Goal: Information Seeking & Learning: Check status

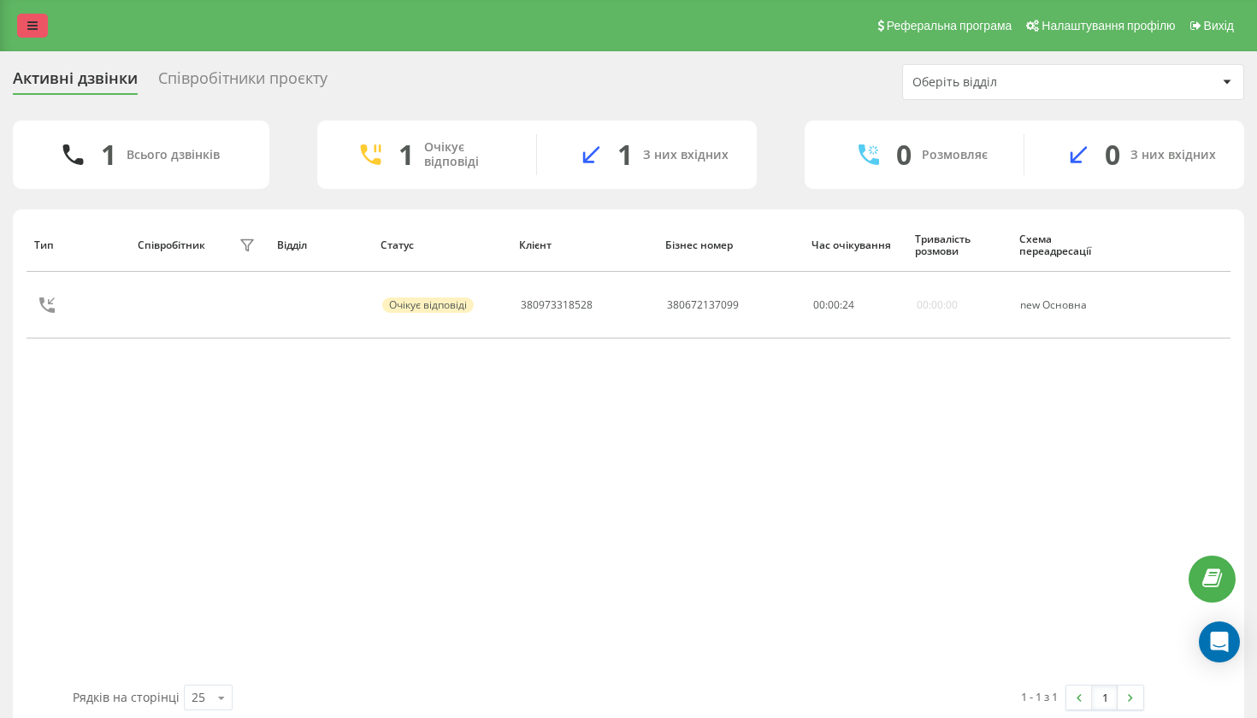
click at [28, 38] on link at bounding box center [32, 26] width 31 height 24
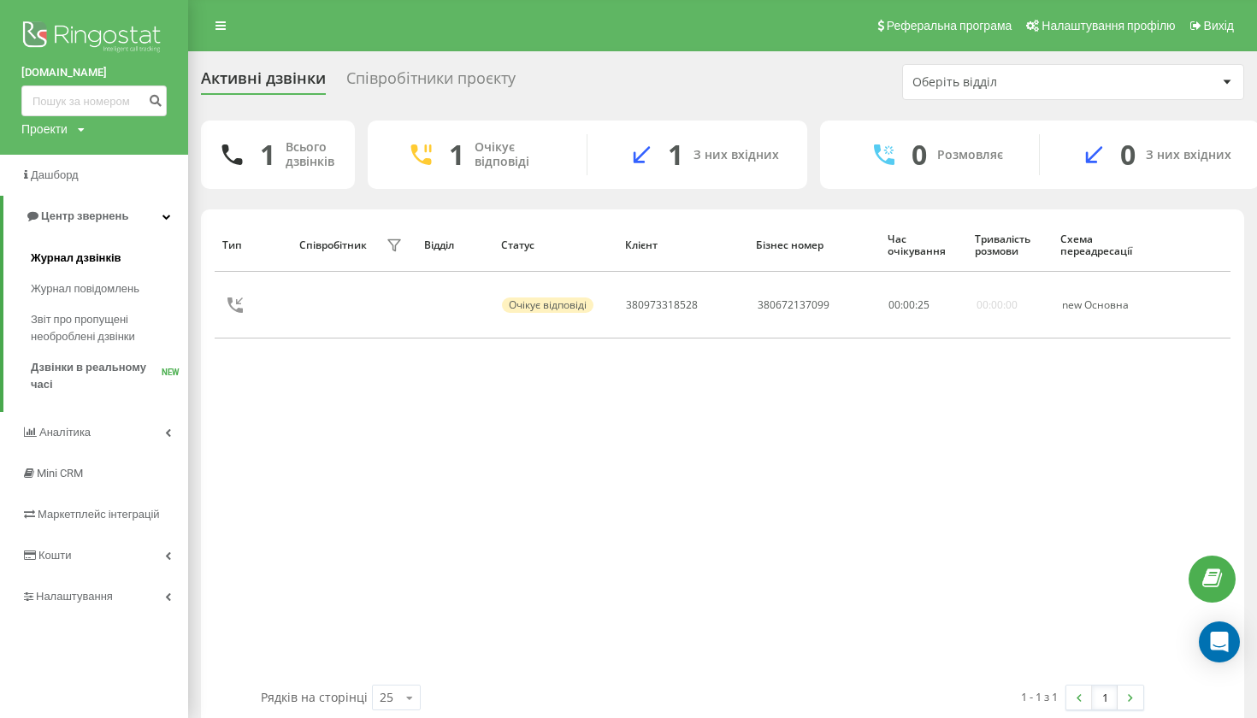
click at [92, 262] on span "Журнал дзвінків" at bounding box center [76, 258] width 91 height 17
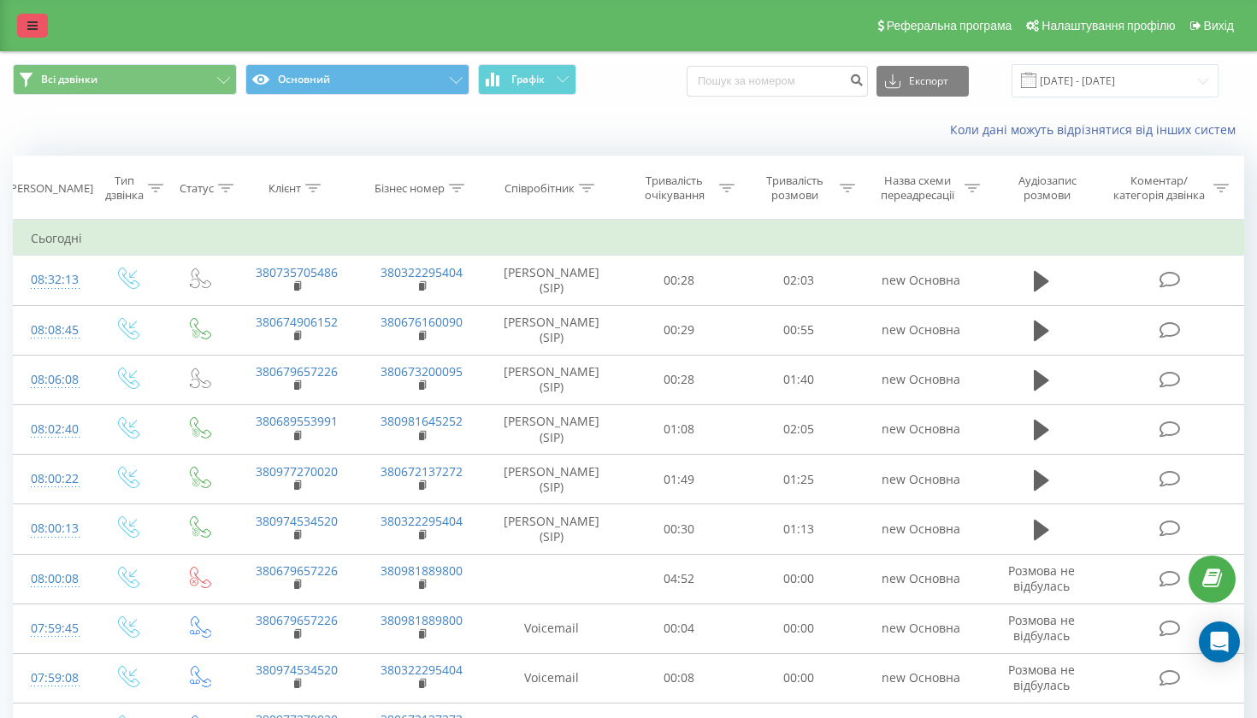
click at [38, 32] on link at bounding box center [32, 26] width 31 height 24
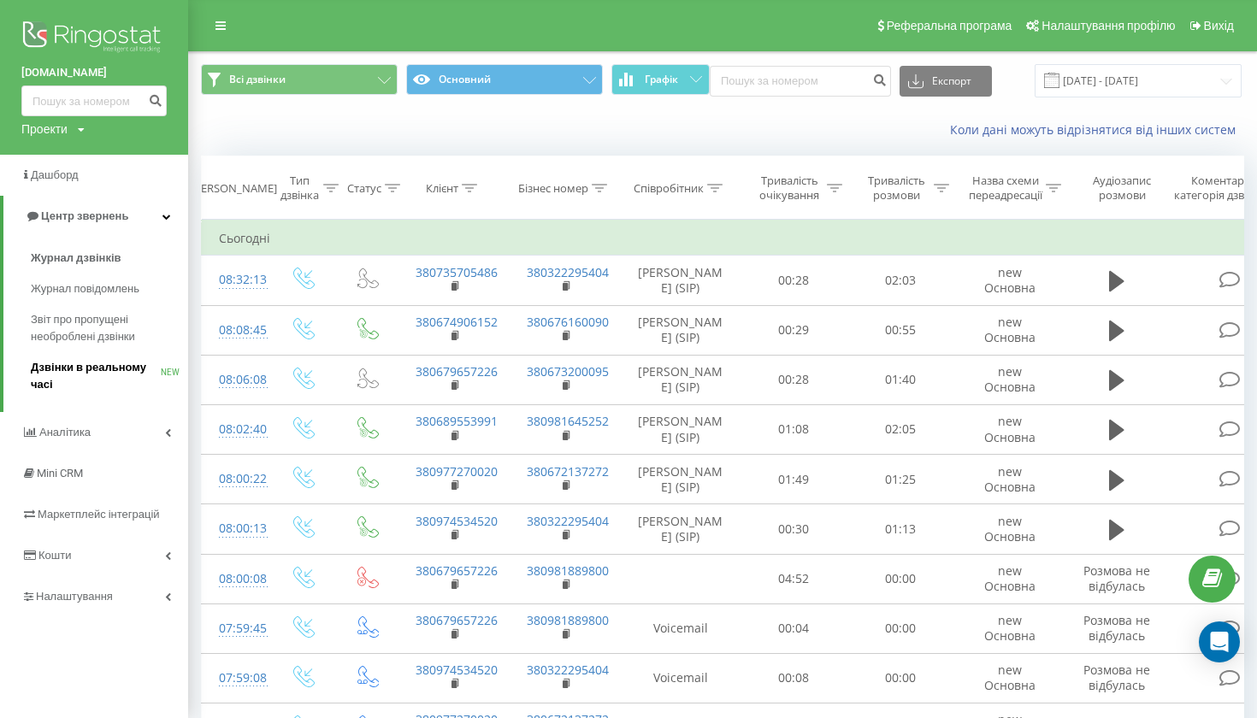
click at [99, 376] on span "Дзвінки в реальному часі" at bounding box center [96, 376] width 130 height 34
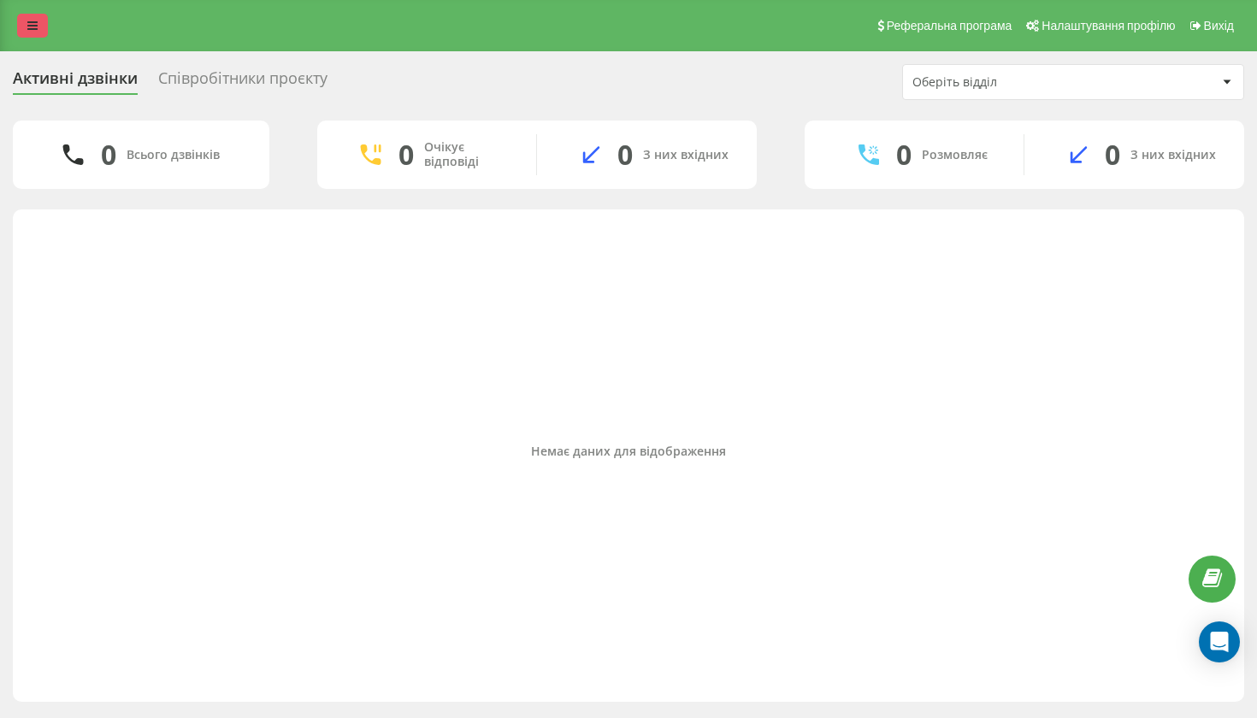
click at [33, 27] on icon at bounding box center [32, 26] width 10 height 12
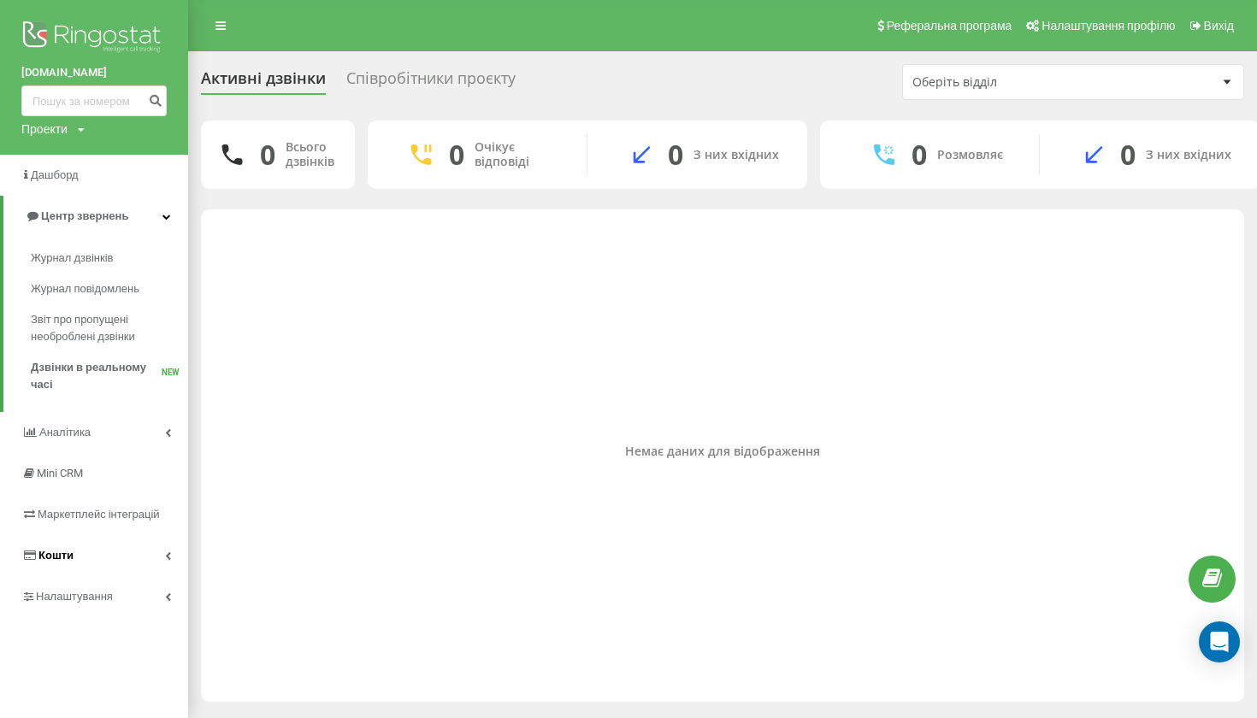
click at [103, 536] on link "Кошти" at bounding box center [94, 555] width 188 height 41
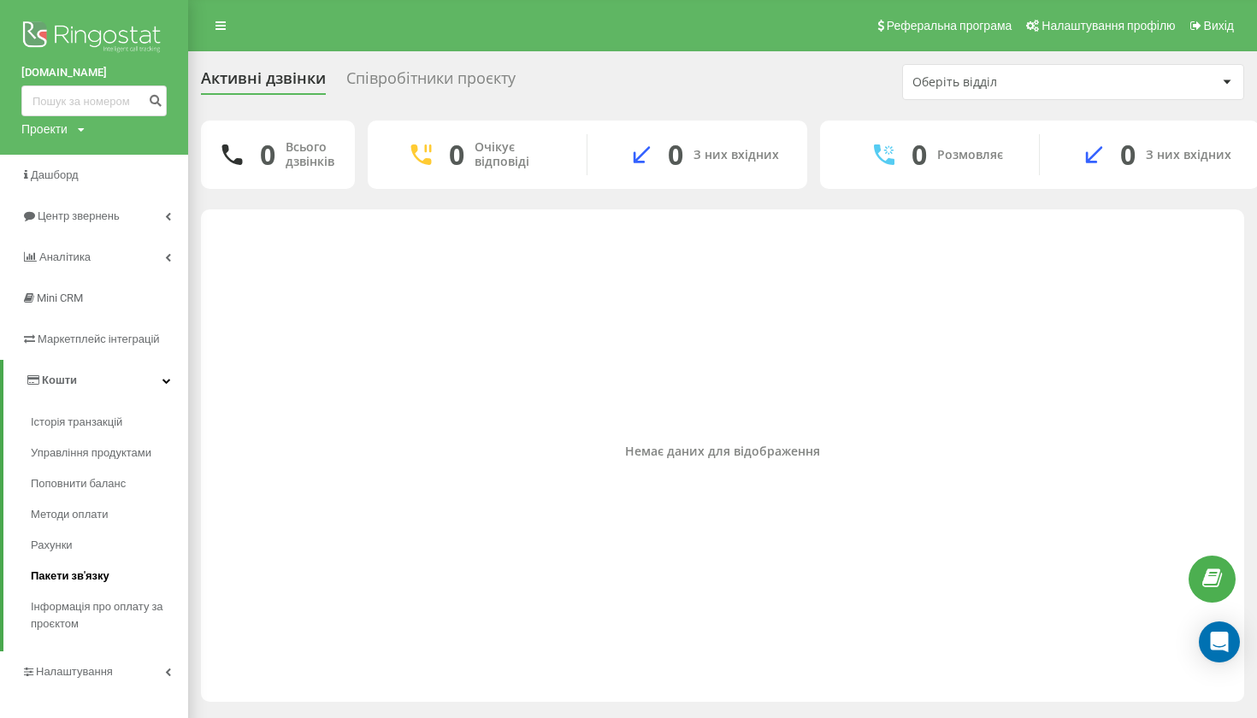
click at [67, 568] on span "Пакети зв'язку" at bounding box center [70, 576] width 79 height 17
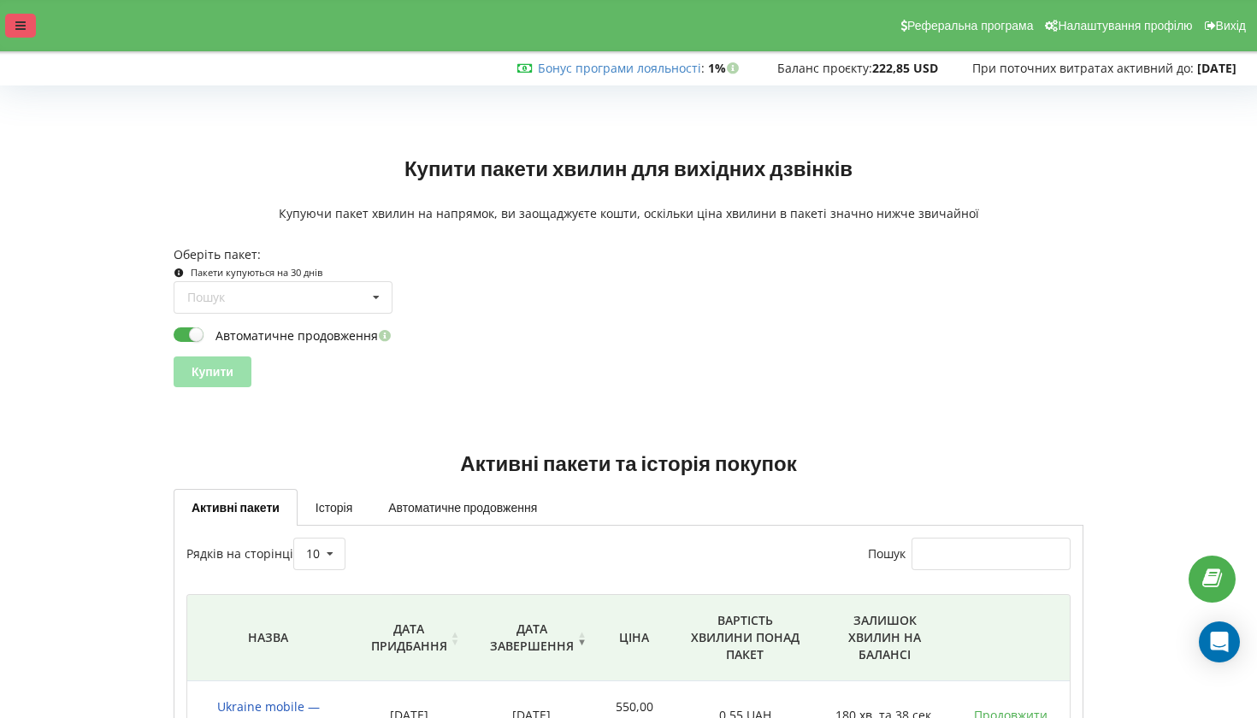
click at [27, 31] on div at bounding box center [20, 26] width 31 height 24
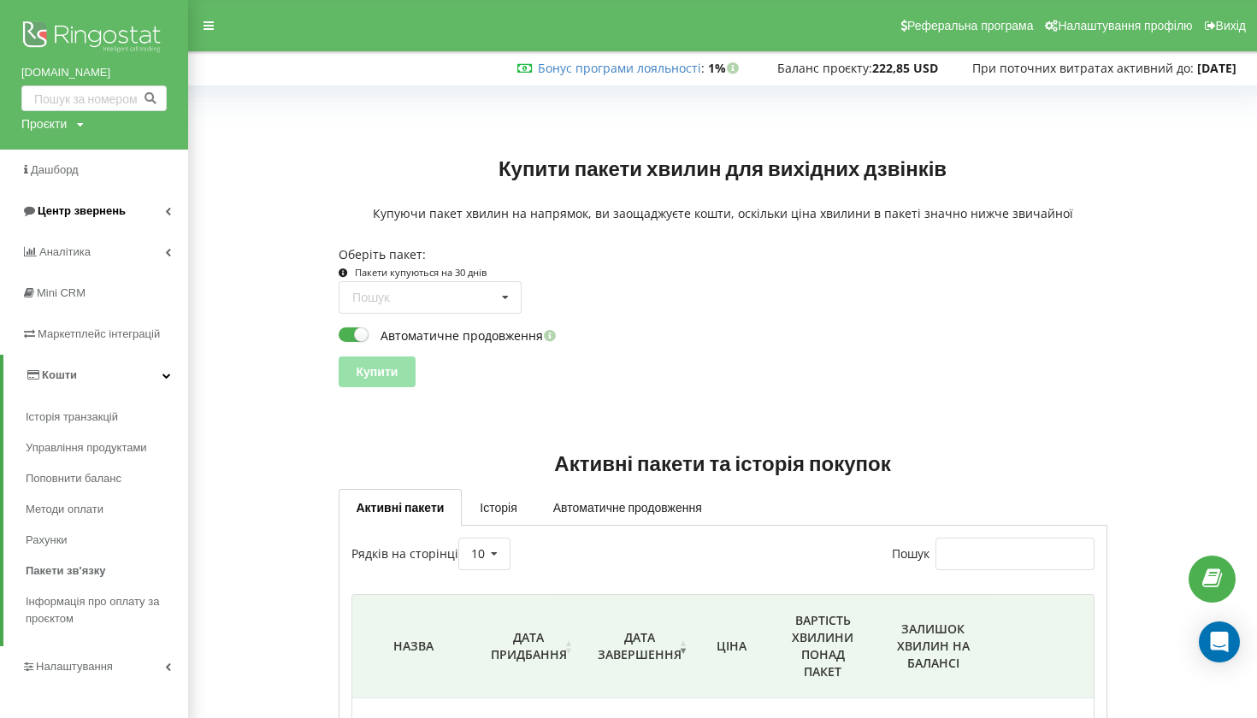
click at [110, 198] on link "Центр звернень" at bounding box center [94, 211] width 188 height 41
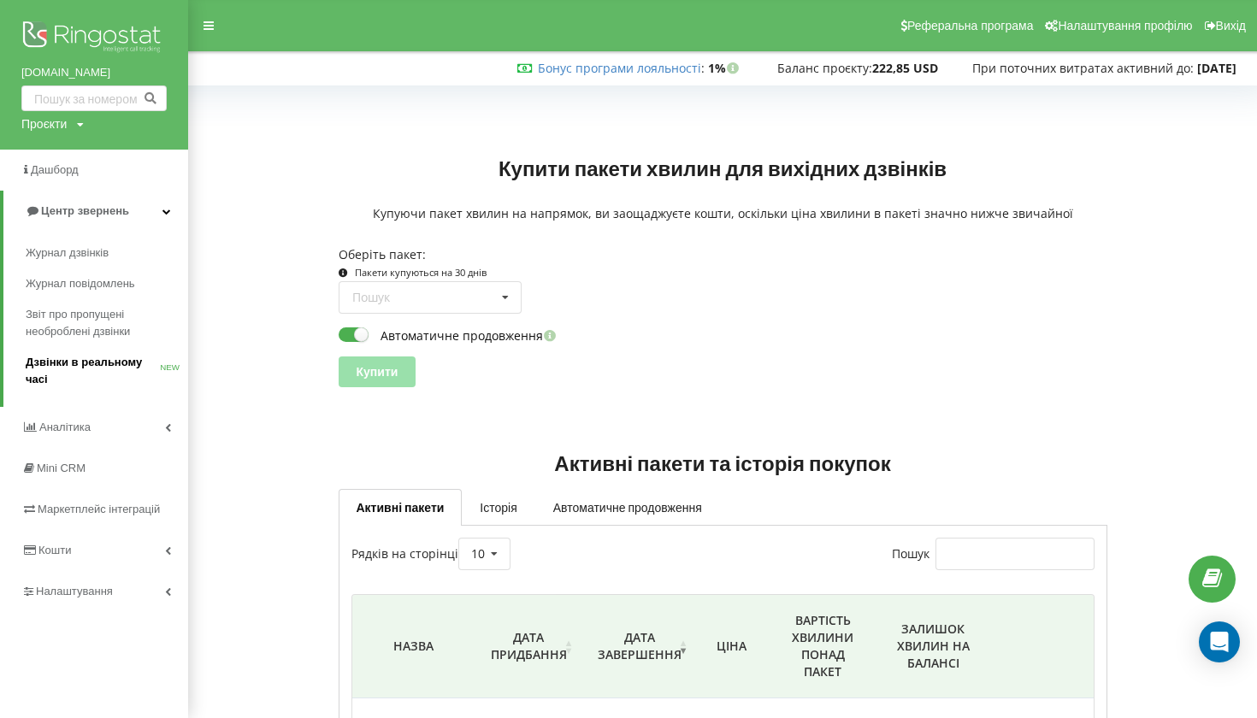
click at [110, 360] on span "Дзвінки в реальному часі" at bounding box center [93, 371] width 134 height 34
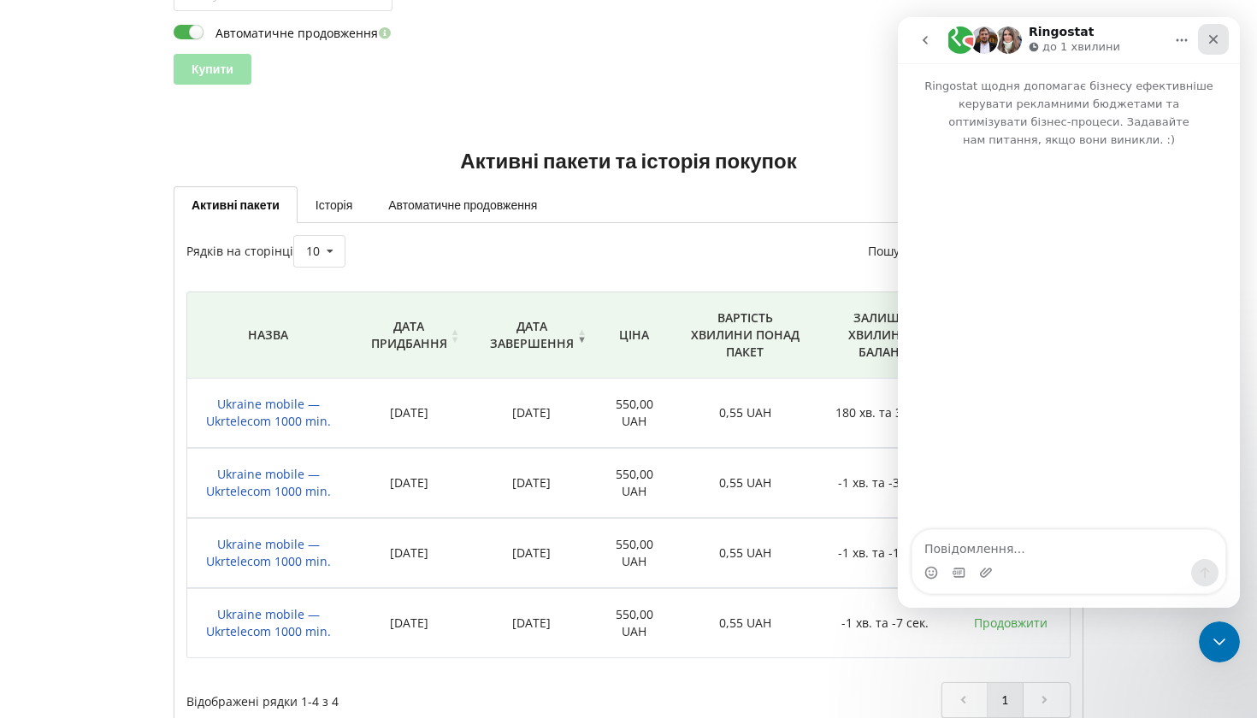
click at [1214, 40] on icon "Закрити" at bounding box center [1213, 39] width 9 height 9
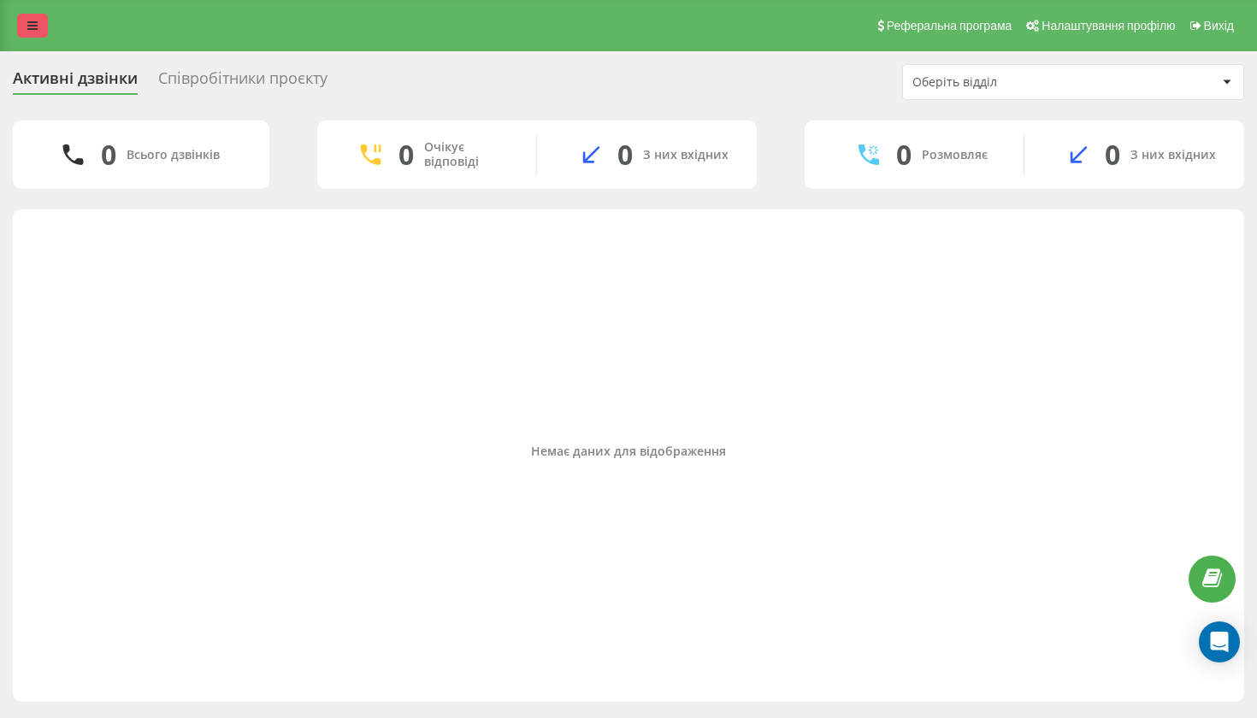
click at [23, 32] on link at bounding box center [32, 26] width 31 height 24
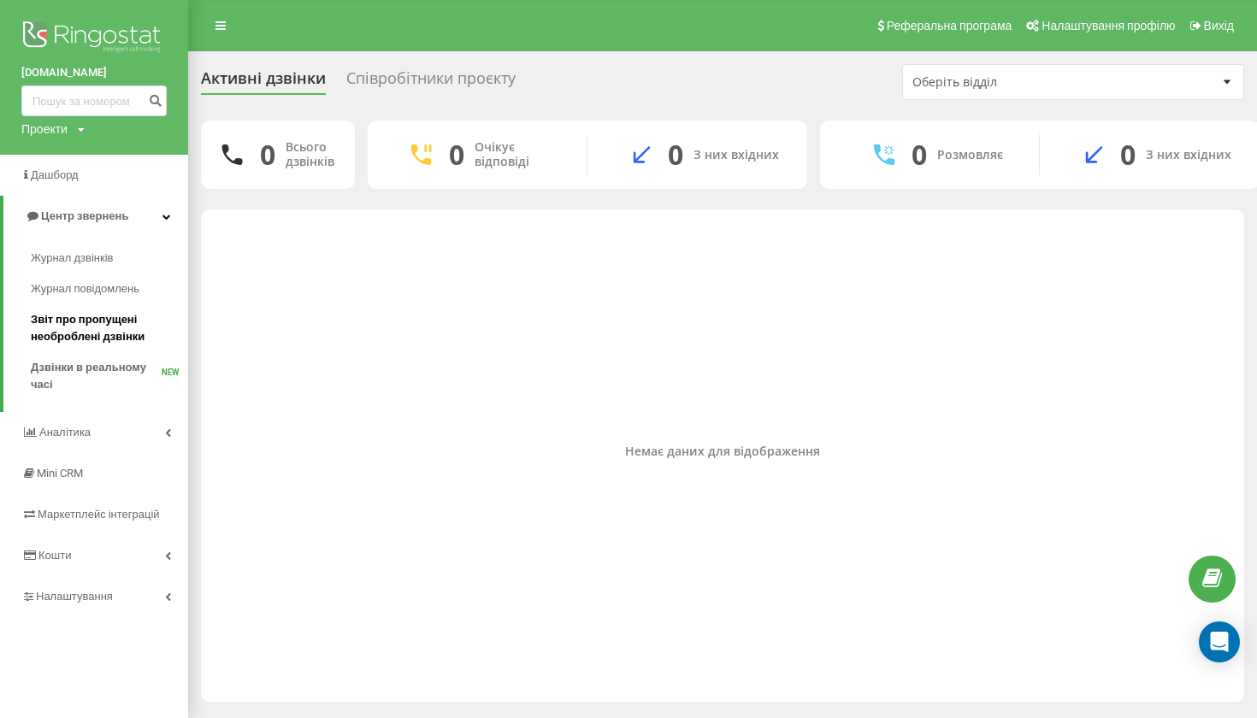
click at [73, 316] on span "Звіт про пропущені необроблені дзвінки" at bounding box center [105, 328] width 149 height 34
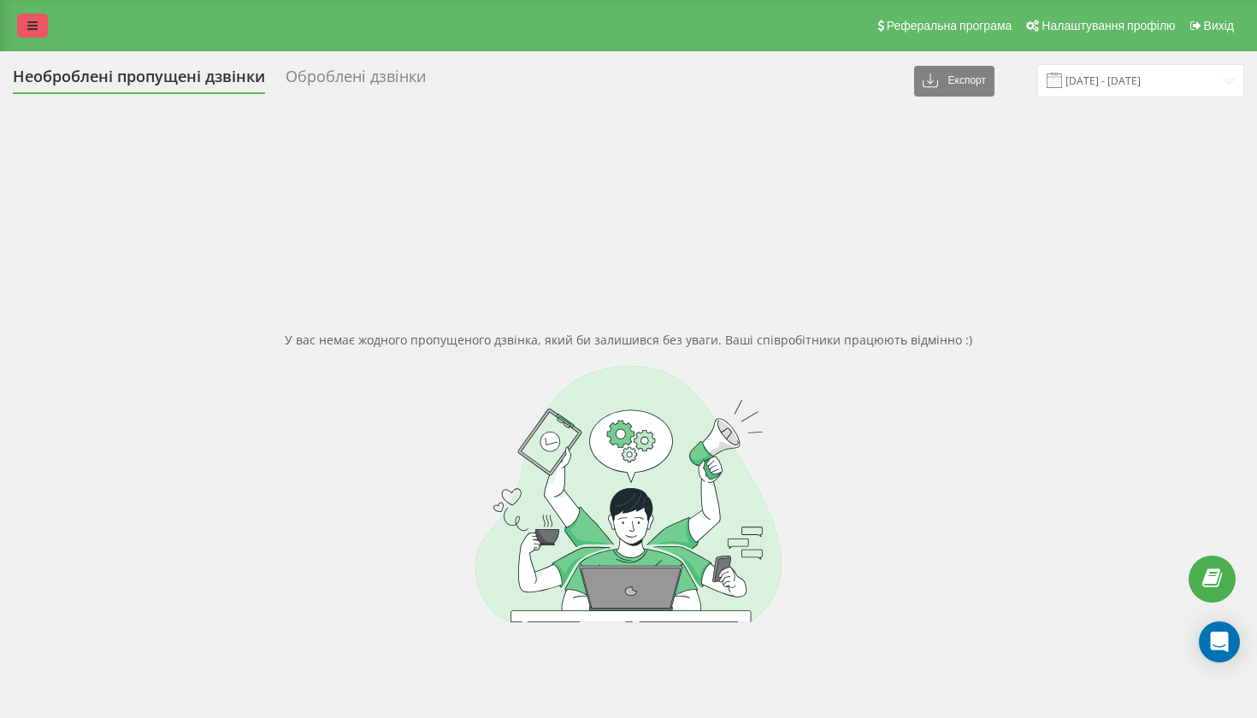
click at [35, 30] on icon at bounding box center [32, 26] width 10 height 12
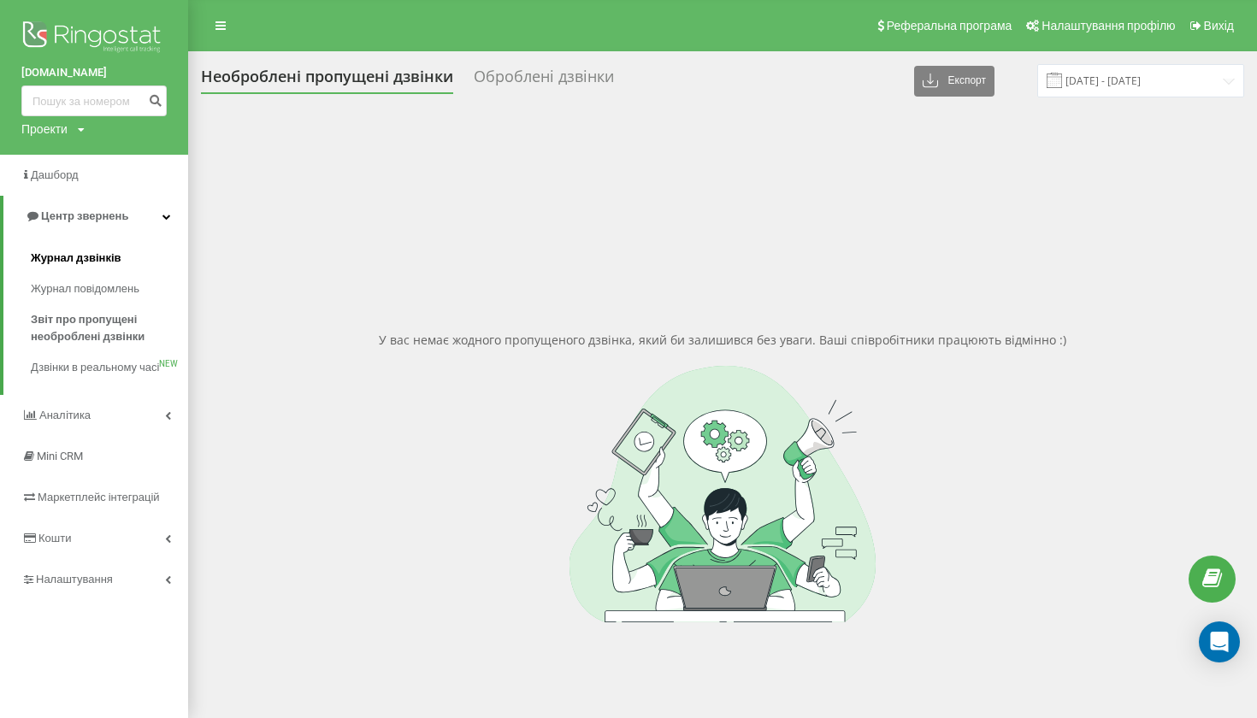
click at [86, 263] on link "Журнал дзвінків" at bounding box center [109, 258] width 157 height 31
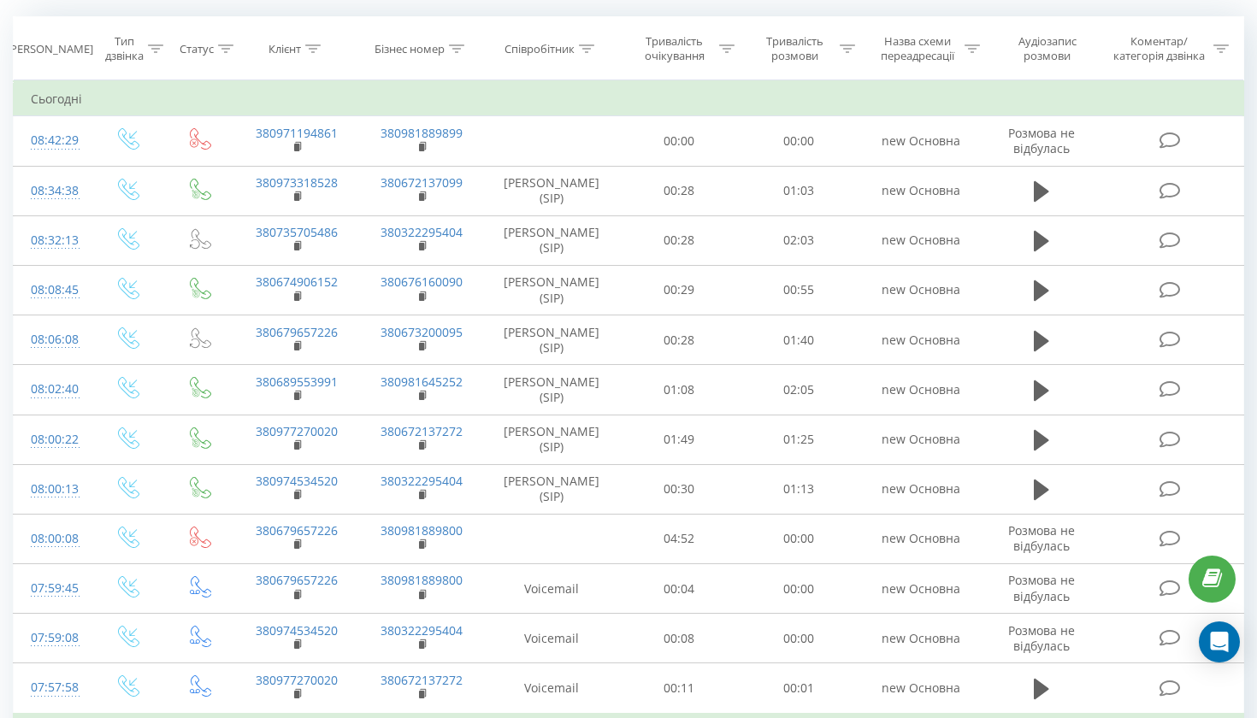
scroll to position [17, 0]
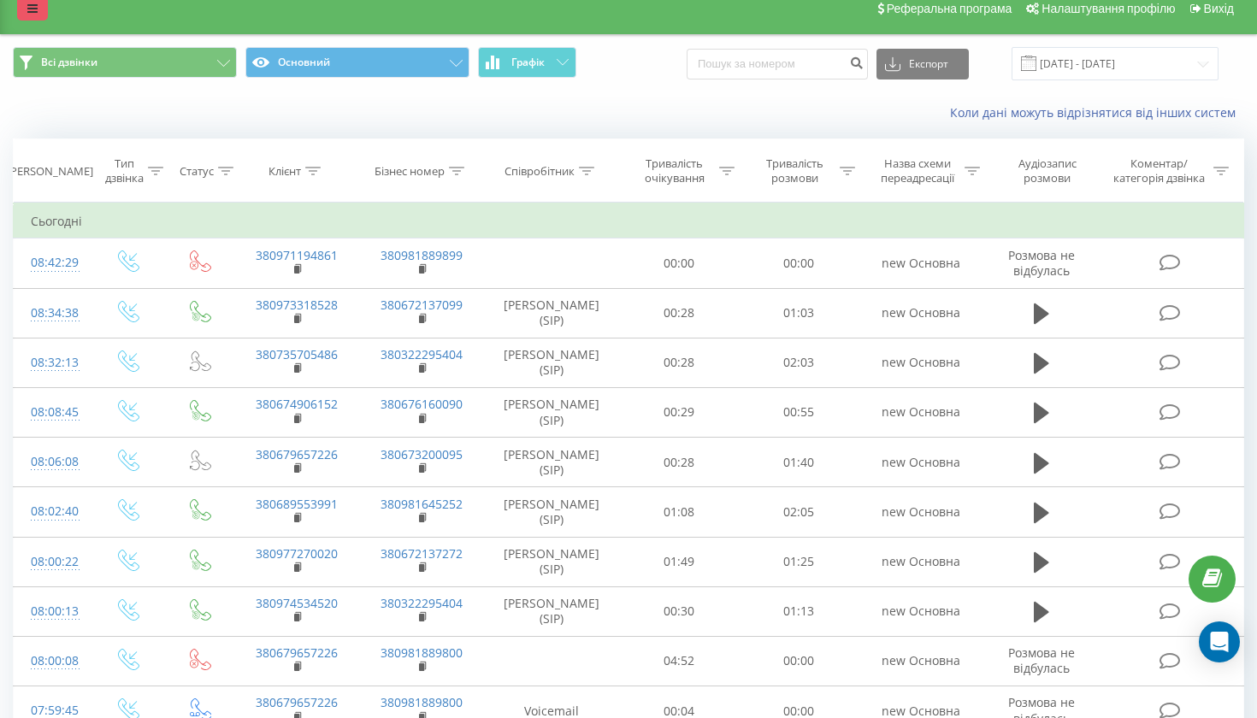
click at [27, 13] on link at bounding box center [32, 9] width 31 height 24
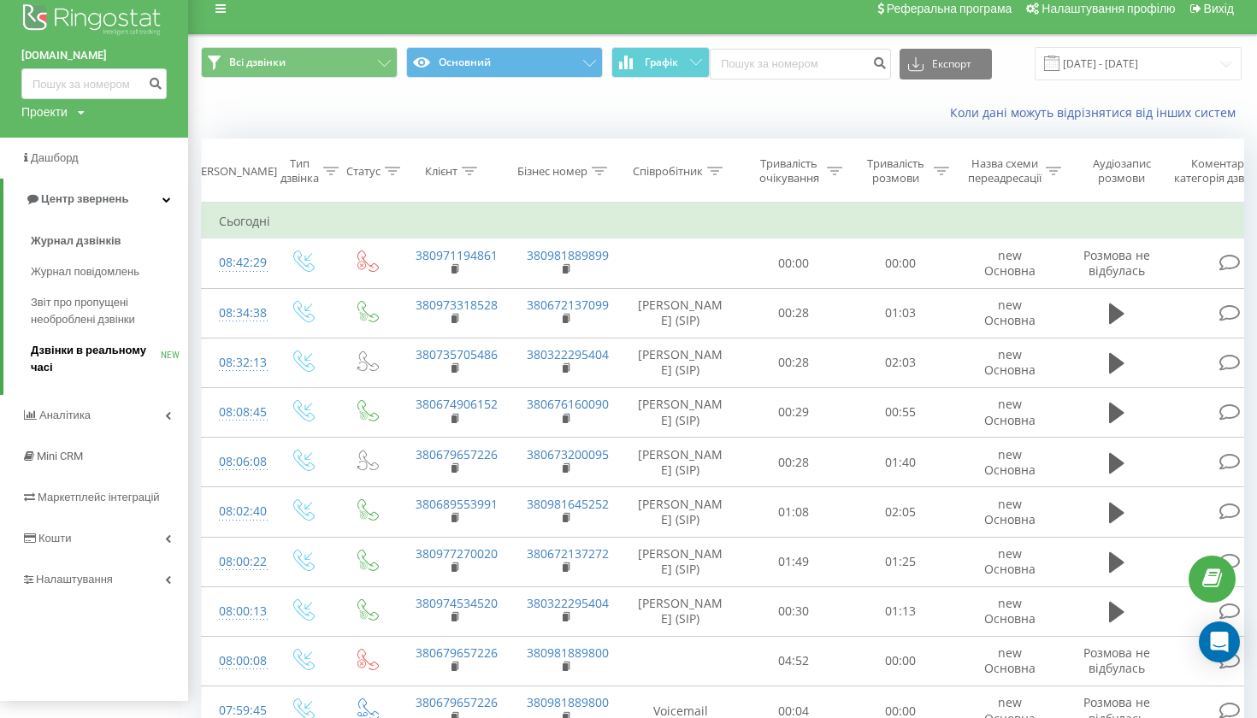
click at [83, 361] on span "Дзвінки в реальному часі" at bounding box center [96, 359] width 130 height 34
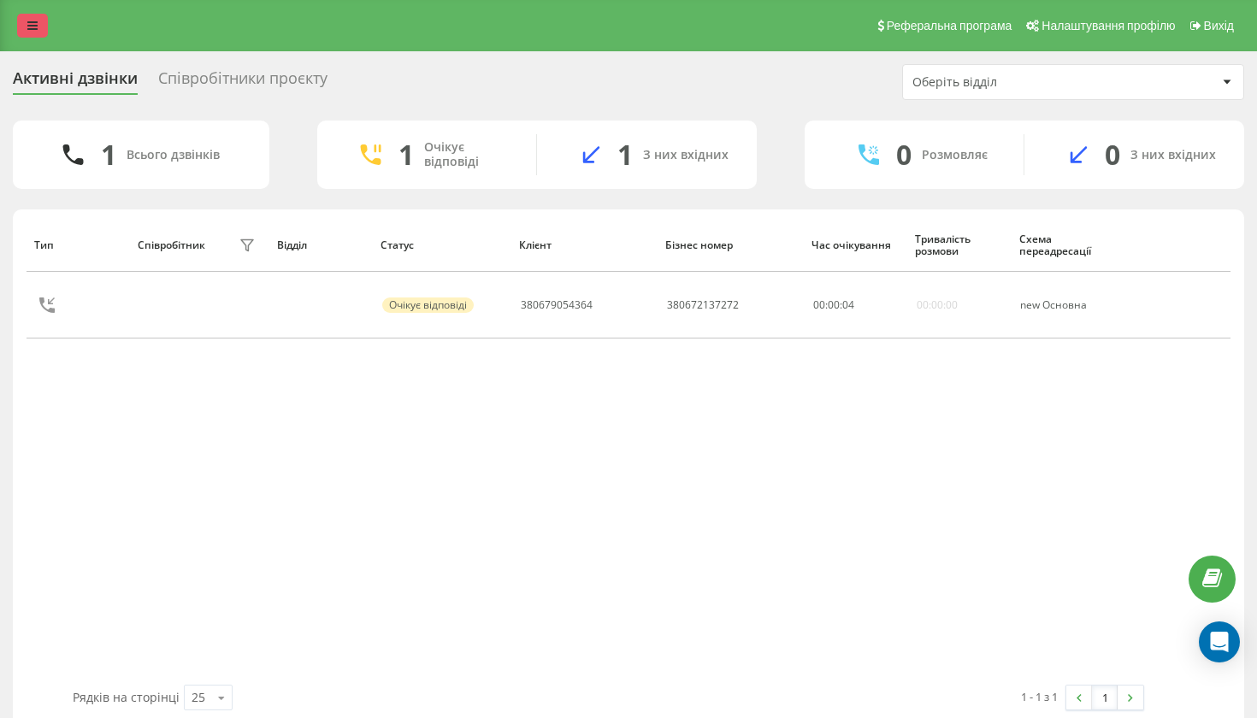
click at [31, 32] on icon at bounding box center [32, 26] width 10 height 12
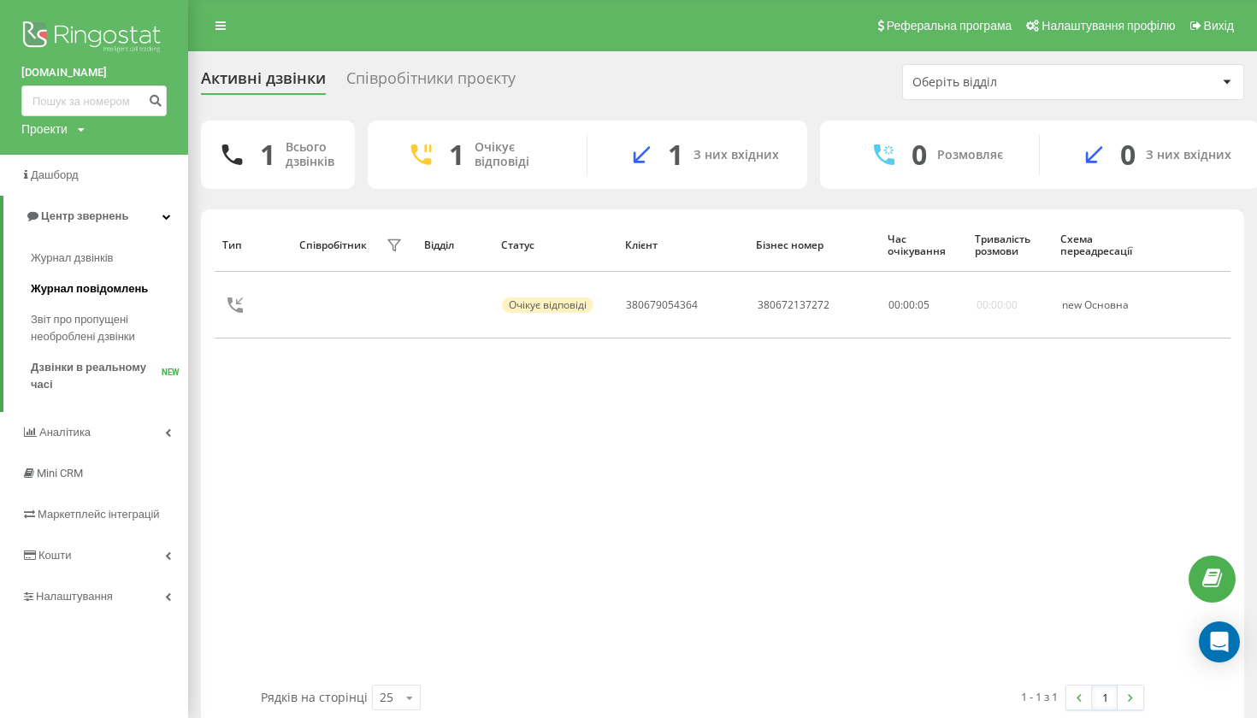
click at [68, 274] on link "Журнал повідомлень" at bounding box center [109, 289] width 157 height 31
click at [62, 255] on span "Журнал дзвінків" at bounding box center [76, 258] width 91 height 17
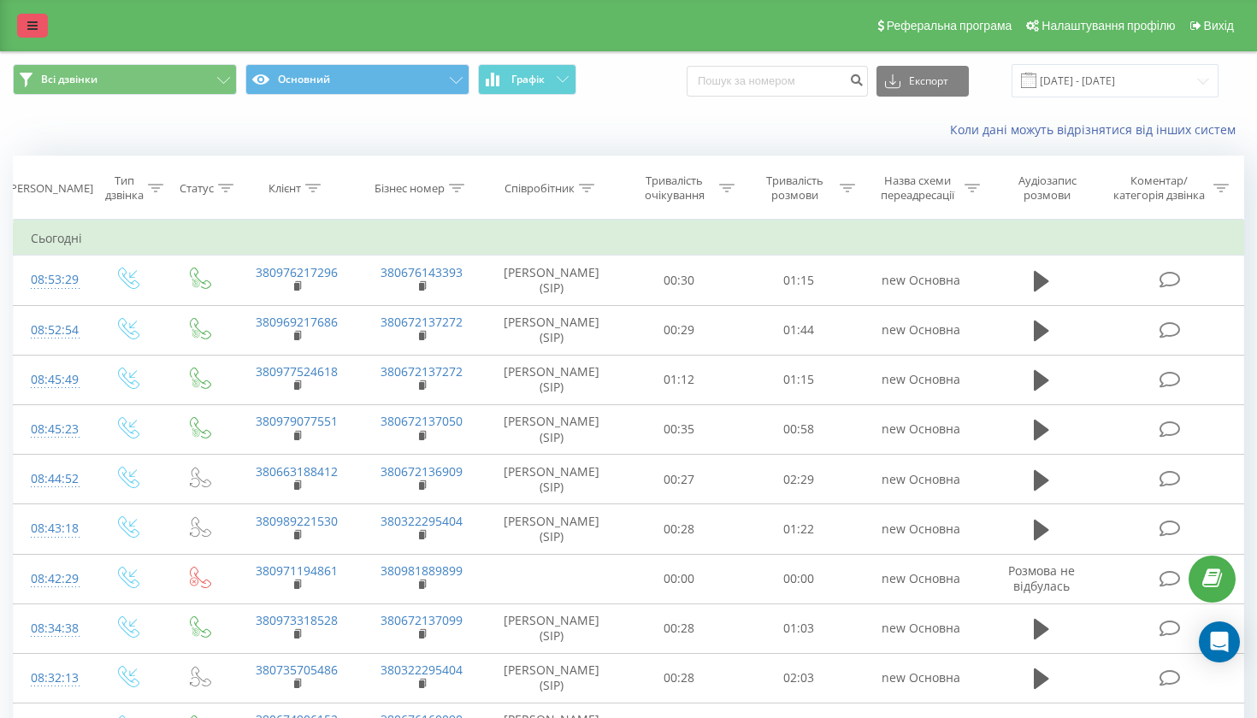
click at [36, 38] on link at bounding box center [32, 26] width 31 height 24
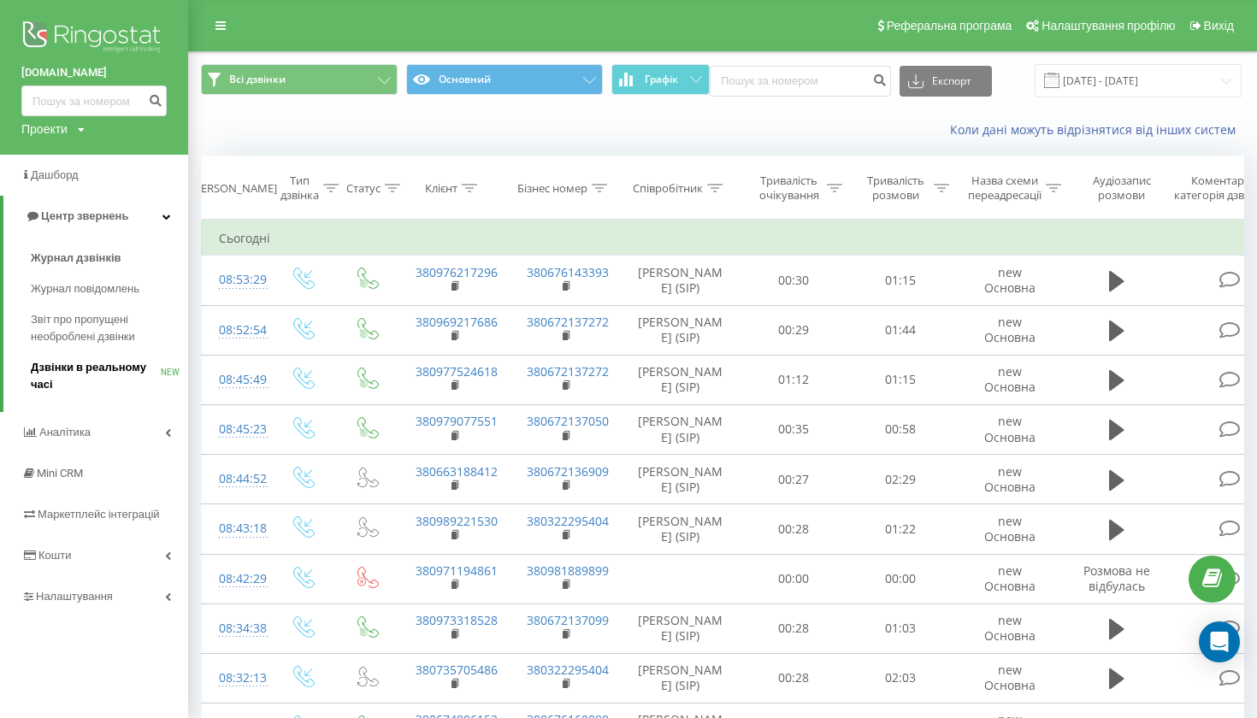
click at [66, 359] on span "Дзвінки в реальному часі" at bounding box center [96, 376] width 130 height 34
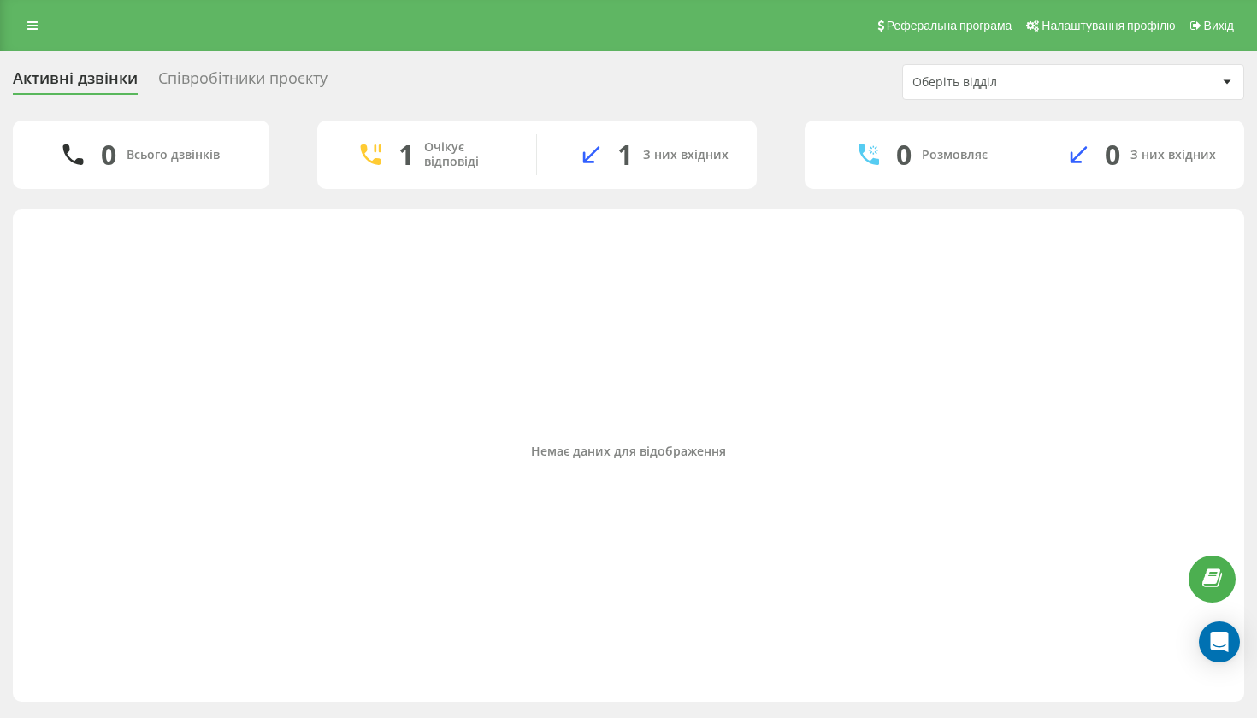
scroll to position [12, 0]
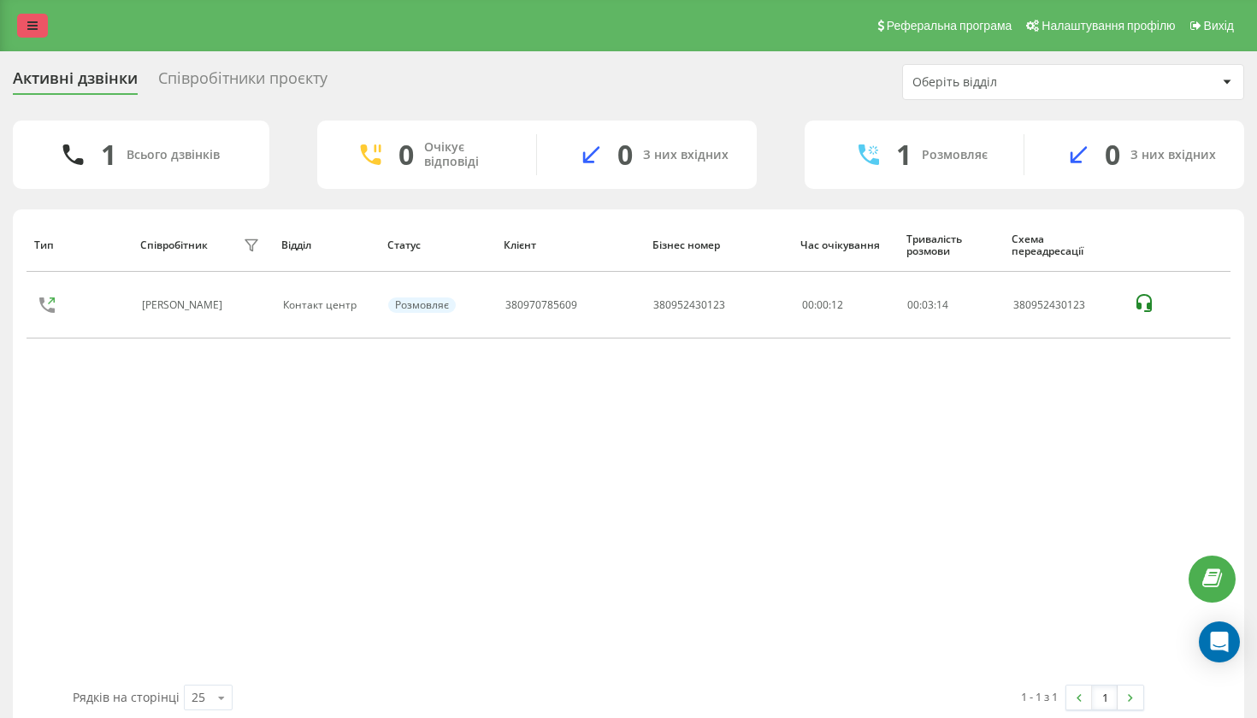
click at [36, 32] on icon at bounding box center [32, 26] width 10 height 12
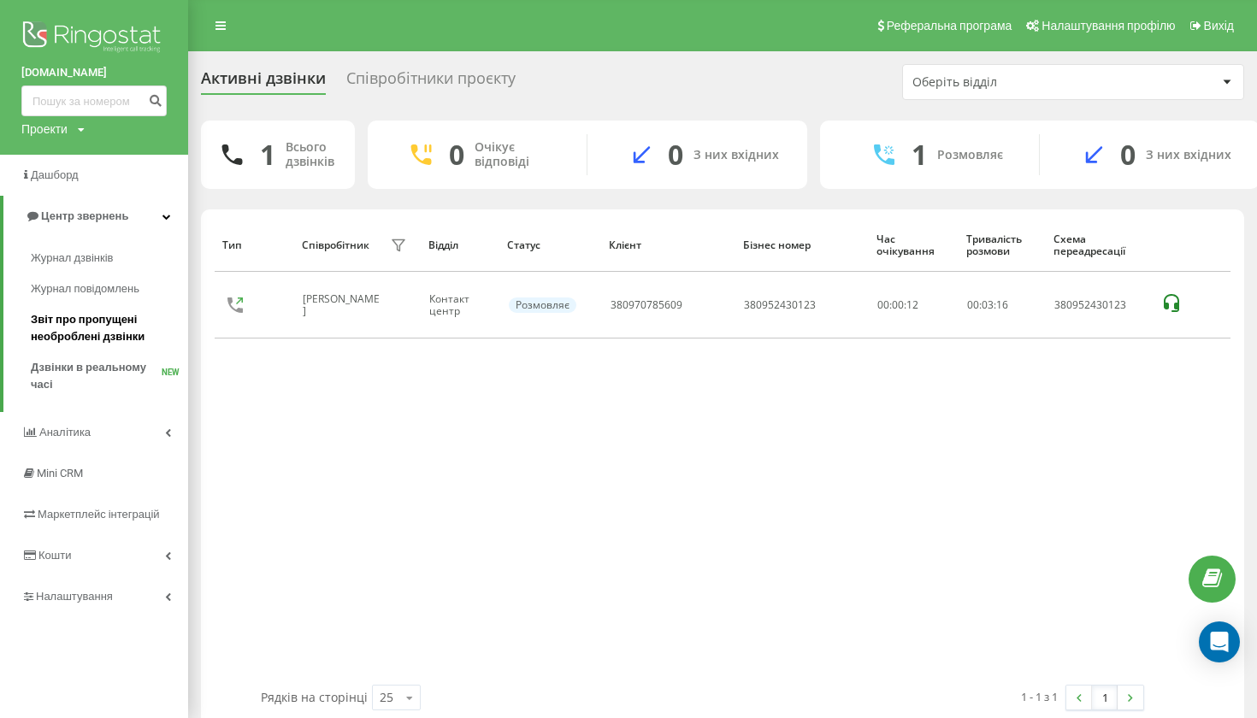
click at [107, 322] on span "Звіт про пропущені необроблені дзвінки" at bounding box center [105, 328] width 149 height 34
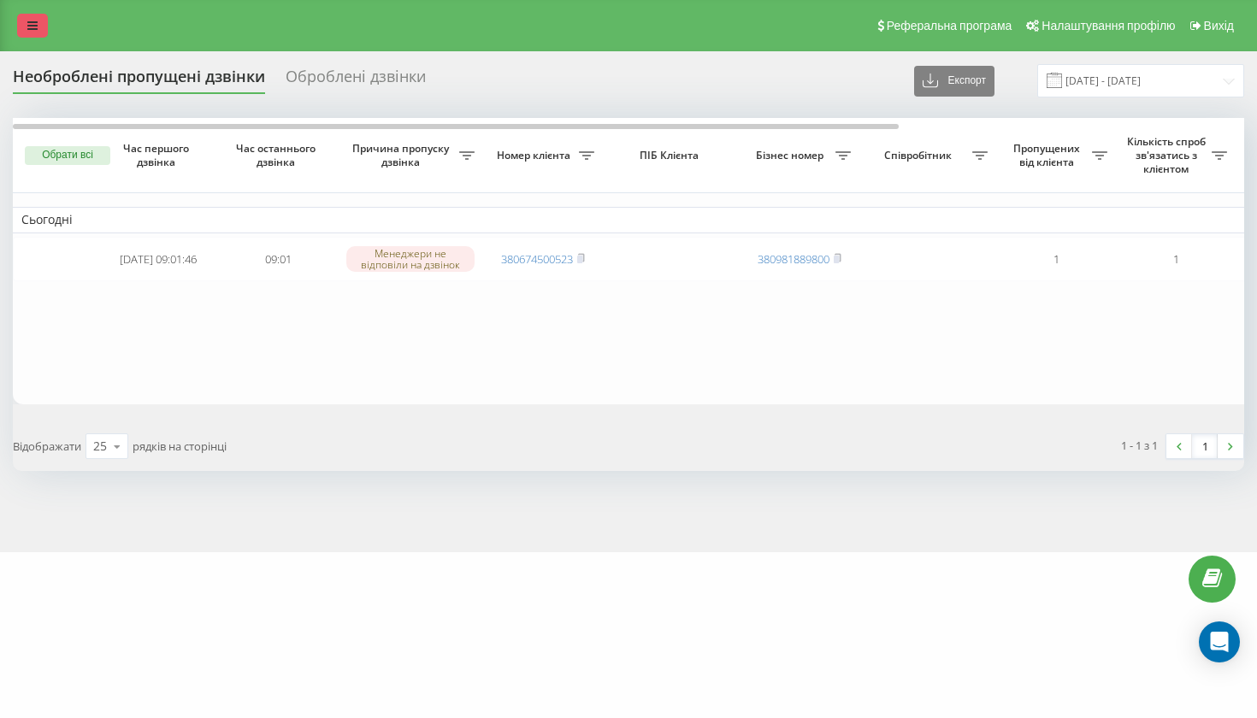
click at [36, 38] on link at bounding box center [32, 26] width 31 height 24
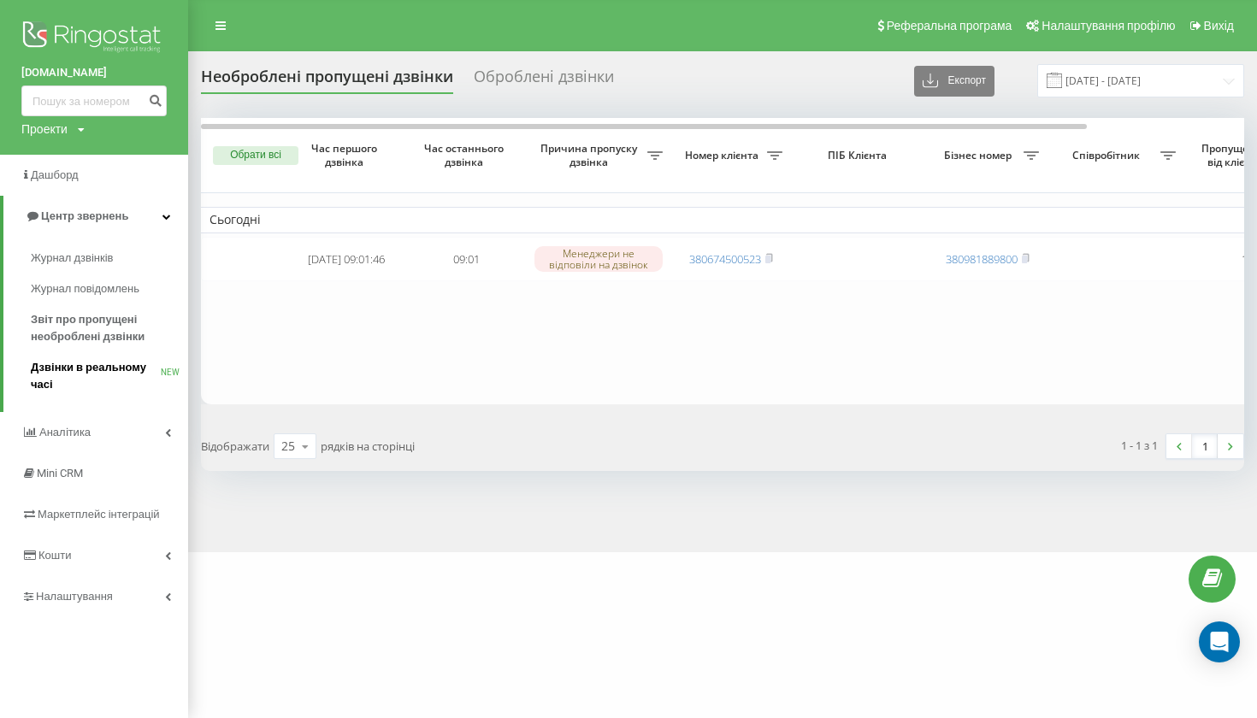
click at [85, 372] on span "Дзвінки в реальному часі" at bounding box center [96, 376] width 130 height 34
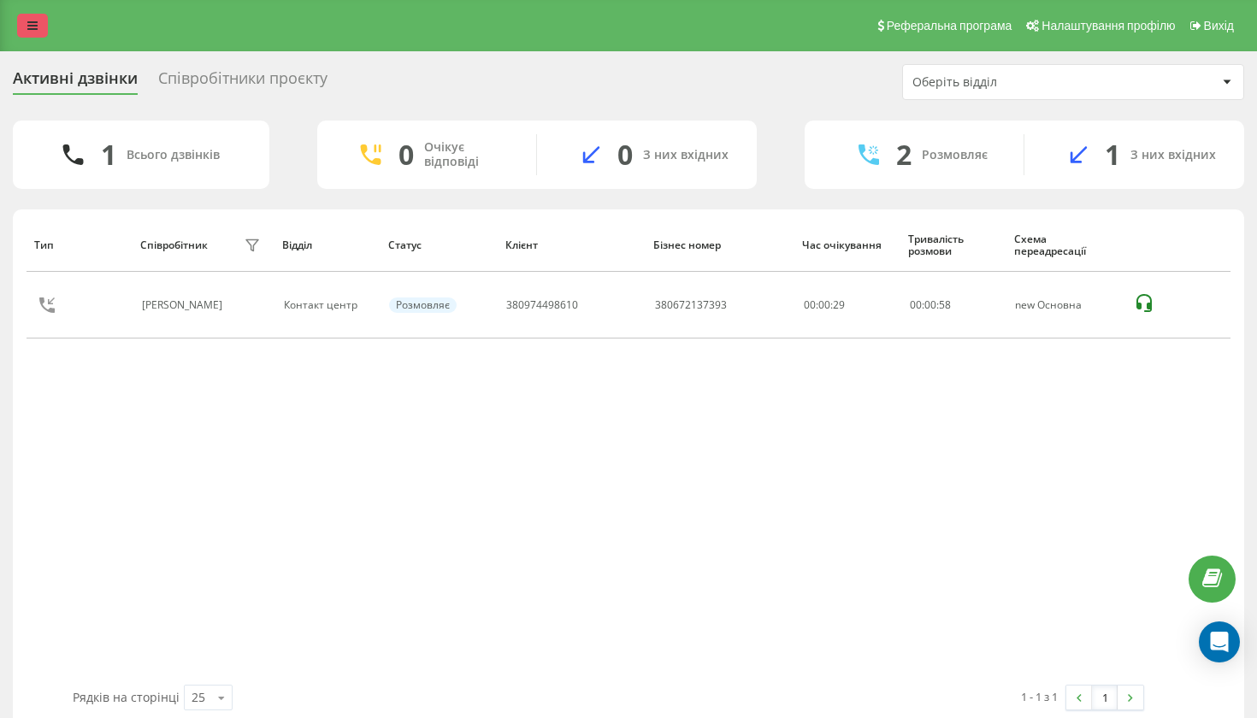
click at [32, 27] on icon at bounding box center [32, 26] width 10 height 12
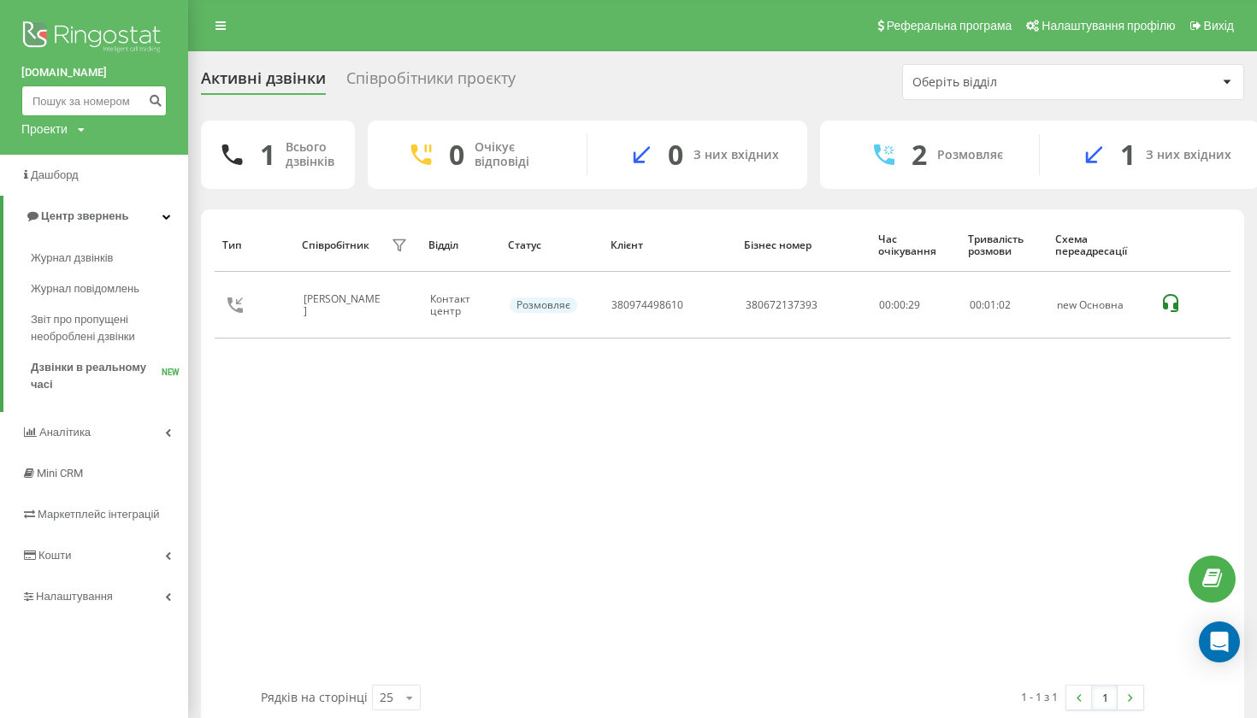
click at [120, 102] on input at bounding box center [93, 101] width 145 height 31
paste input "0987127550"
type input "0987127550"
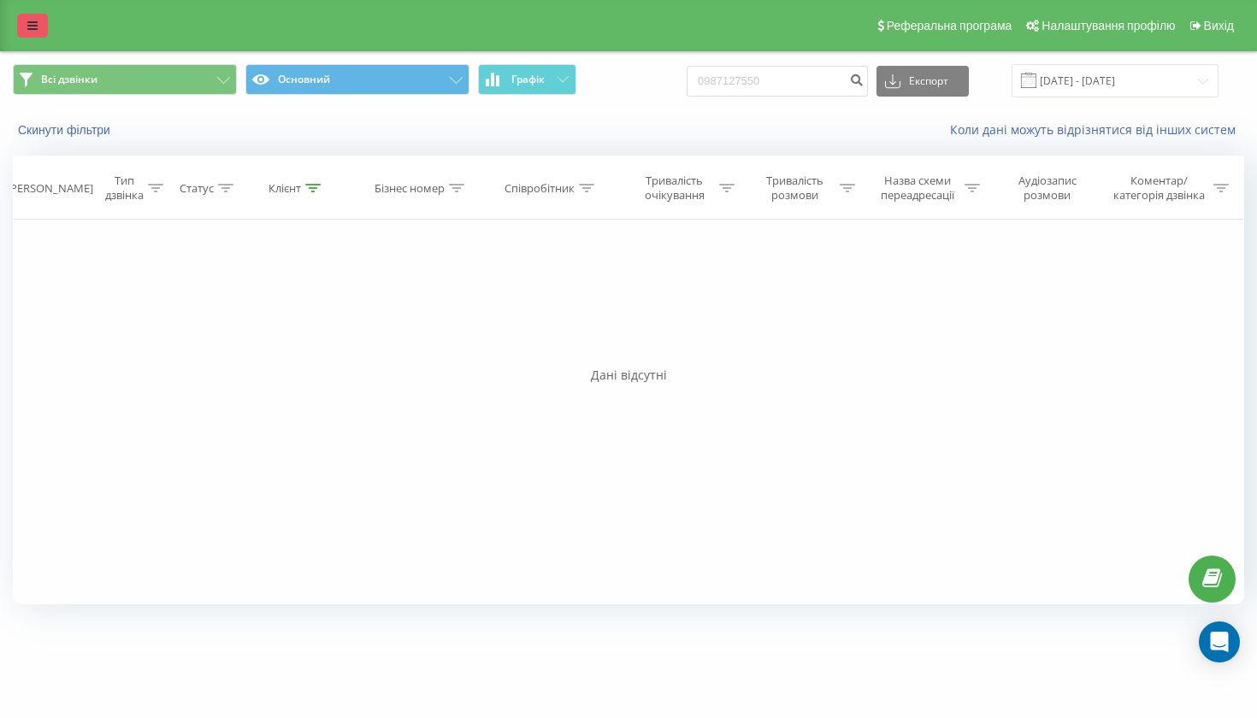
click at [41, 33] on link at bounding box center [32, 26] width 31 height 24
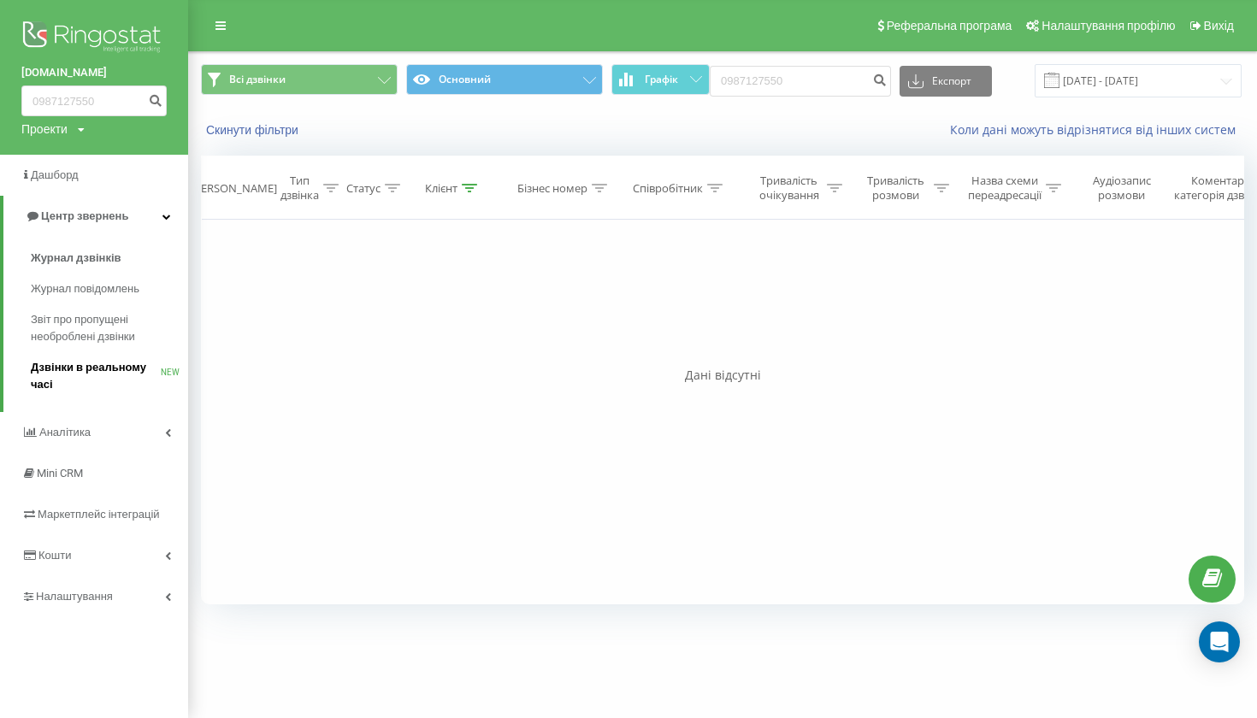
click at [82, 369] on span "Дзвінки в реальному часі" at bounding box center [96, 376] width 130 height 34
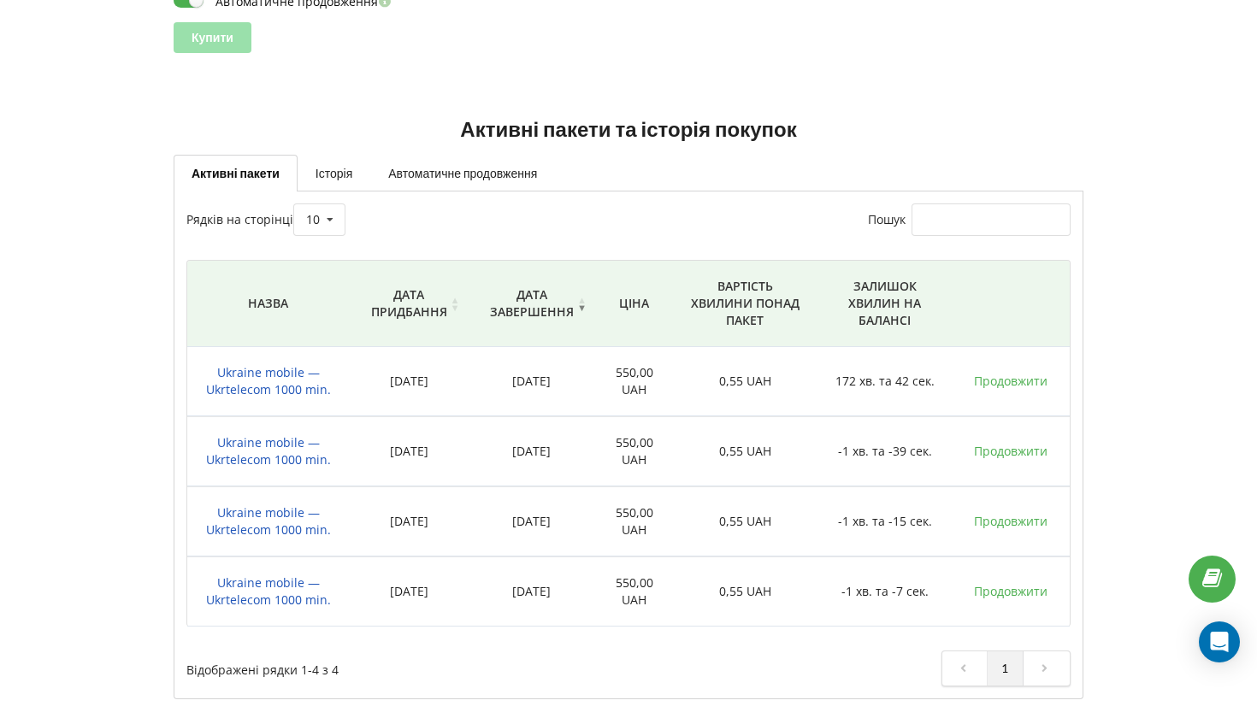
scroll to position [333, 0]
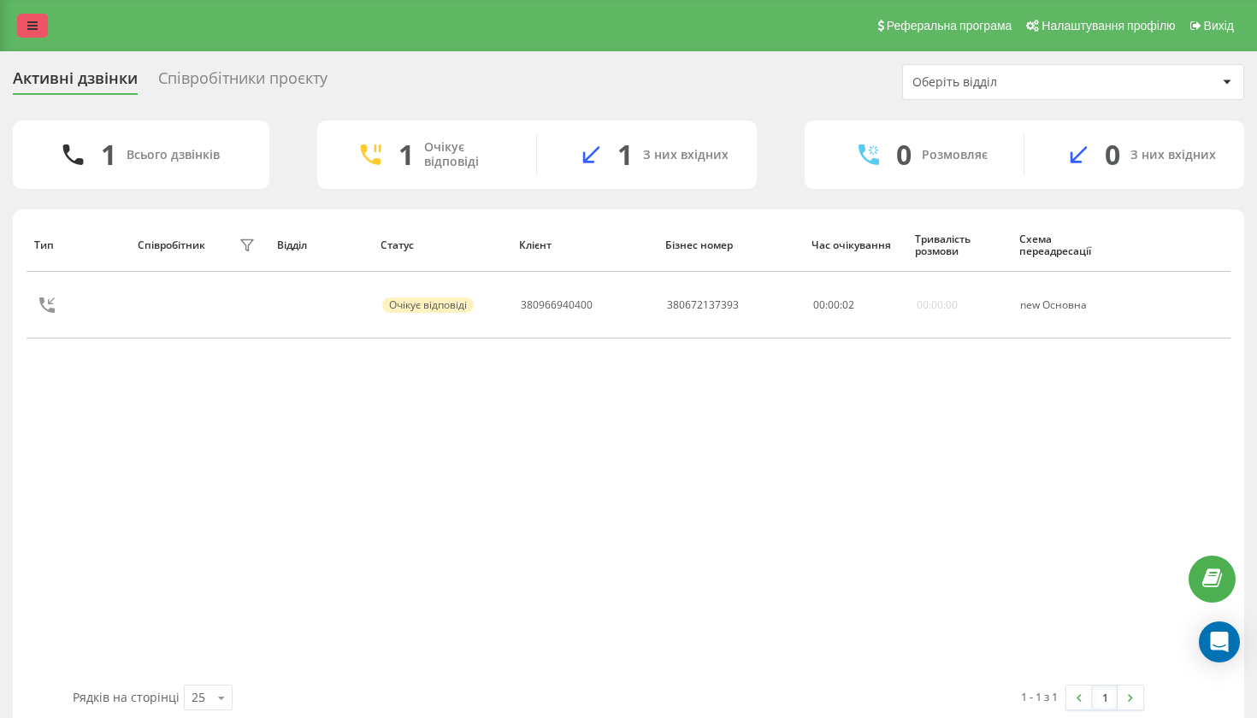
click at [39, 35] on link at bounding box center [32, 26] width 31 height 24
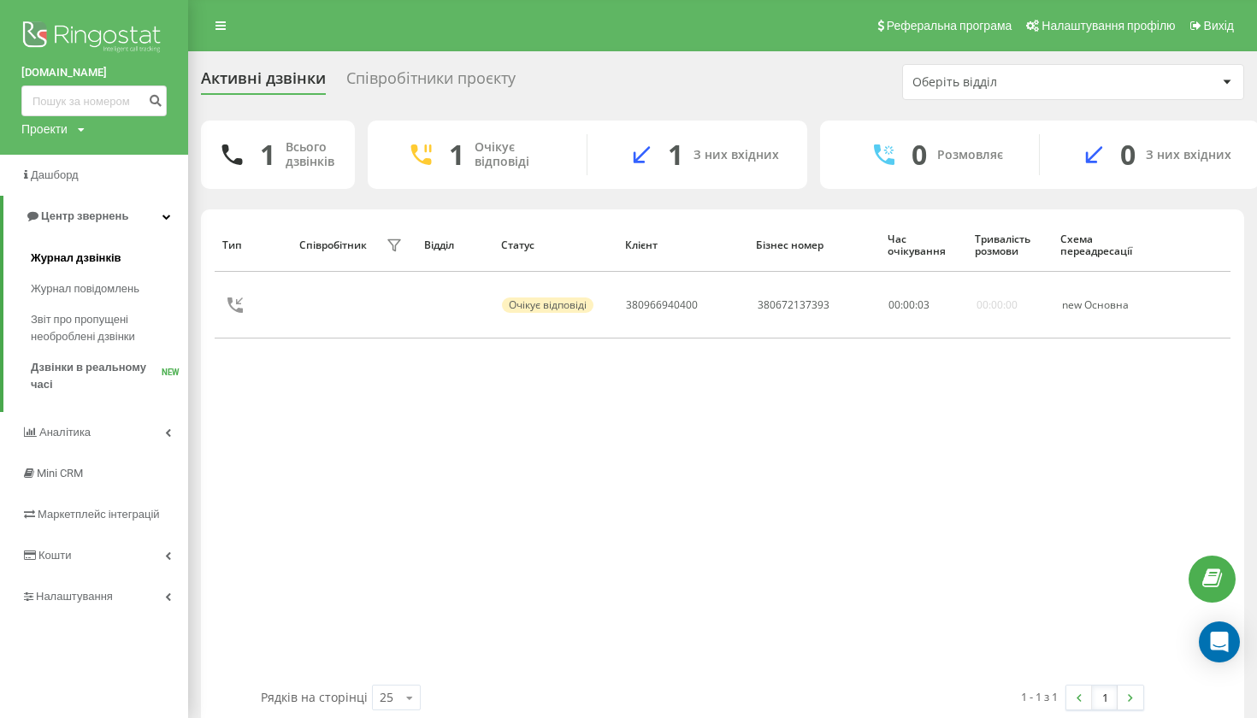
click at [71, 251] on span "Журнал дзвінків" at bounding box center [76, 258] width 91 height 17
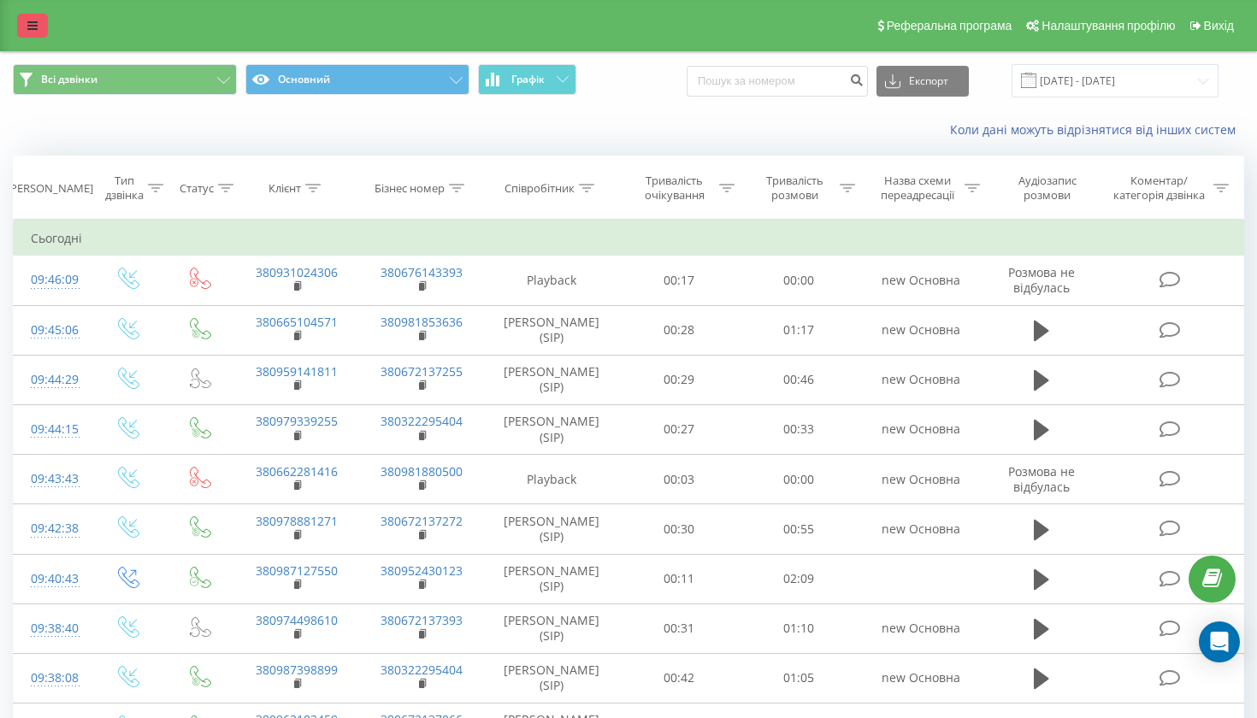
click at [35, 32] on icon at bounding box center [32, 26] width 10 height 12
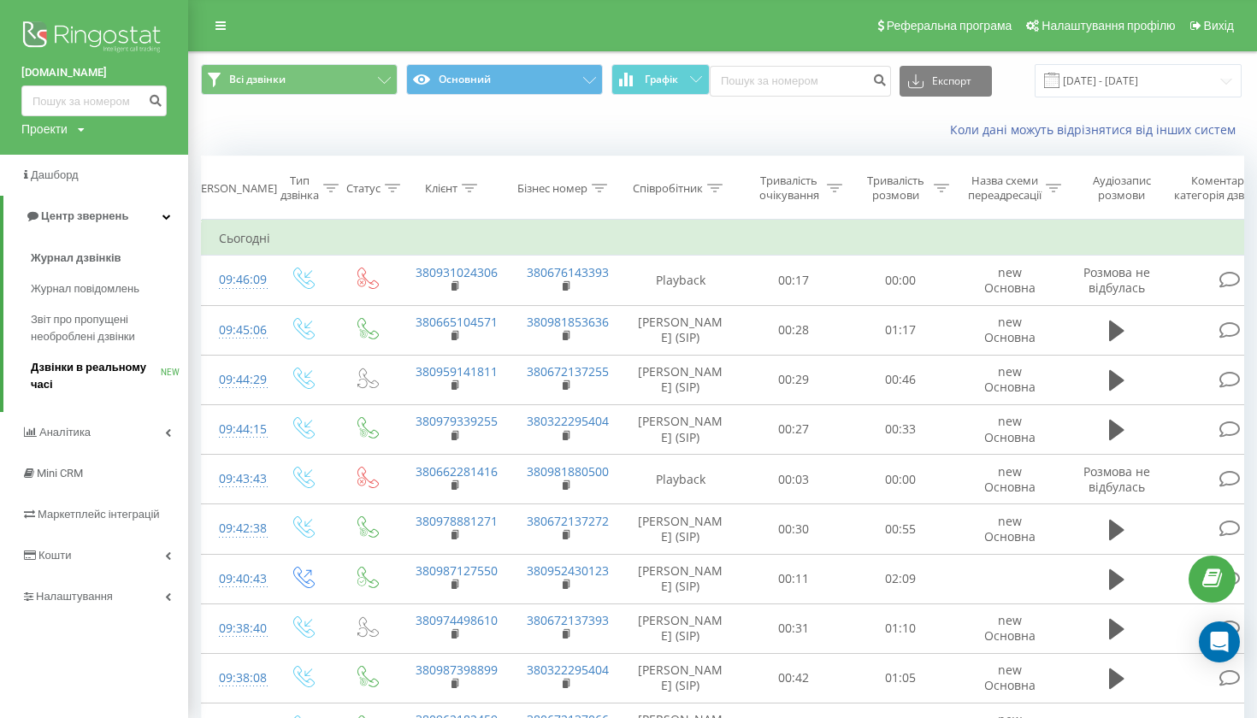
click at [97, 359] on span "Дзвінки в реальному часі" at bounding box center [96, 376] width 130 height 34
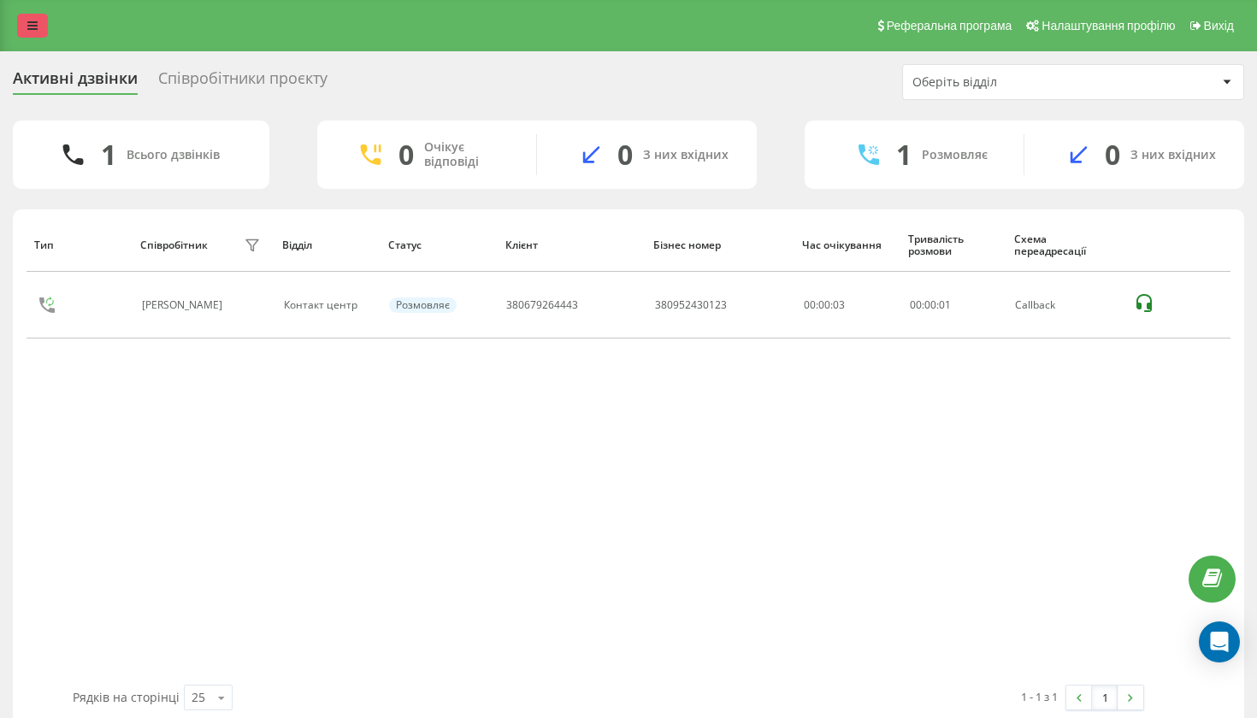
click at [32, 28] on icon at bounding box center [32, 26] width 10 height 12
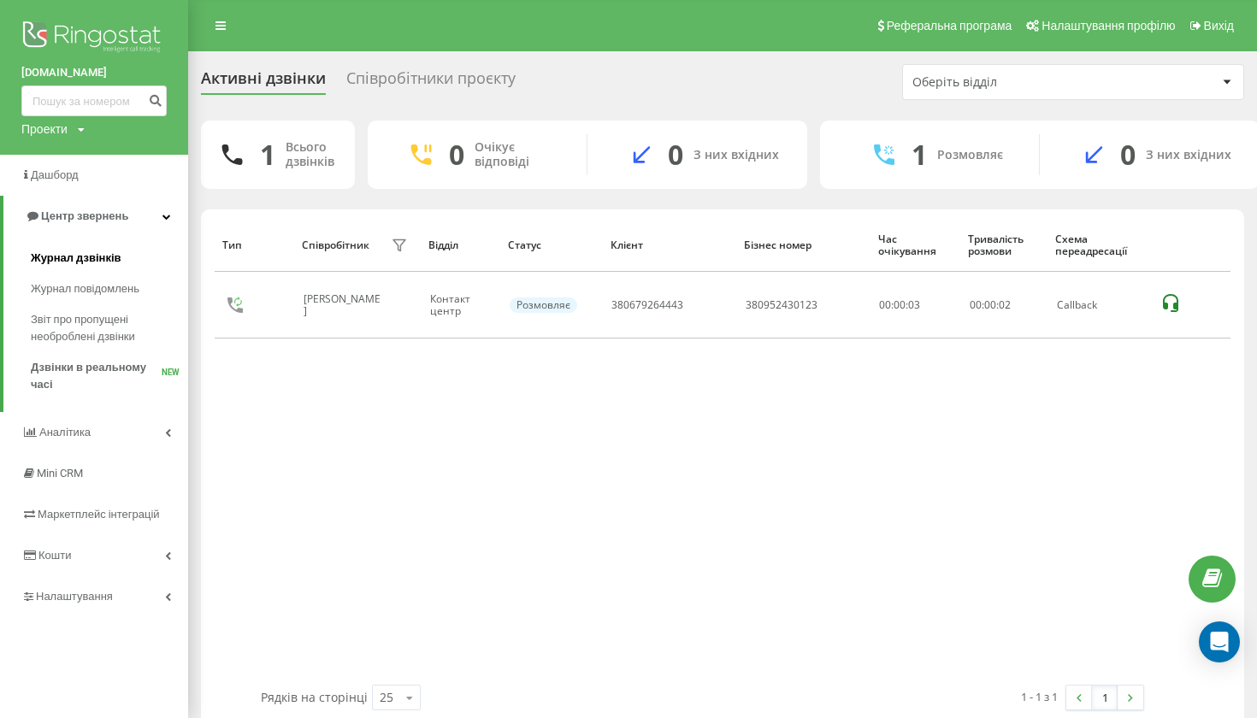
click at [81, 254] on span "Журнал дзвінків" at bounding box center [76, 258] width 91 height 17
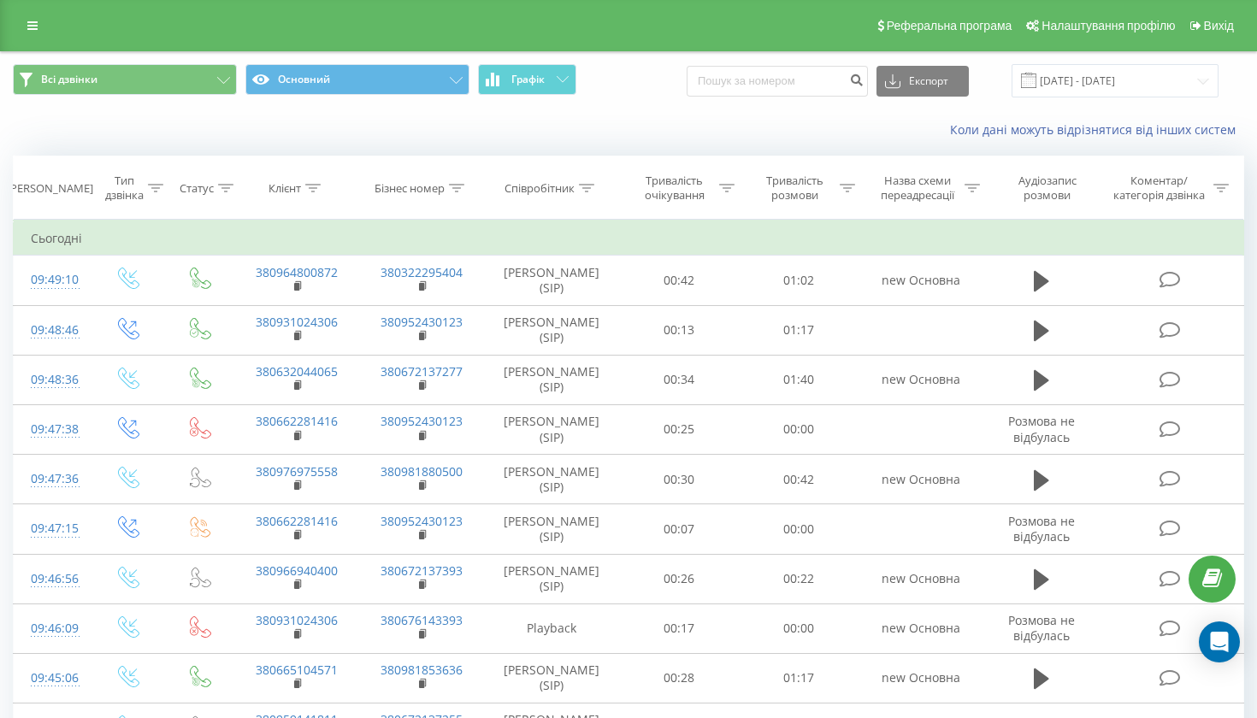
click at [49, 32] on div "Реферальна програма Налаштування профілю Вихід" at bounding box center [628, 25] width 1257 height 51
click at [41, 32] on link at bounding box center [32, 26] width 31 height 24
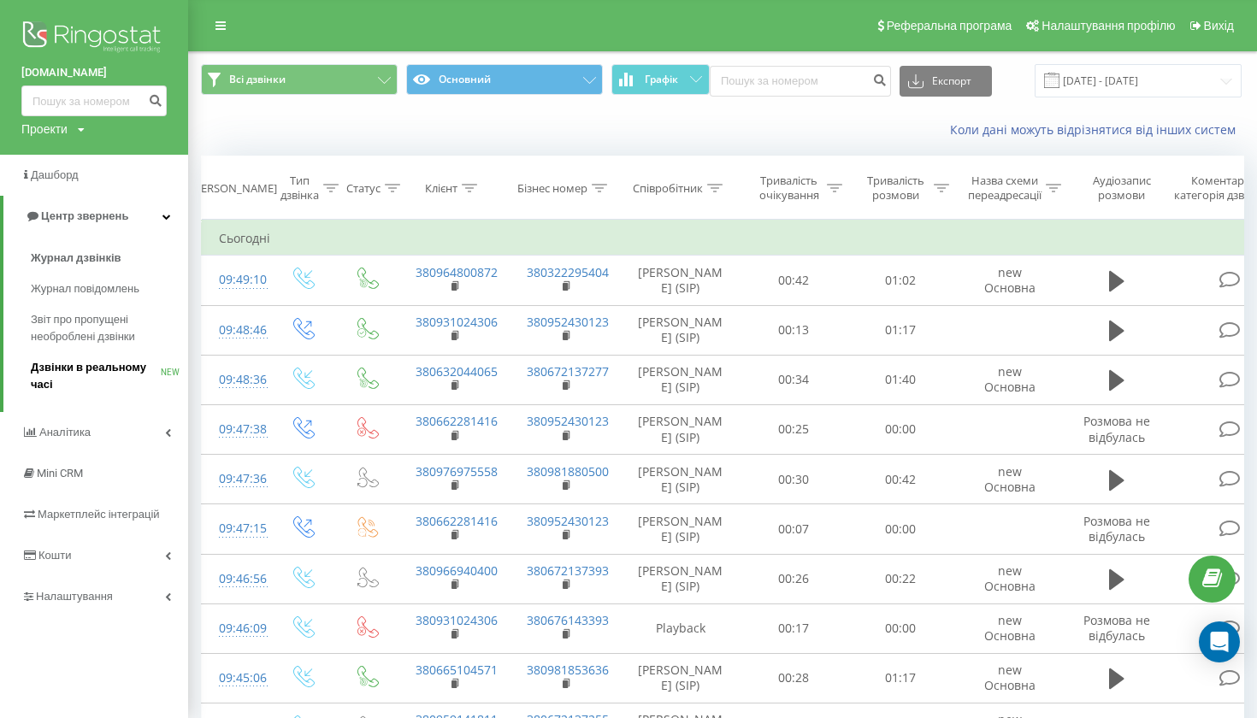
click at [109, 361] on span "Дзвінки в реальному часі" at bounding box center [96, 376] width 130 height 34
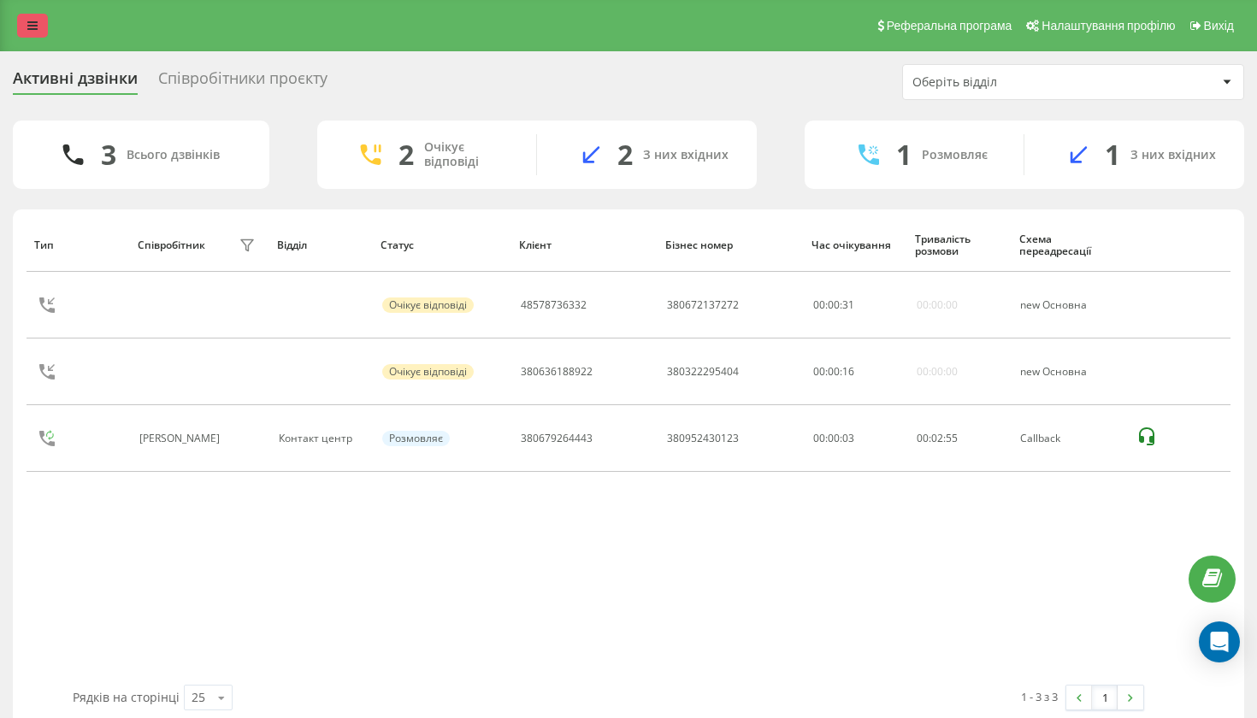
click at [38, 35] on link at bounding box center [32, 26] width 31 height 24
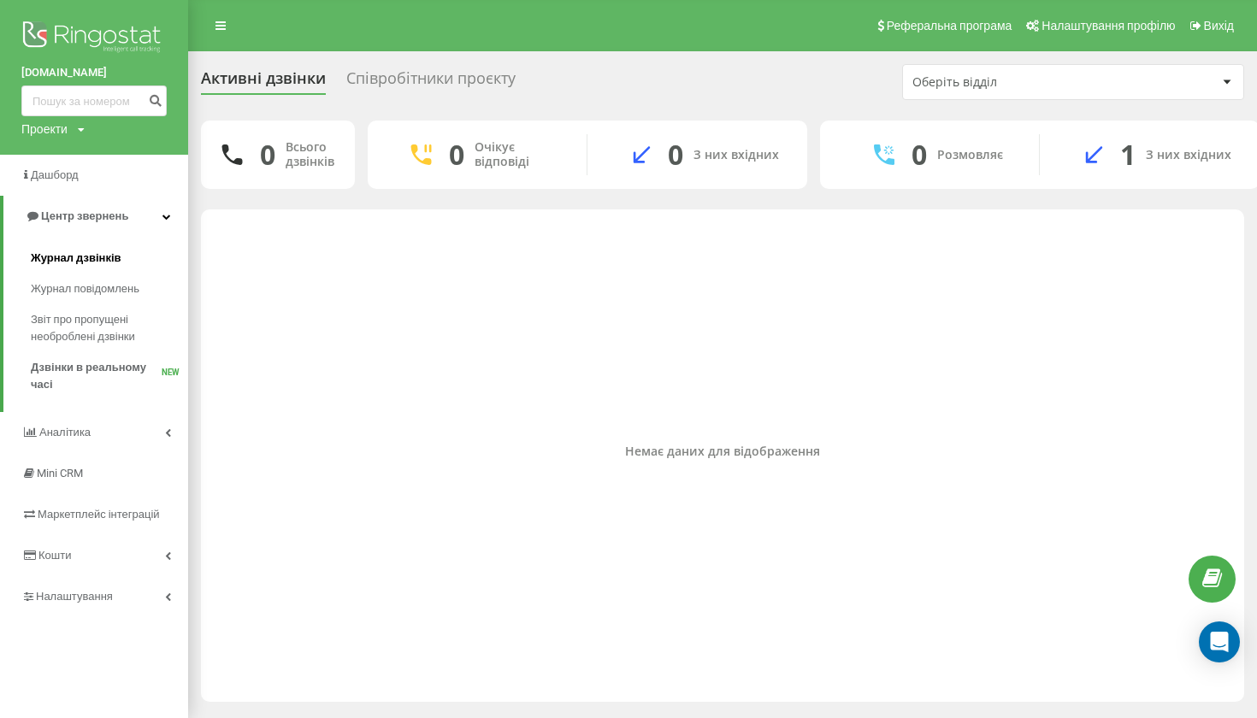
click at [100, 251] on span "Журнал дзвінків" at bounding box center [76, 258] width 91 height 17
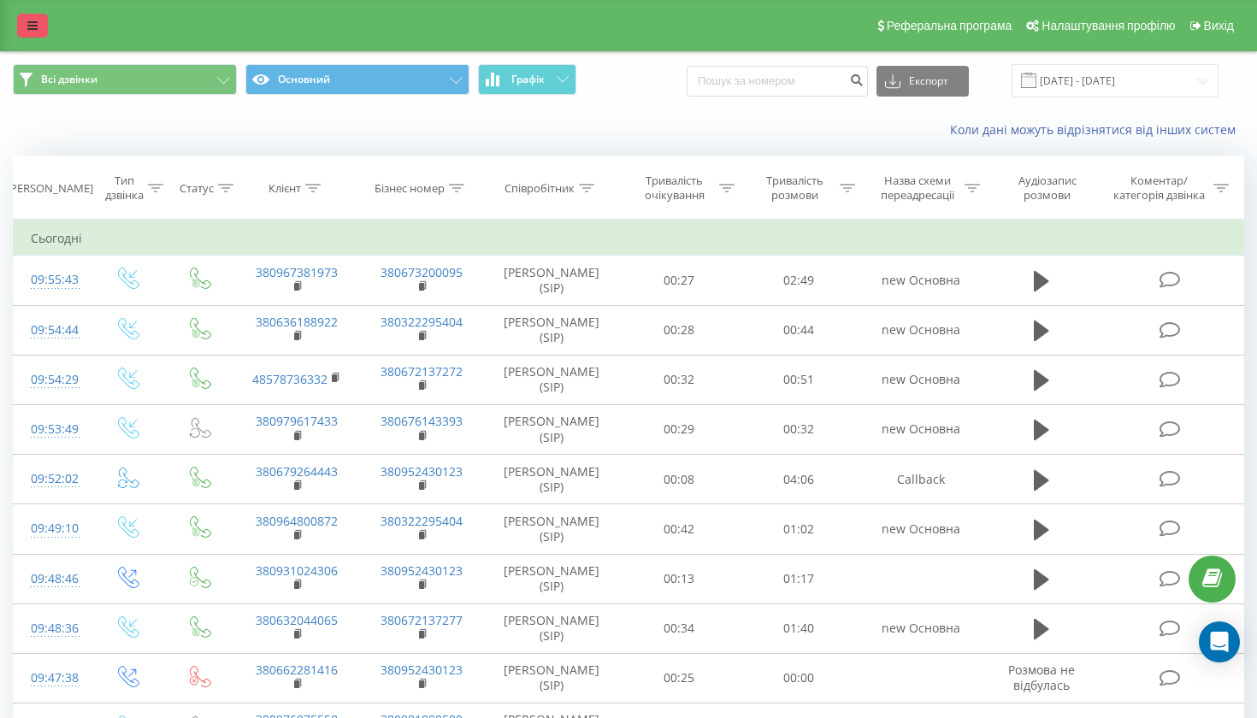
click at [28, 32] on icon at bounding box center [32, 26] width 10 height 12
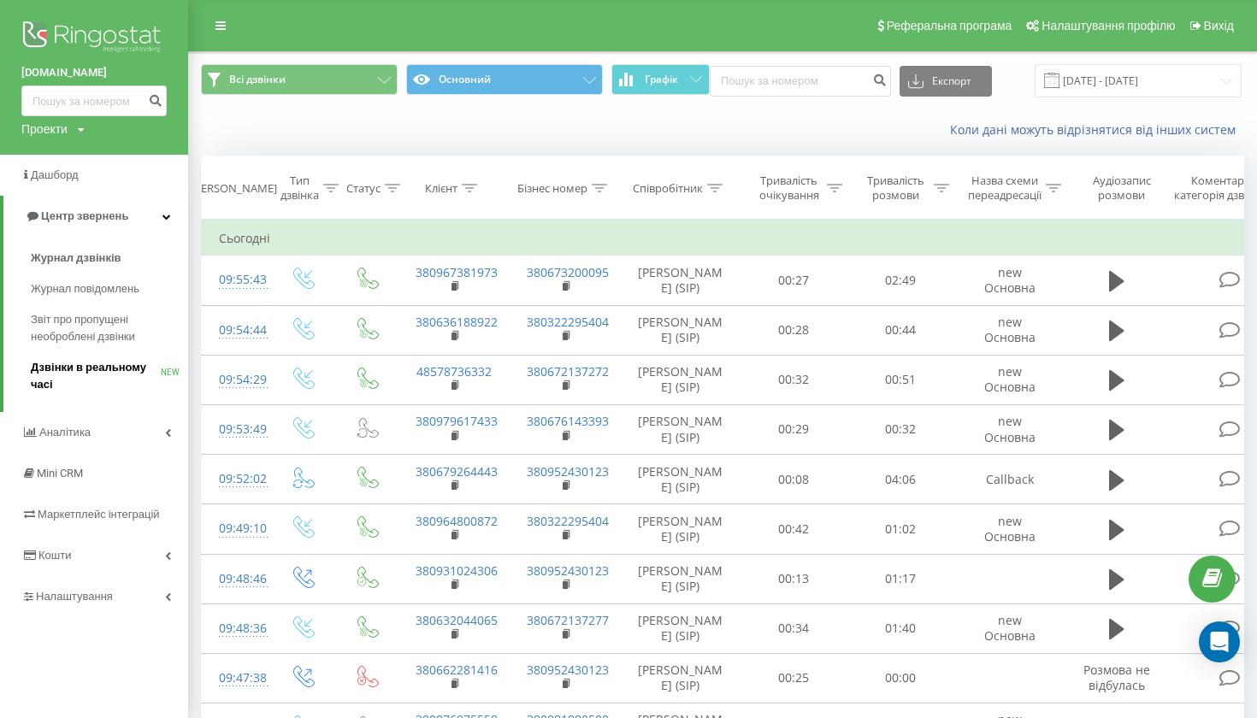
click at [119, 365] on span "Дзвінки в реальному часі" at bounding box center [96, 376] width 130 height 34
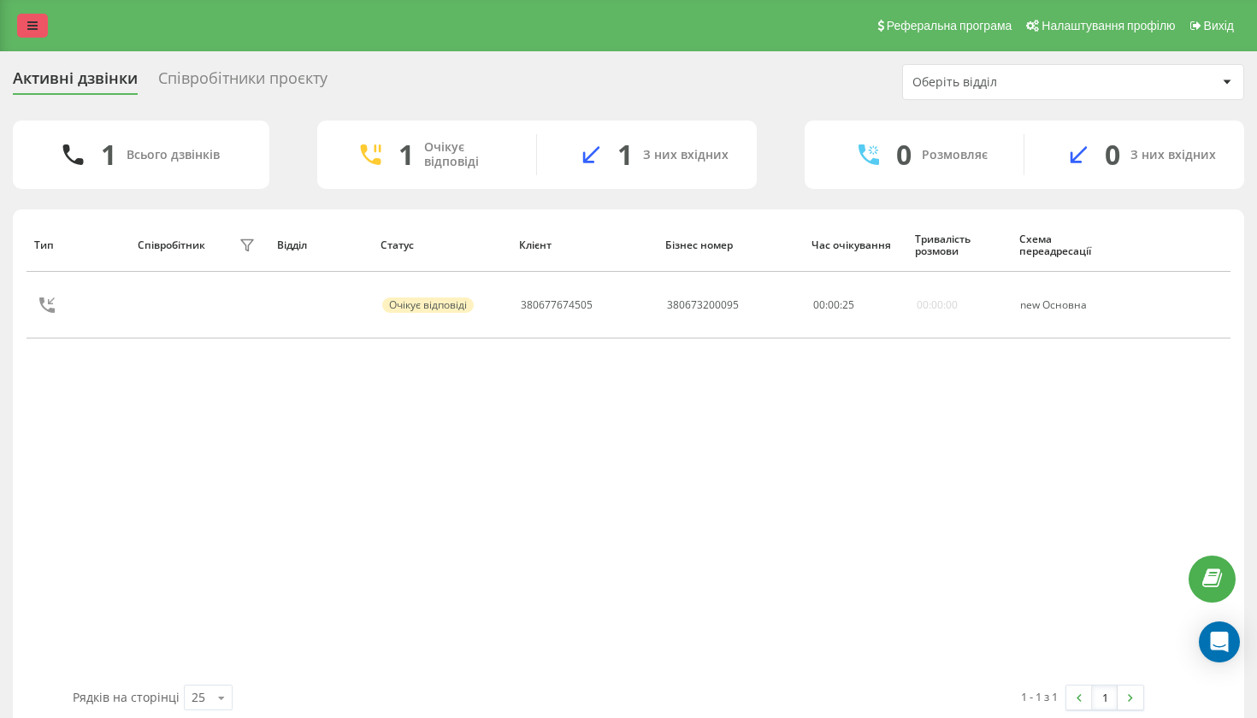
click at [31, 38] on link at bounding box center [32, 26] width 31 height 24
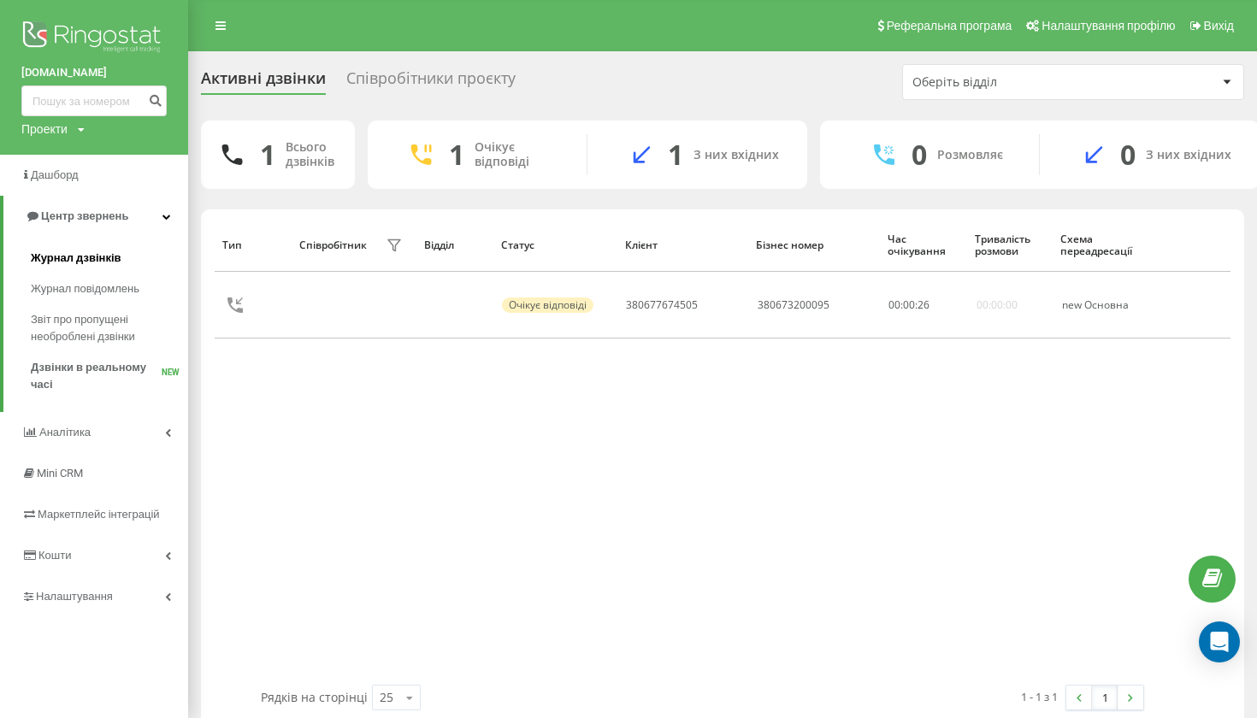
click at [71, 258] on span "Журнал дзвінків" at bounding box center [76, 258] width 91 height 17
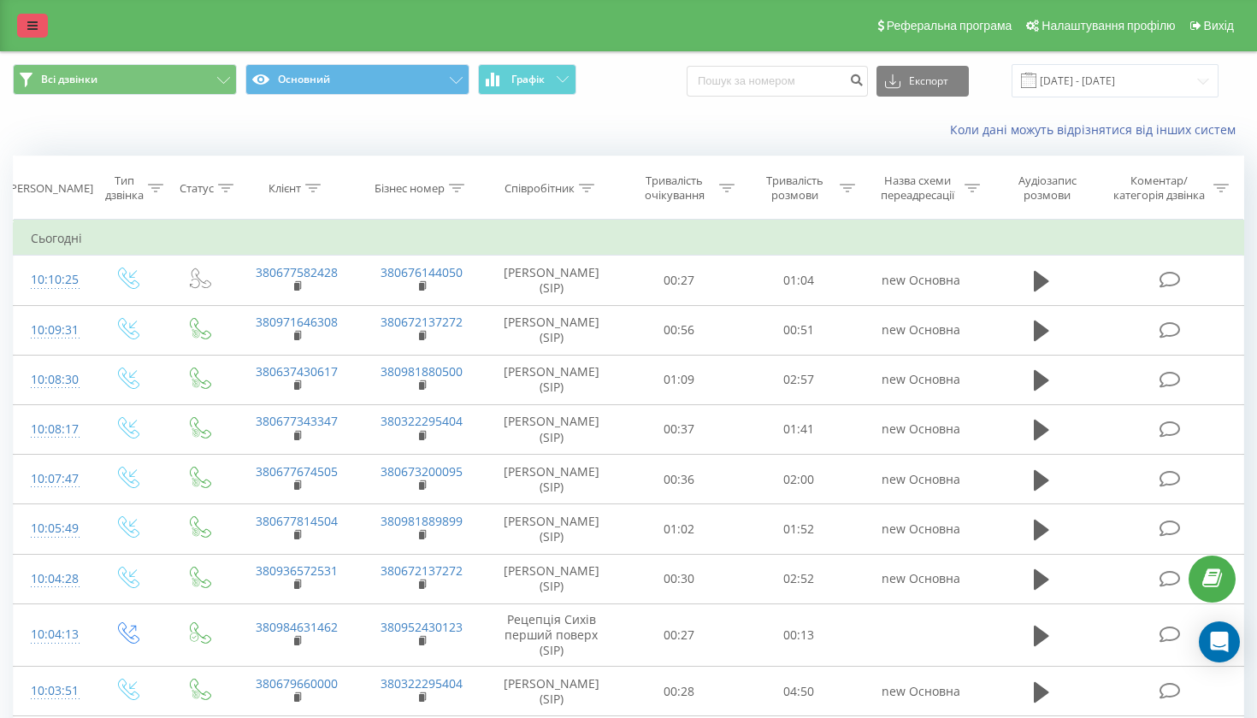
click at [23, 28] on link at bounding box center [32, 26] width 31 height 24
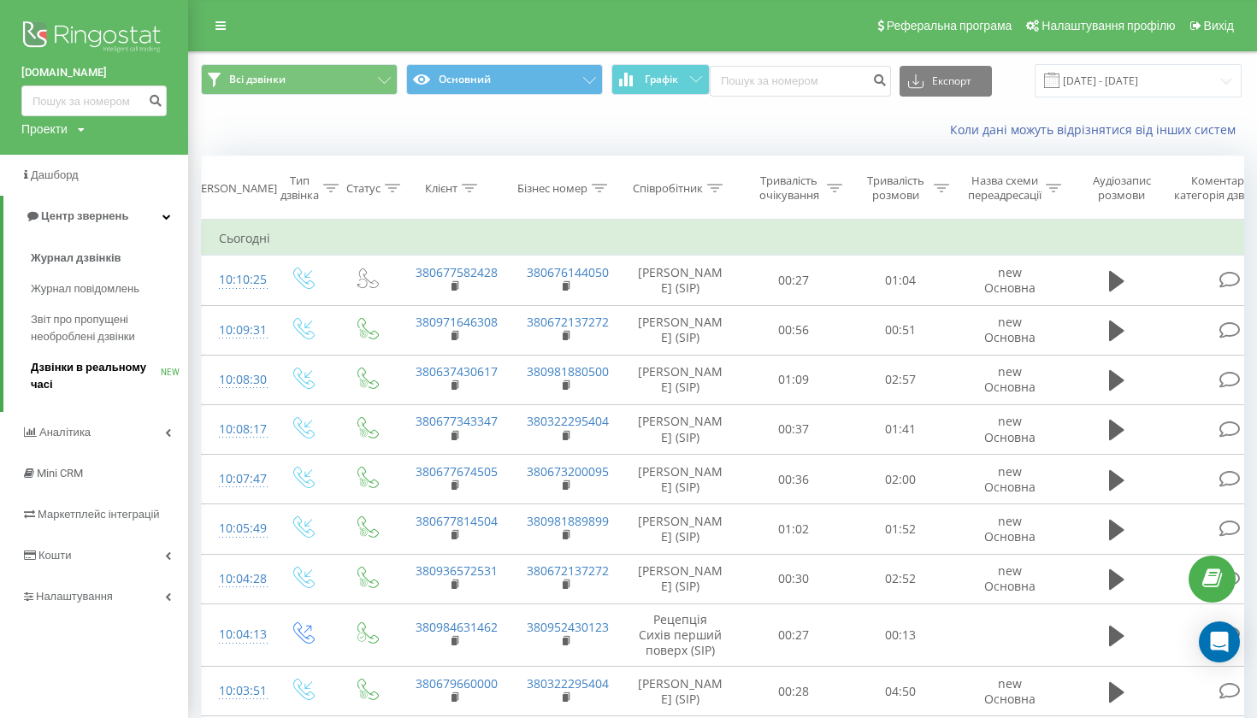
click at [45, 365] on span "Дзвінки в реальному часі" at bounding box center [96, 376] width 130 height 34
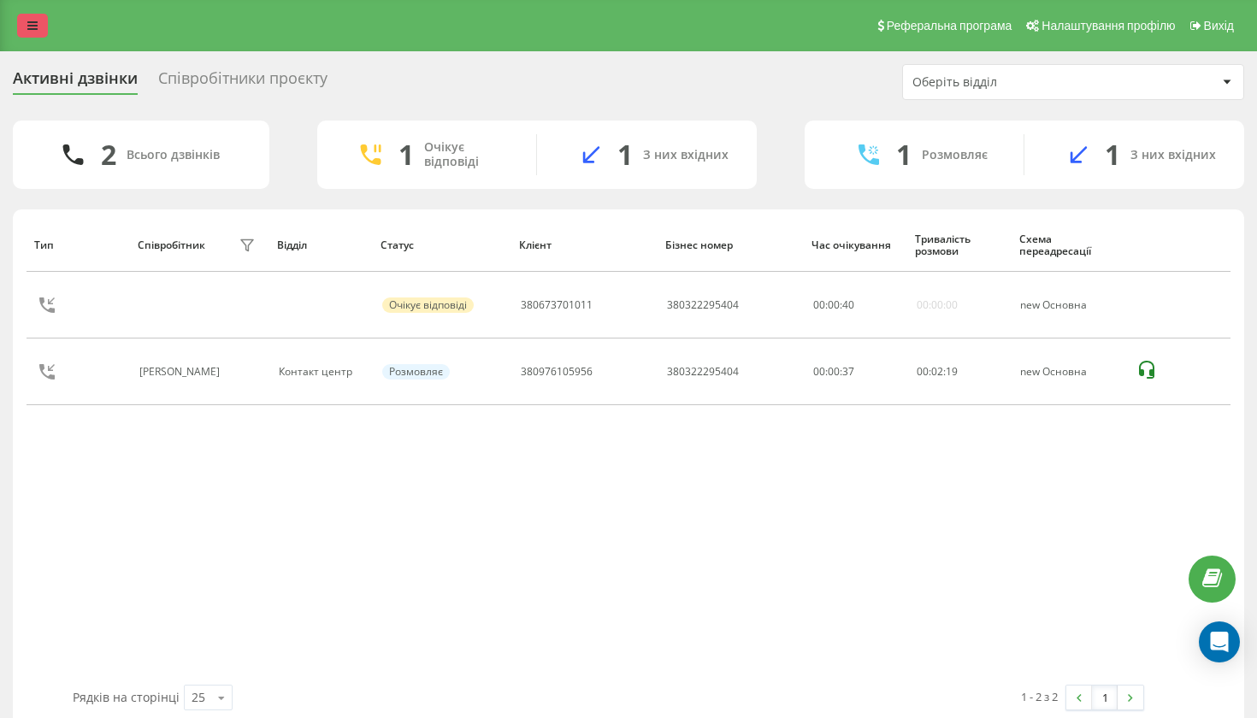
click at [41, 33] on link at bounding box center [32, 26] width 31 height 24
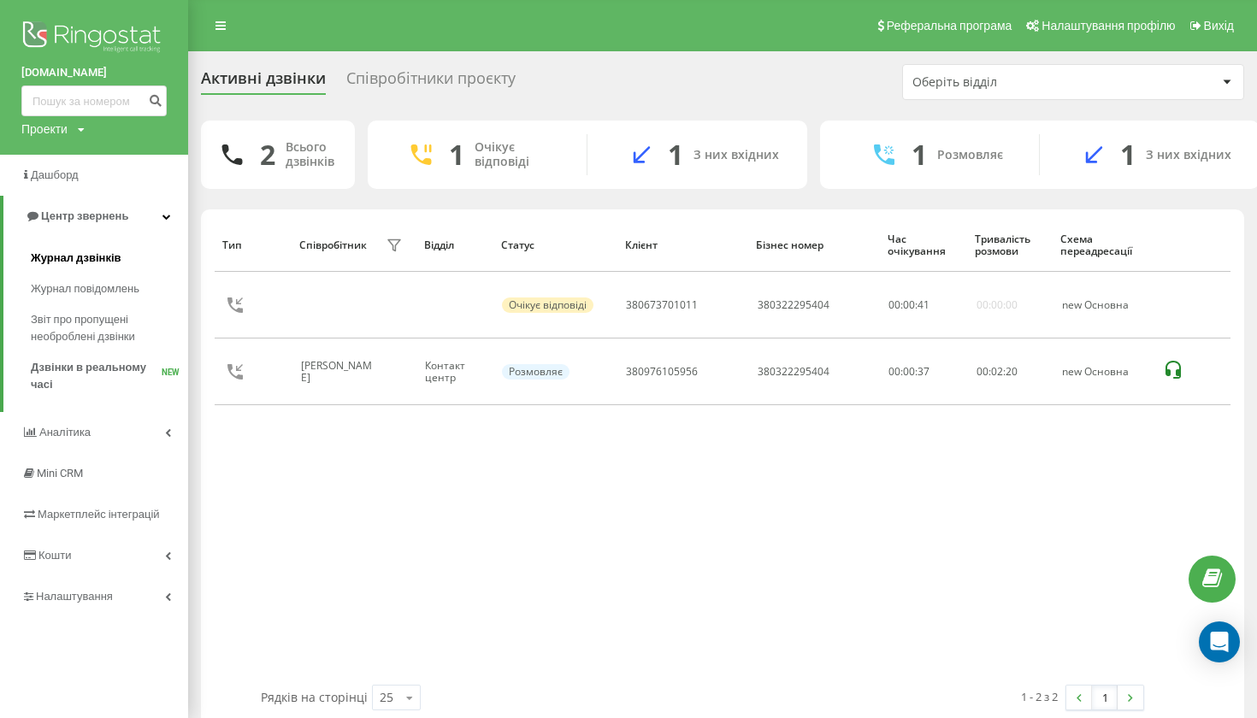
click at [87, 258] on span "Журнал дзвінків" at bounding box center [76, 258] width 91 height 17
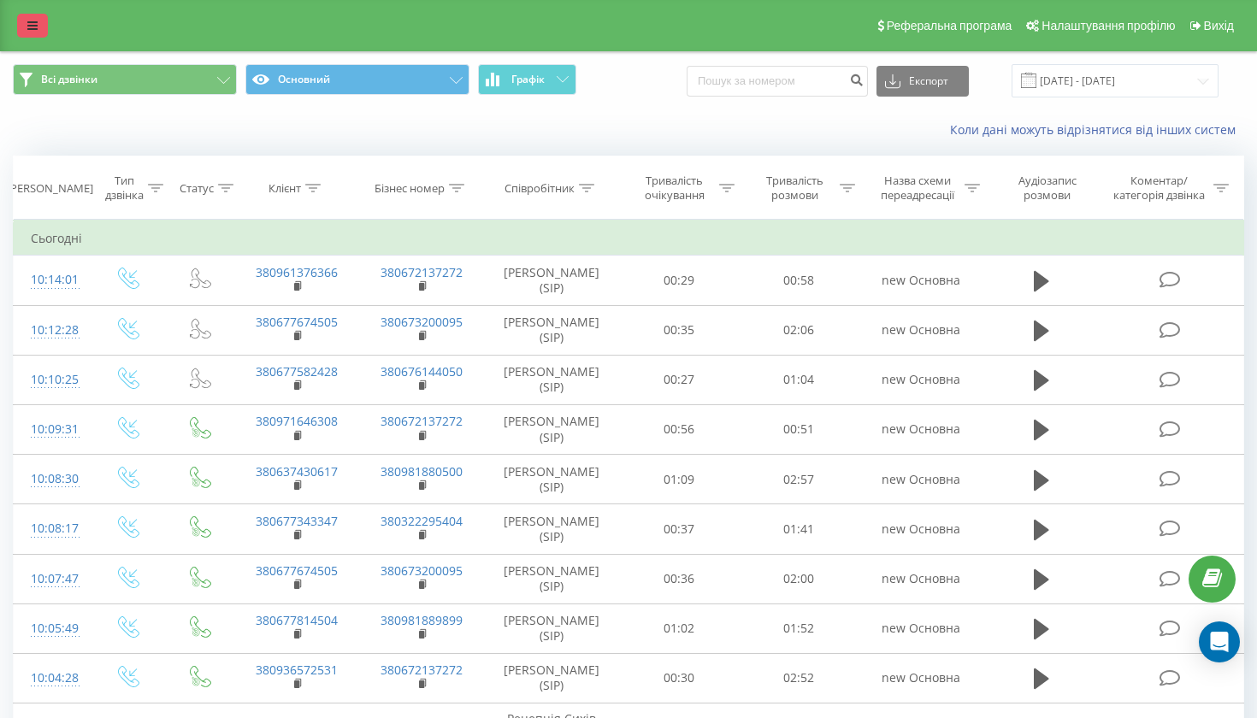
click at [35, 21] on link at bounding box center [32, 26] width 31 height 24
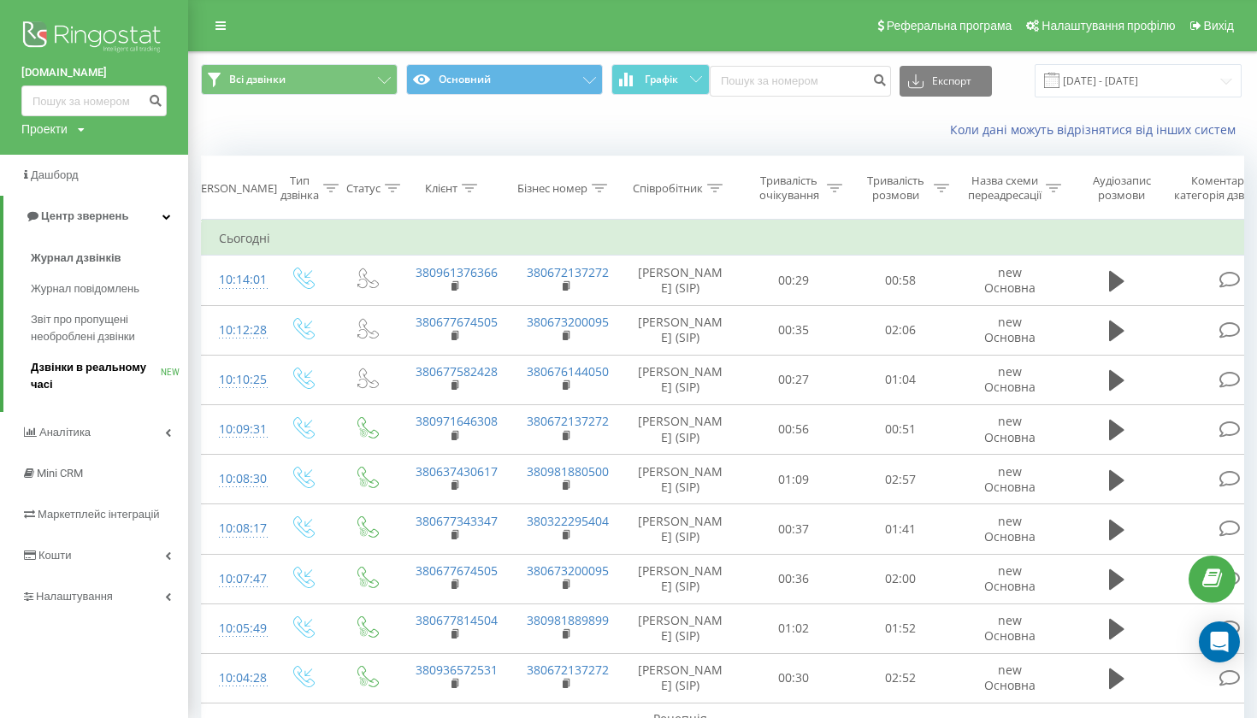
click at [91, 377] on span "Дзвінки в реальному часі" at bounding box center [96, 376] width 130 height 34
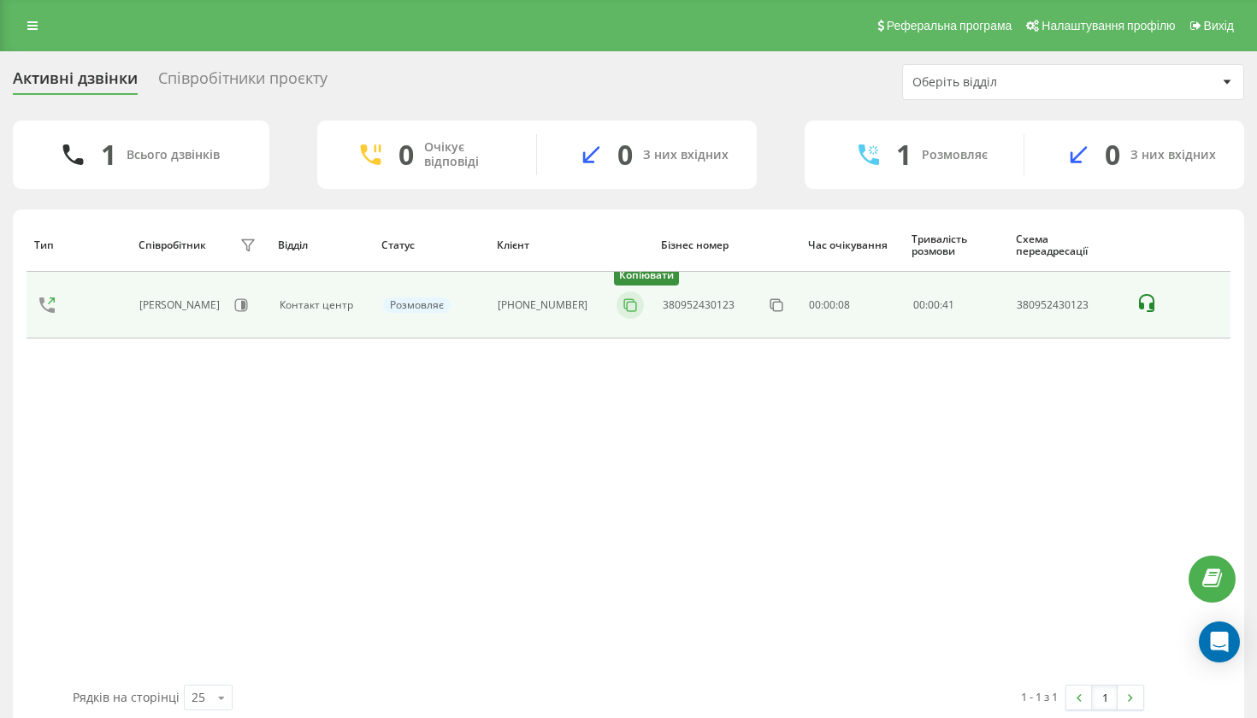
click at [629, 314] on icon at bounding box center [630, 305] width 17 height 17
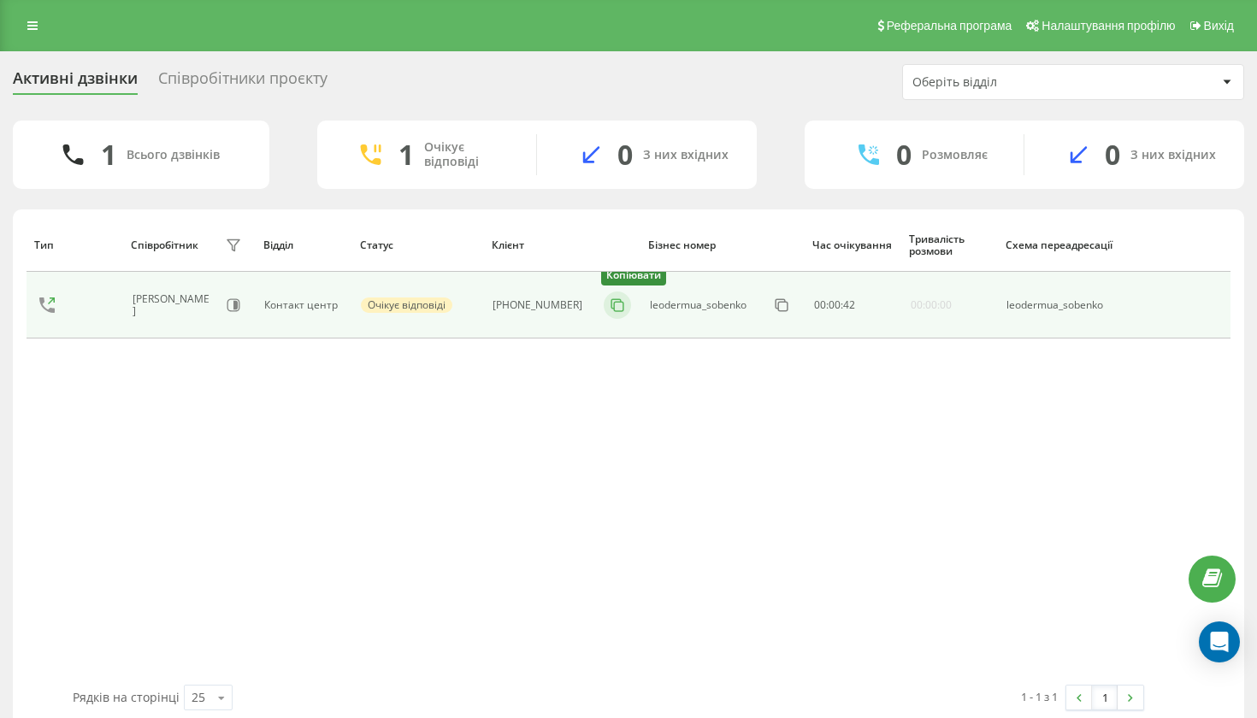
click at [614, 314] on icon at bounding box center [617, 305] width 17 height 17
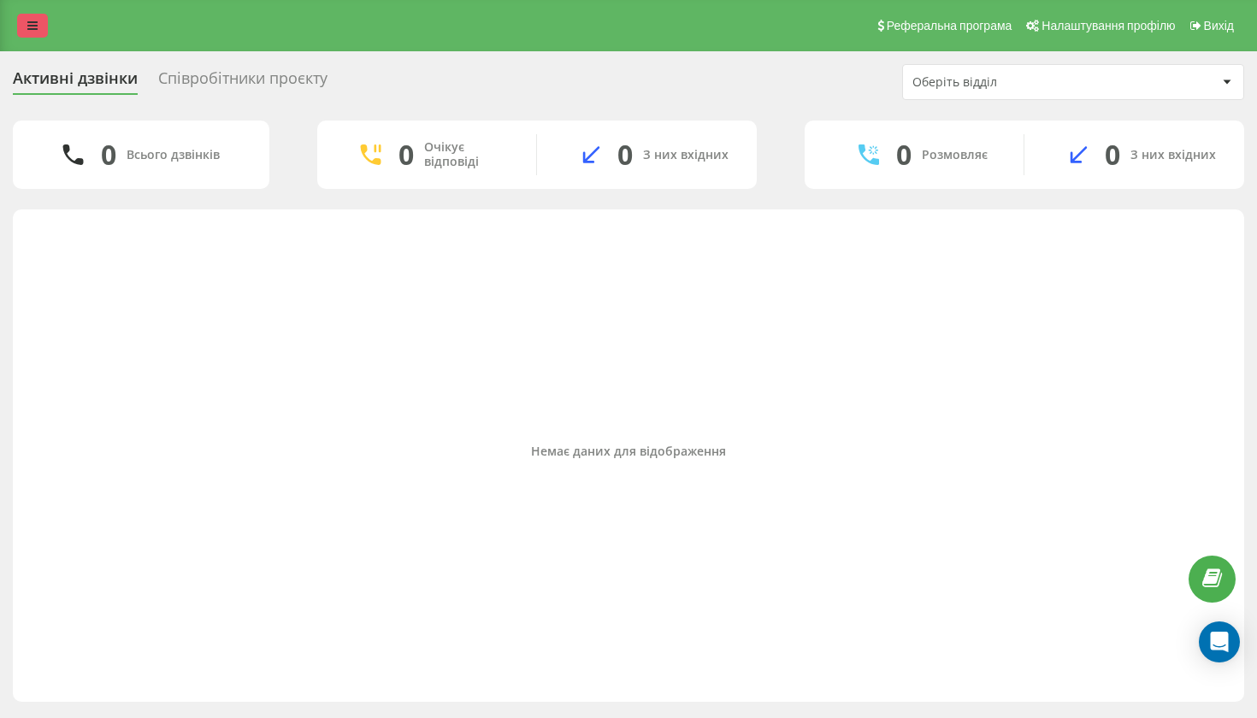
click at [45, 38] on link at bounding box center [32, 26] width 31 height 24
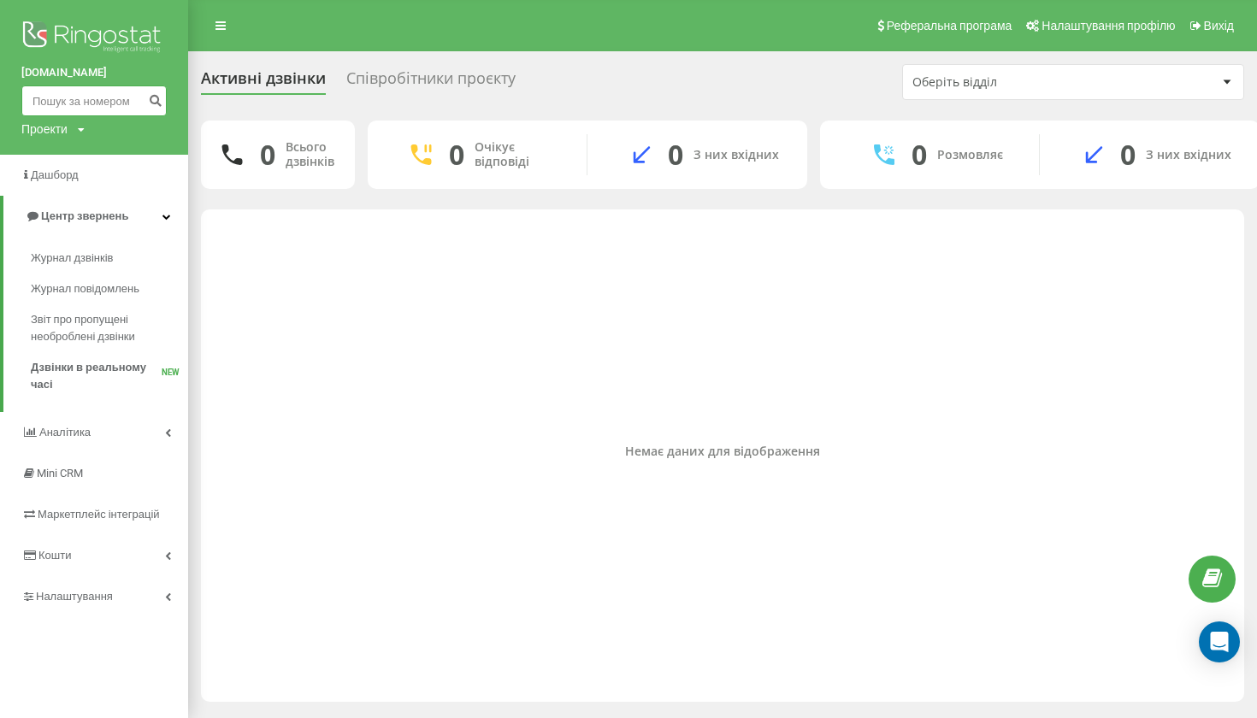
click at [91, 97] on input at bounding box center [93, 101] width 145 height 31
paste input "0677343347"
type input "0677343347"
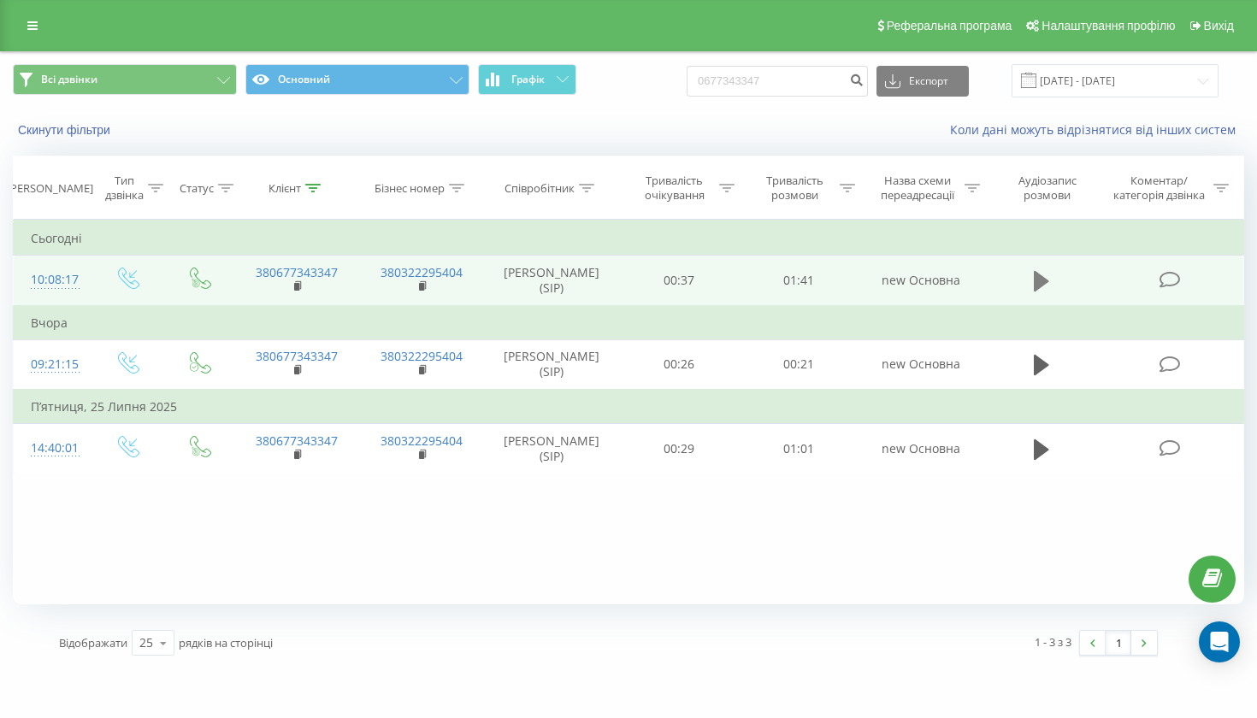
click at [1037, 292] on icon at bounding box center [1041, 281] width 15 height 21
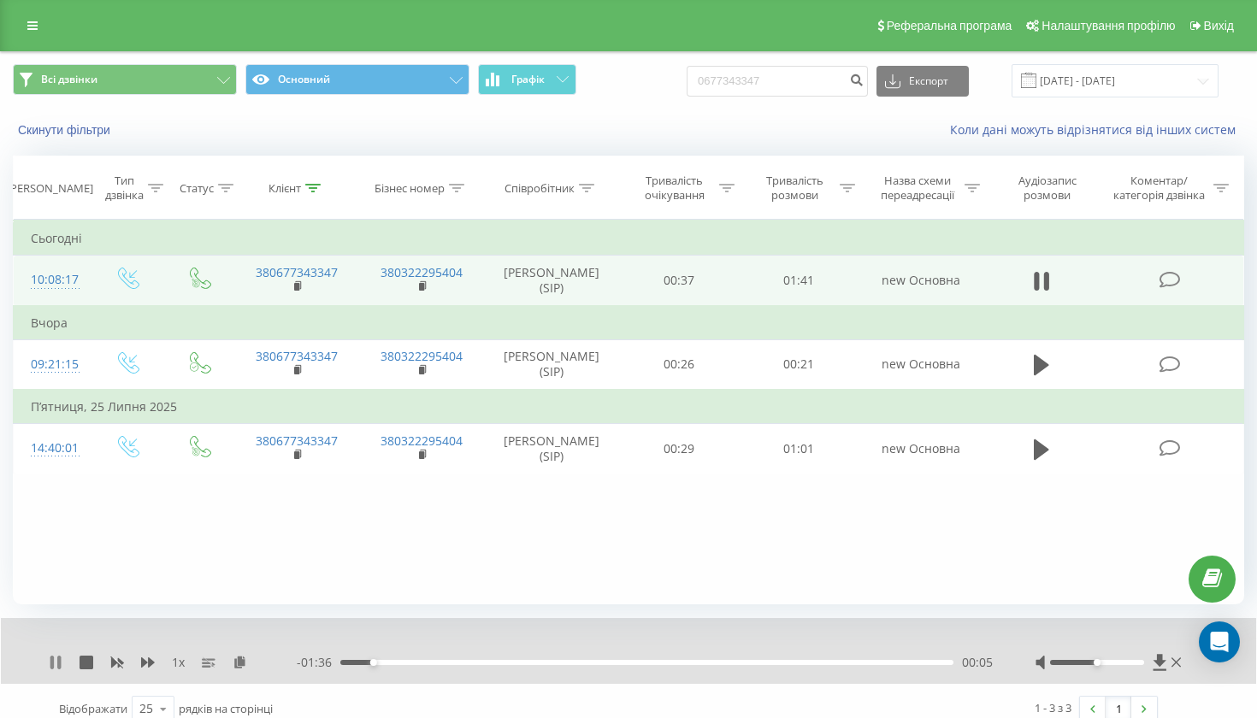
click at [57, 670] on icon at bounding box center [56, 663] width 14 height 14
click at [27, 32] on icon at bounding box center [32, 26] width 10 height 12
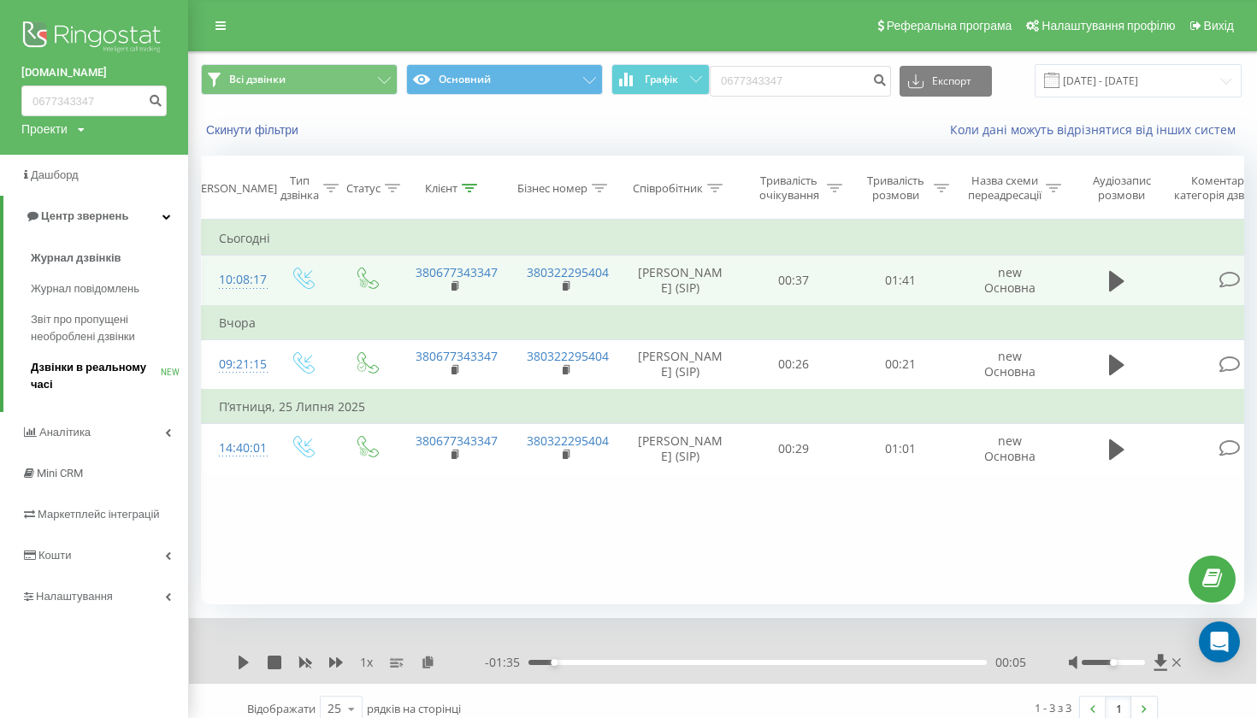
click at [87, 352] on link "Дзвінки в реальному часі NEW" at bounding box center [109, 376] width 157 height 48
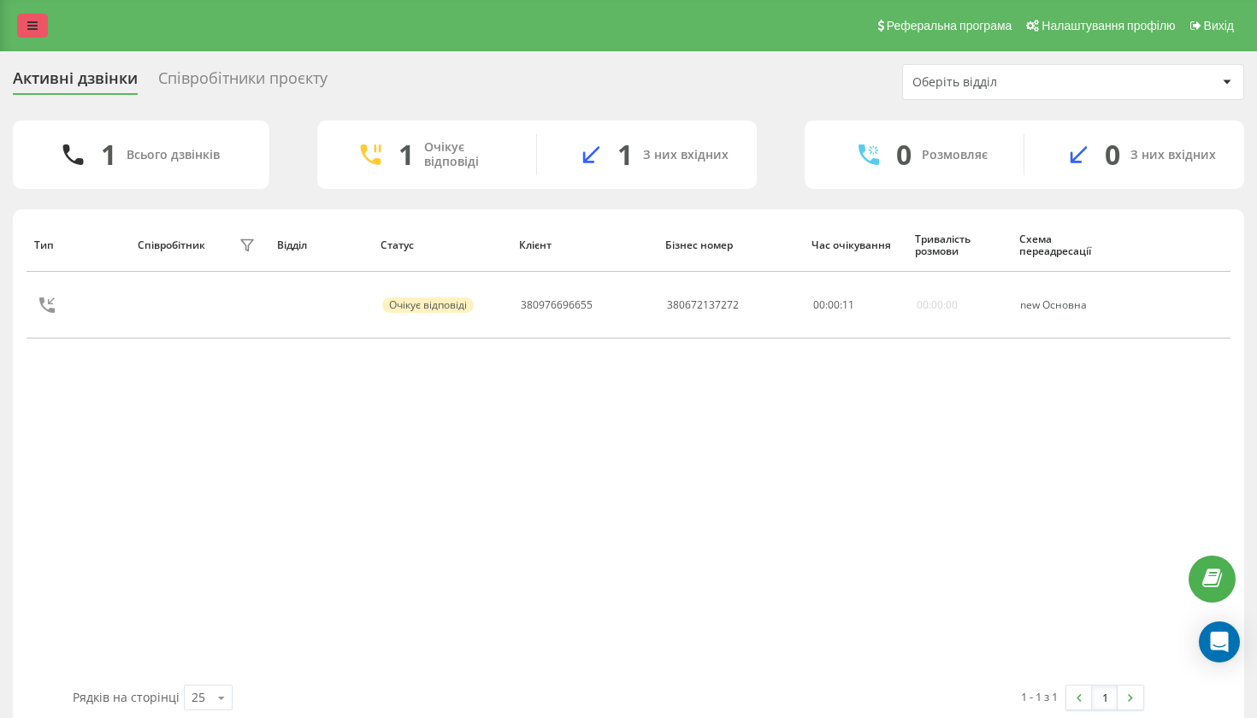
click at [37, 32] on icon at bounding box center [32, 26] width 10 height 12
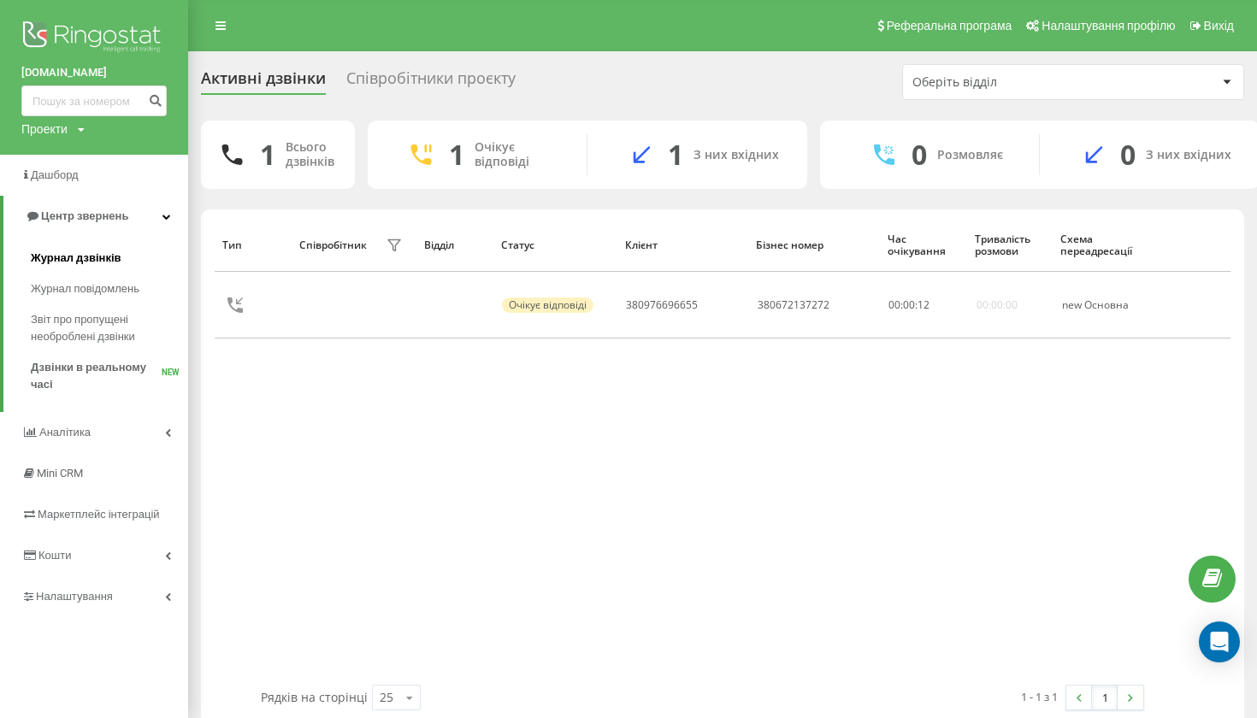
click at [48, 261] on span "Журнал дзвінків" at bounding box center [76, 258] width 91 height 17
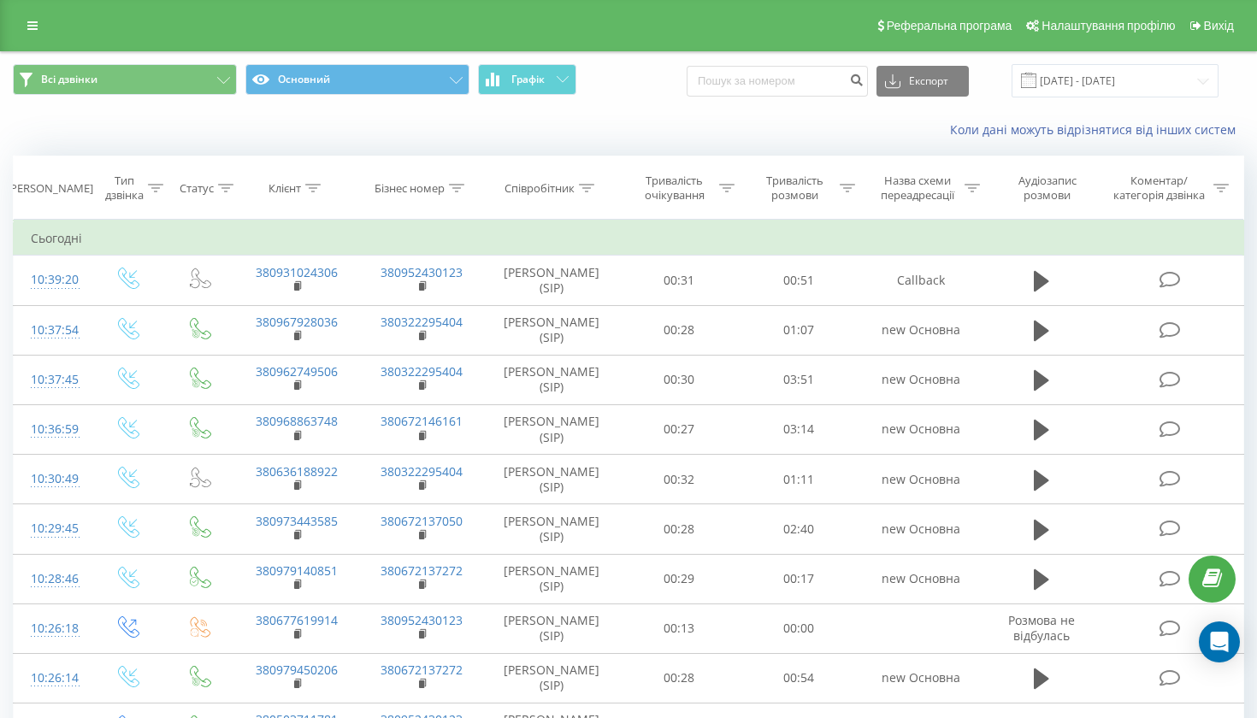
click at [27, 46] on div "Реферальна програма Налаштування профілю Вихід" at bounding box center [628, 25] width 1257 height 51
click at [27, 32] on icon at bounding box center [32, 26] width 10 height 12
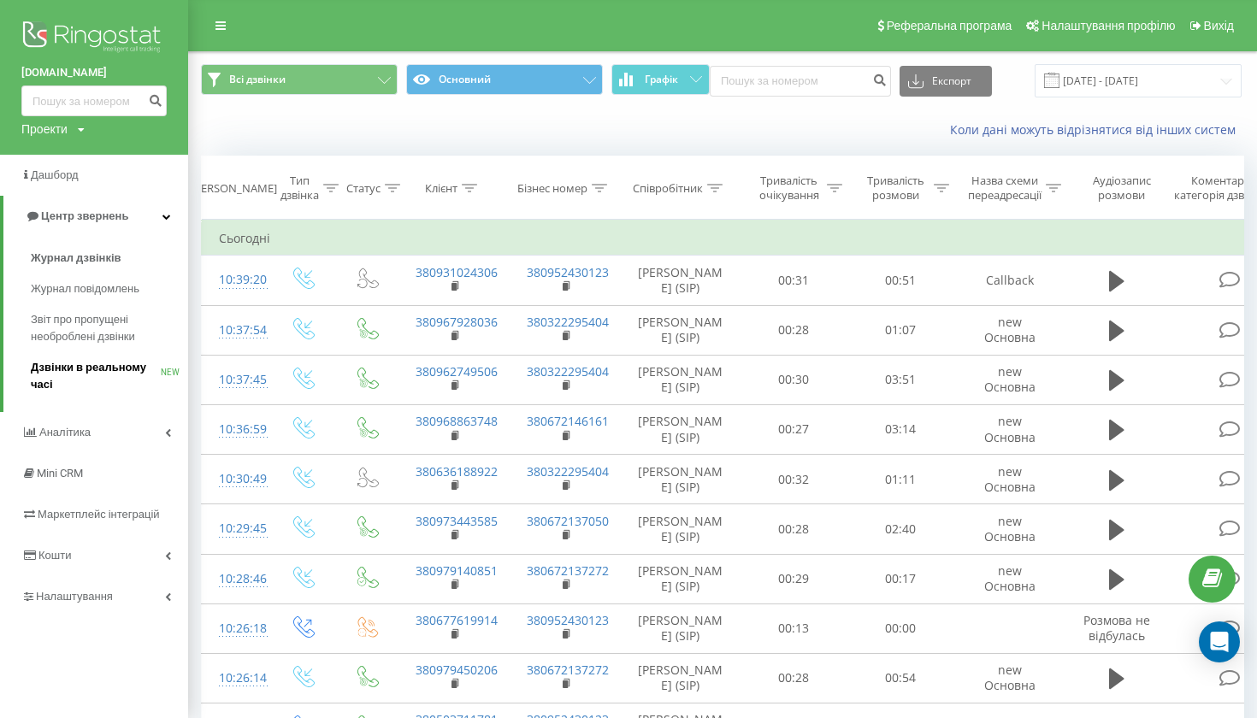
click at [128, 369] on span "Дзвінки в реальному часі" at bounding box center [96, 376] width 130 height 34
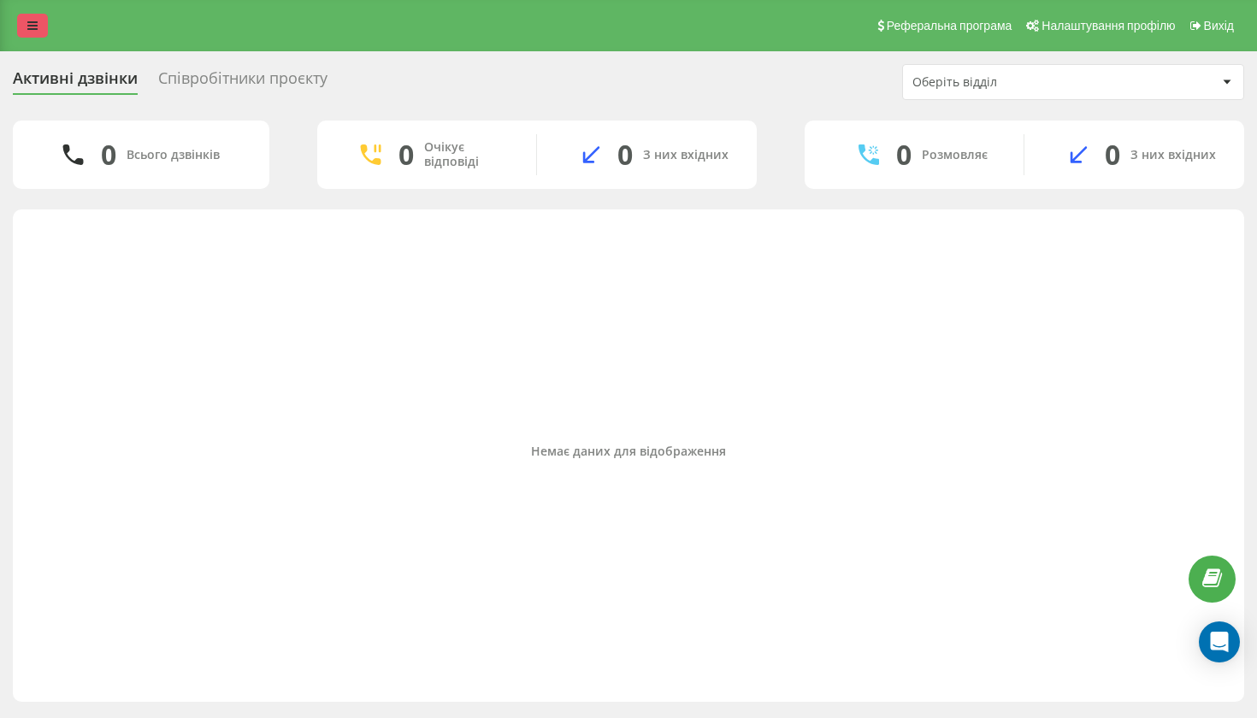
click at [34, 38] on link at bounding box center [32, 26] width 31 height 24
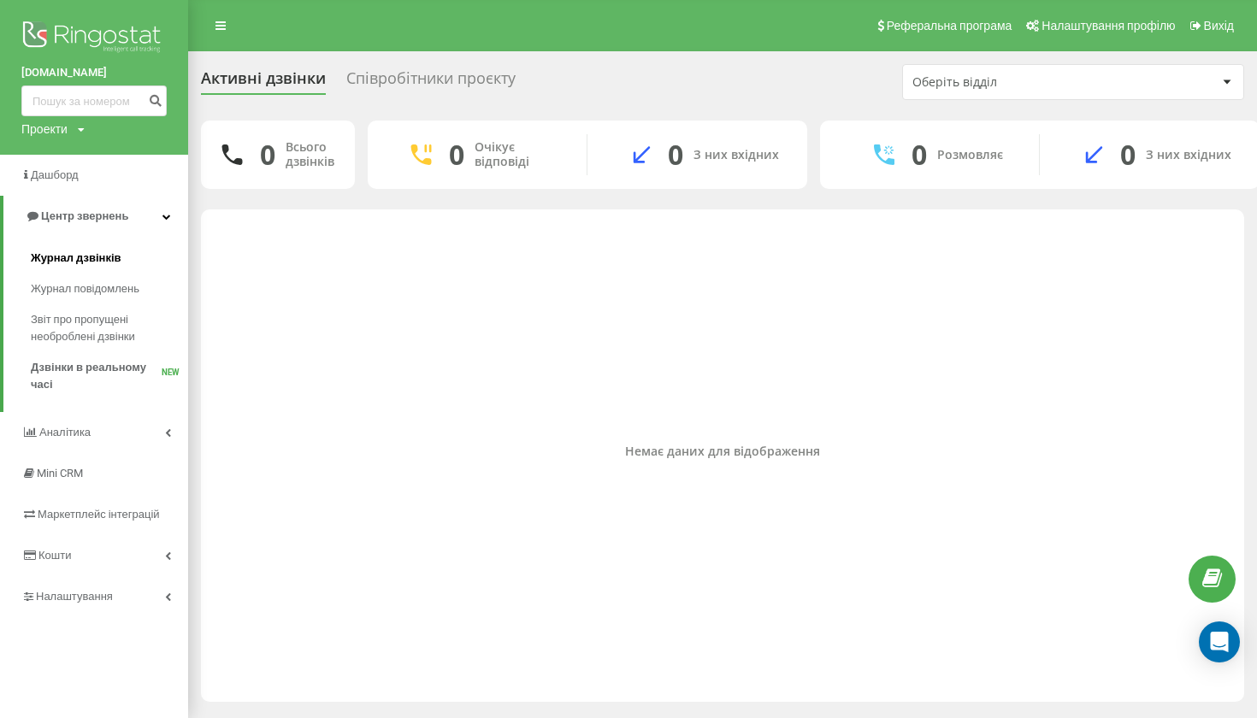
click at [103, 257] on span "Журнал дзвінків" at bounding box center [76, 258] width 91 height 17
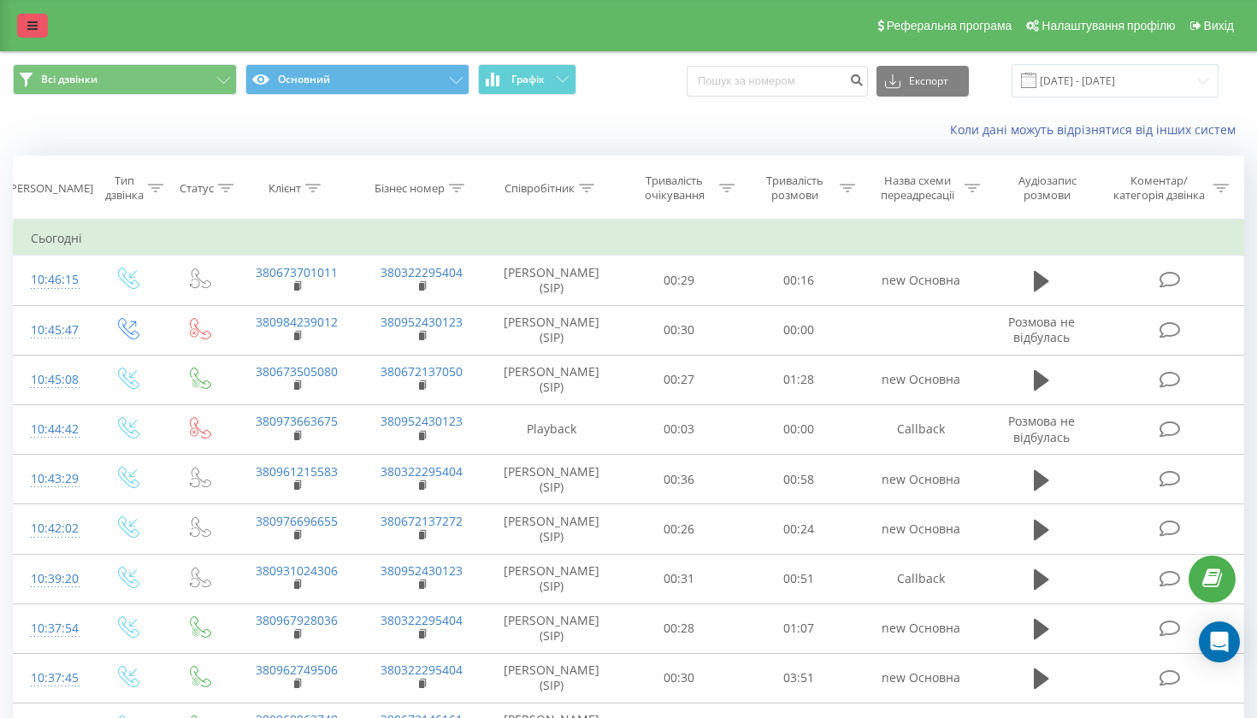
click at [41, 38] on link at bounding box center [32, 26] width 31 height 24
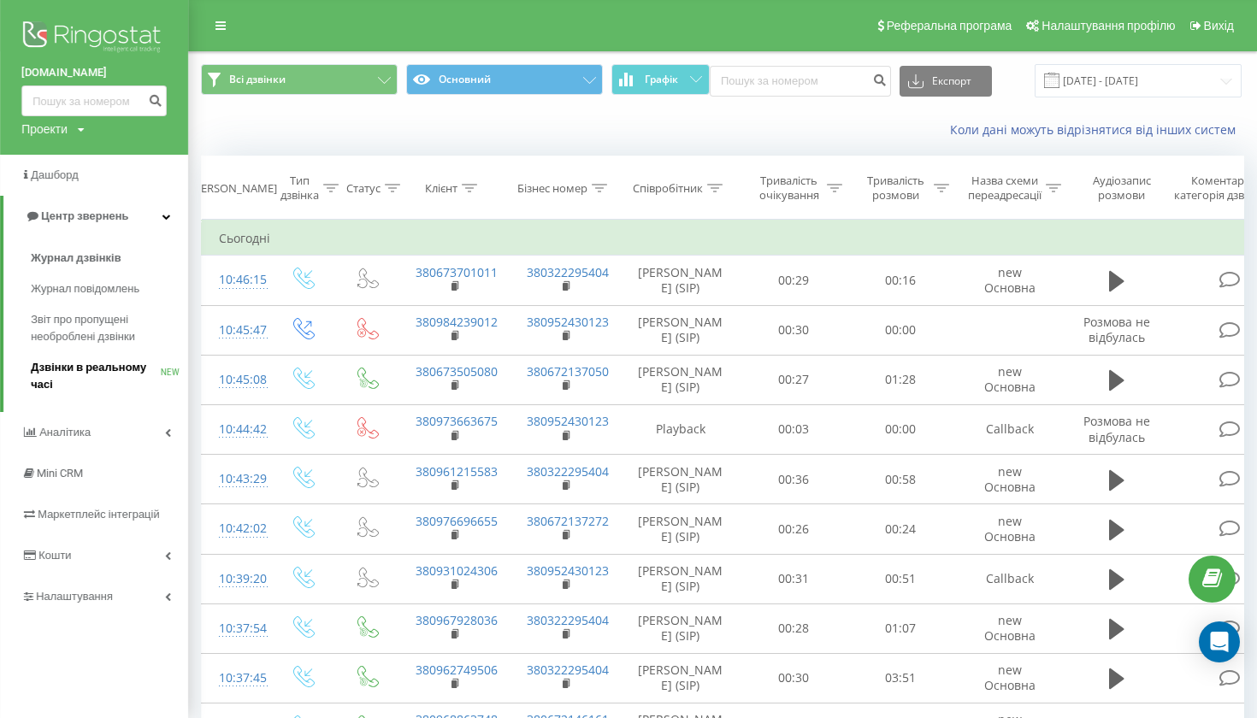
click at [90, 381] on span "Дзвінки в реальному часі" at bounding box center [96, 376] width 130 height 34
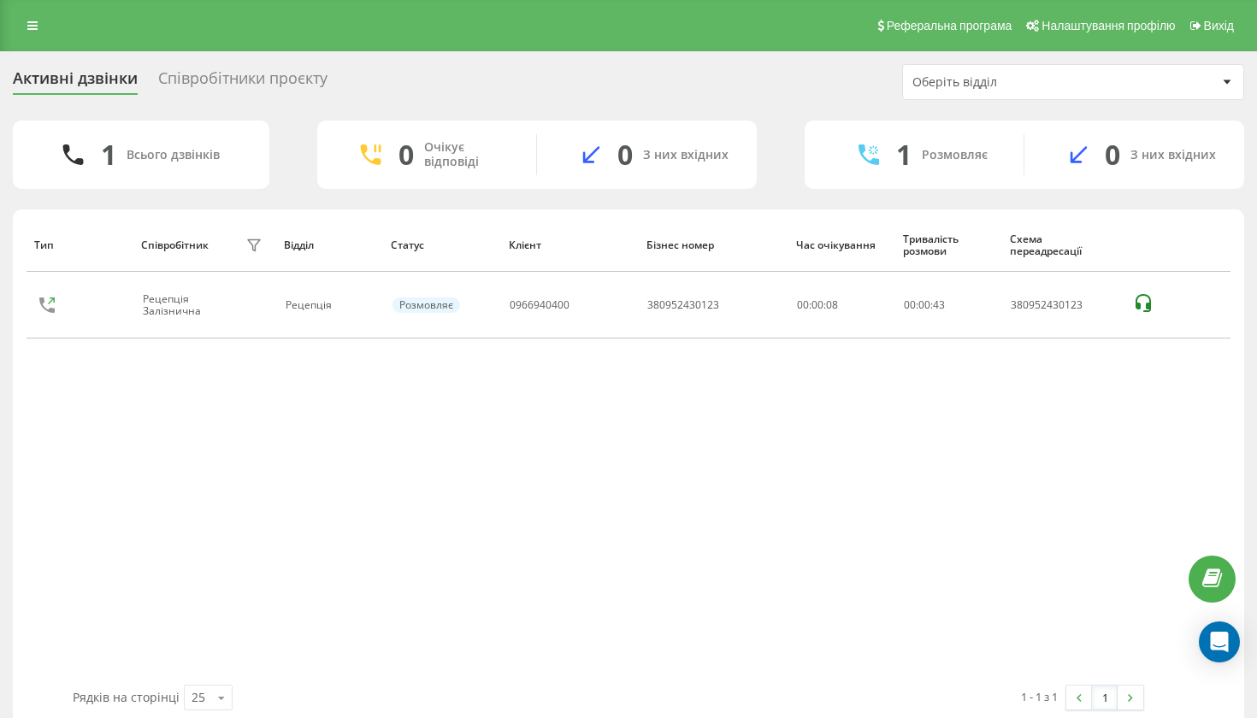
click at [16, 17] on div "Реферальна програма Налаштування профілю Вихід" at bounding box center [628, 25] width 1257 height 51
click at [41, 31] on link at bounding box center [32, 26] width 31 height 24
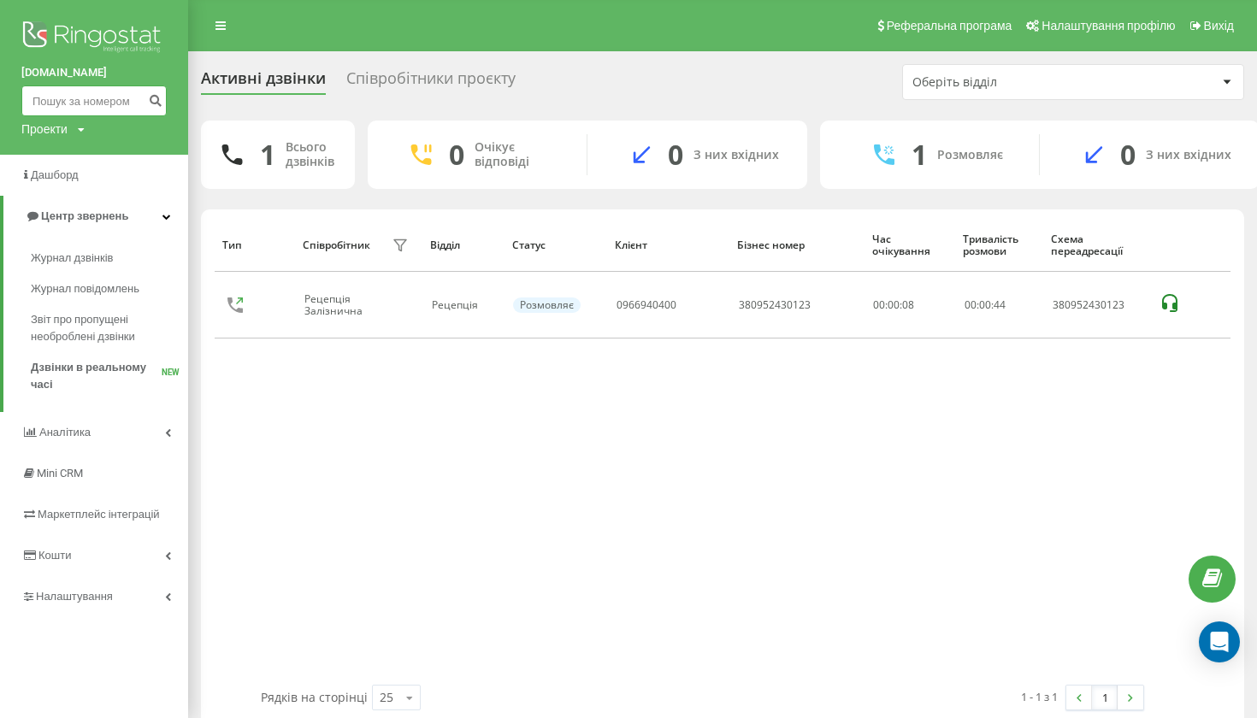
click at [76, 109] on input at bounding box center [93, 101] width 145 height 31
paste input "+380 67 789-15-07"
type input "0677891507"
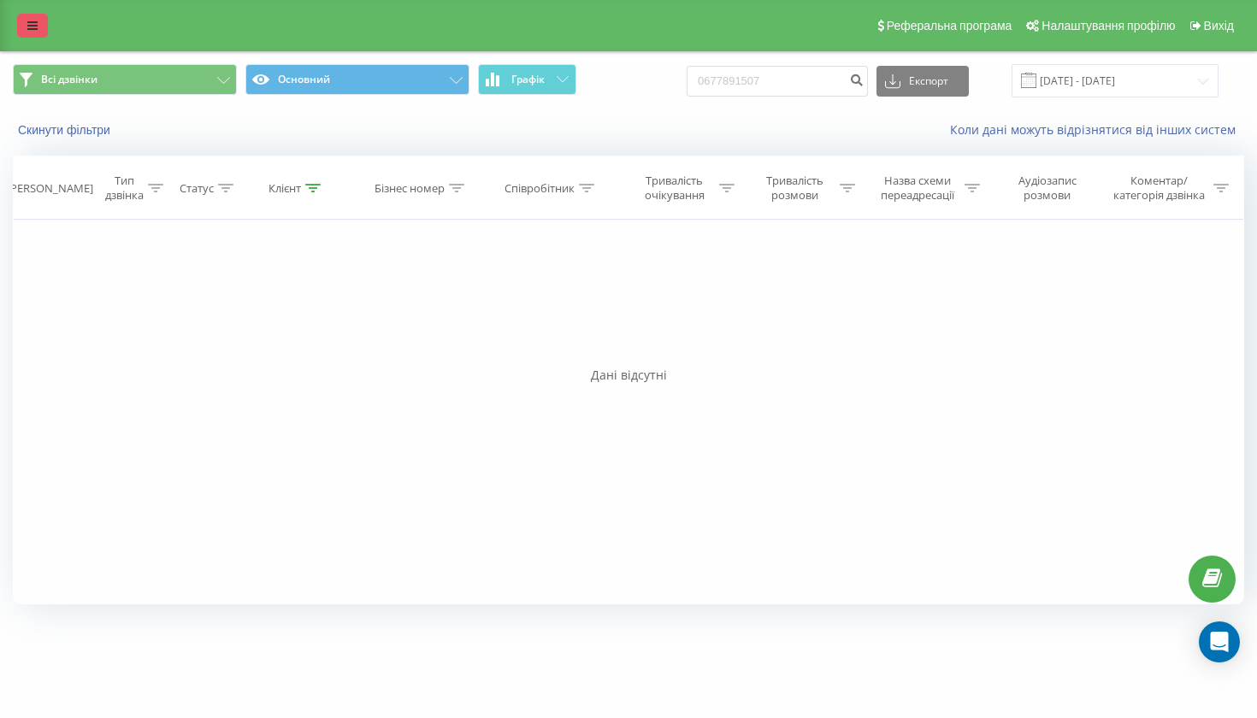
click at [38, 30] on link at bounding box center [32, 26] width 31 height 24
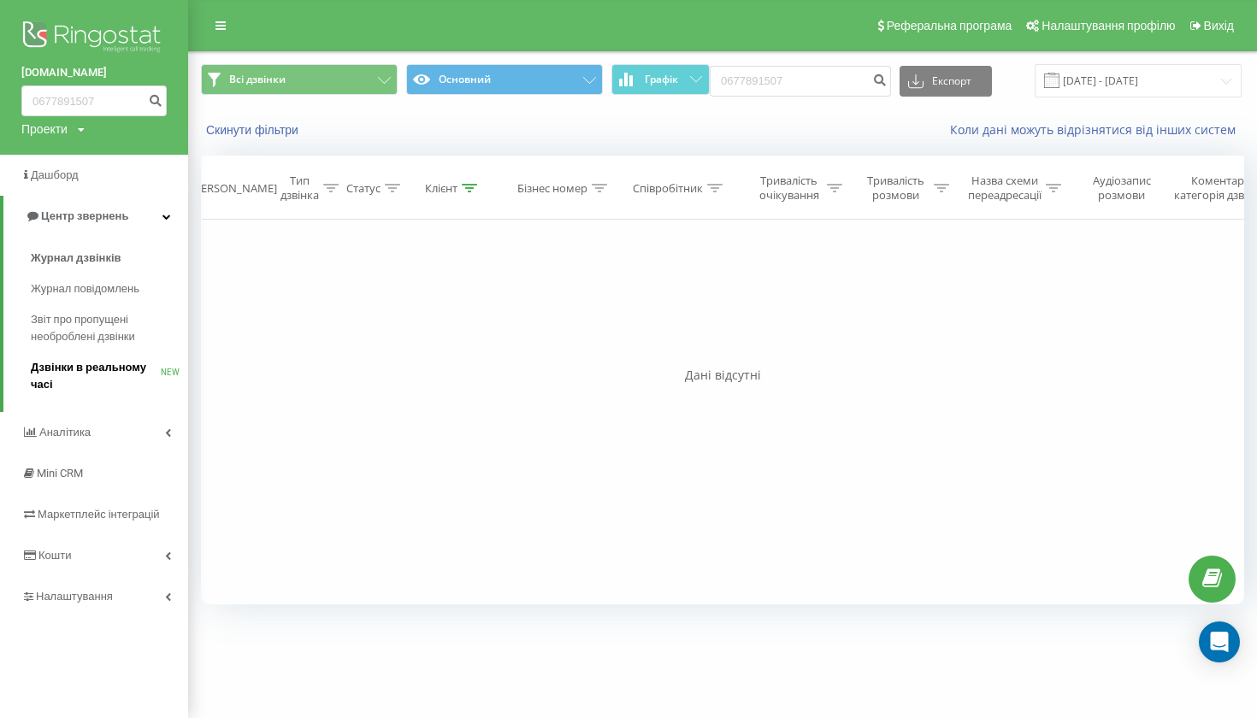
click at [106, 368] on span "Дзвінки в реальному часі" at bounding box center [96, 376] width 130 height 34
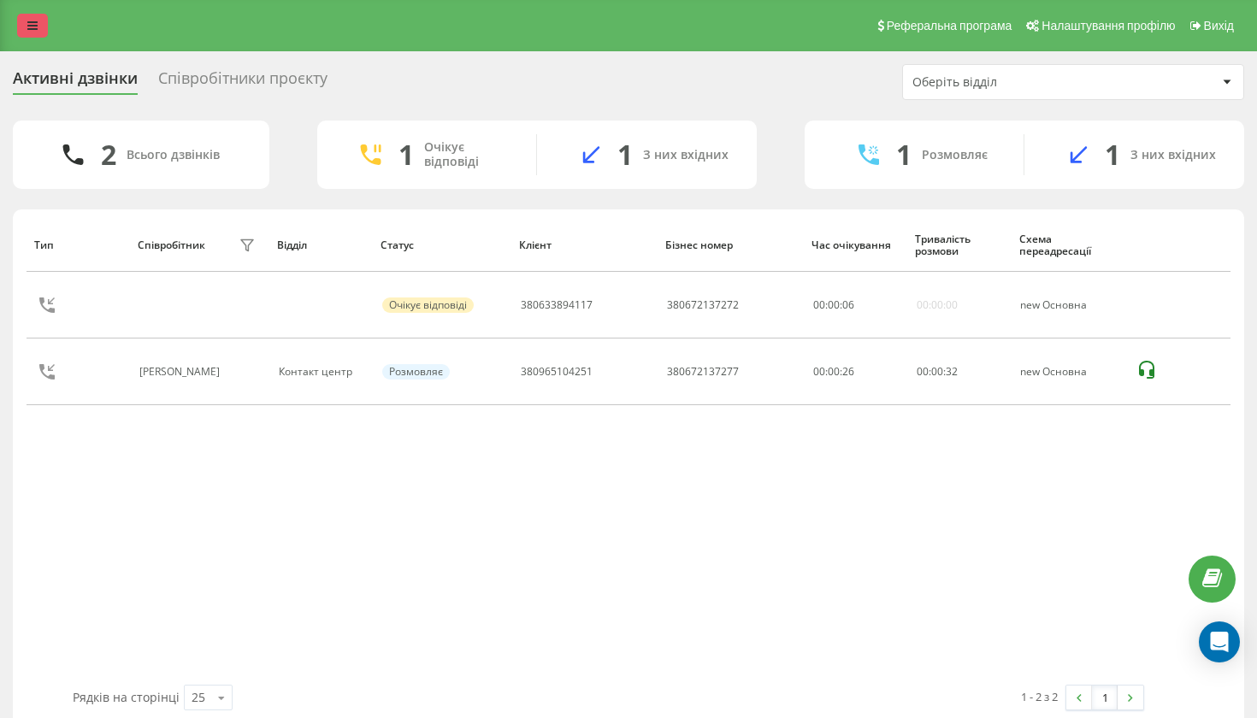
click at [30, 32] on icon at bounding box center [32, 26] width 10 height 12
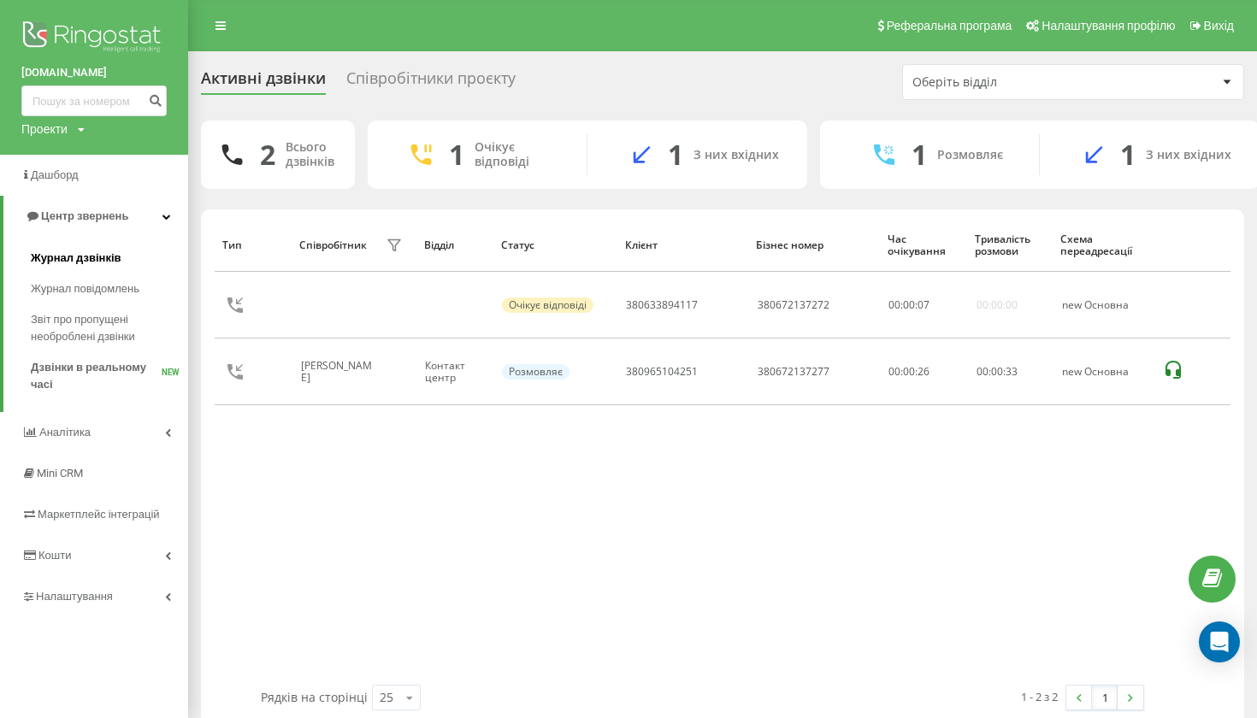
click at [110, 250] on span "Журнал дзвінків" at bounding box center [76, 258] width 91 height 17
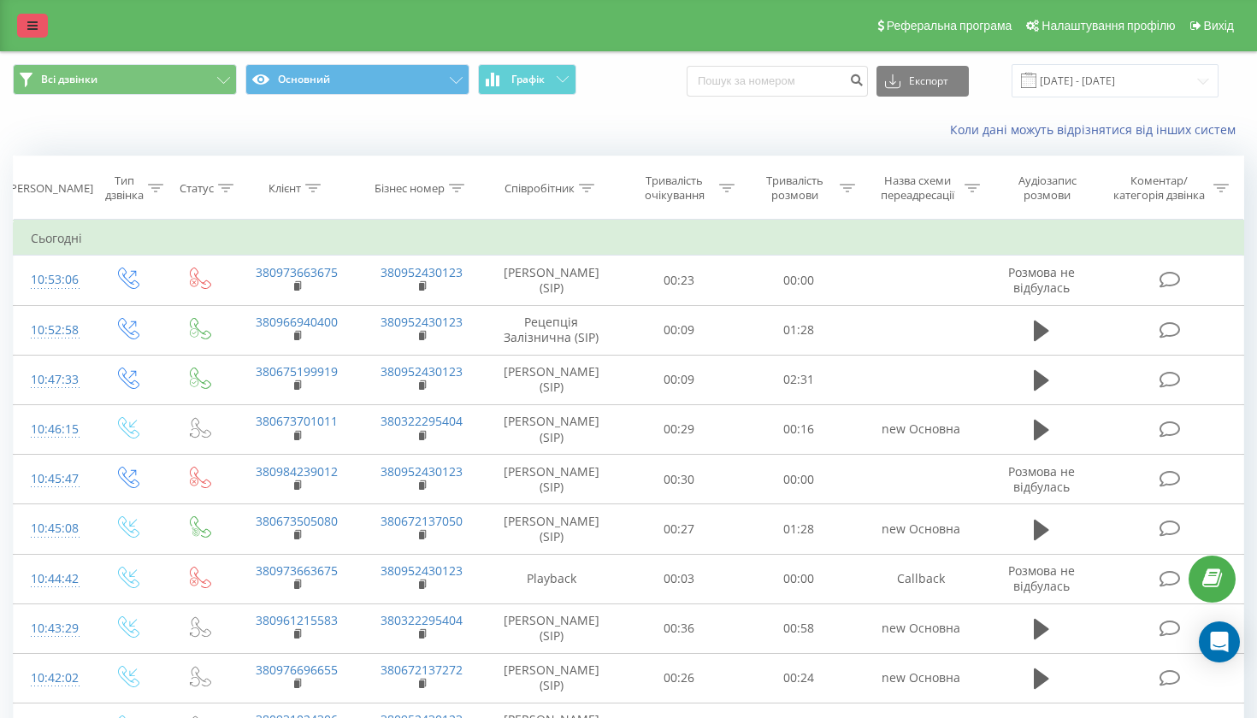
click at [37, 32] on icon at bounding box center [32, 26] width 10 height 12
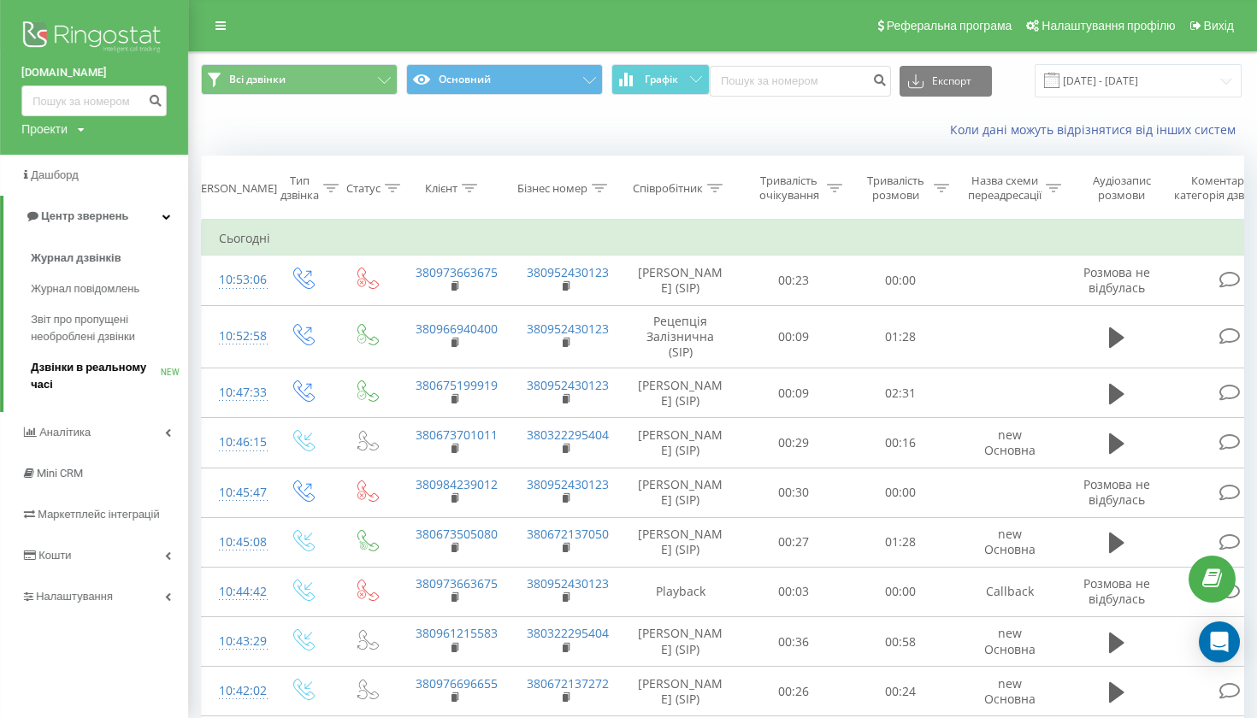
click at [91, 378] on span "Дзвінки в реальному часі" at bounding box center [96, 376] width 130 height 34
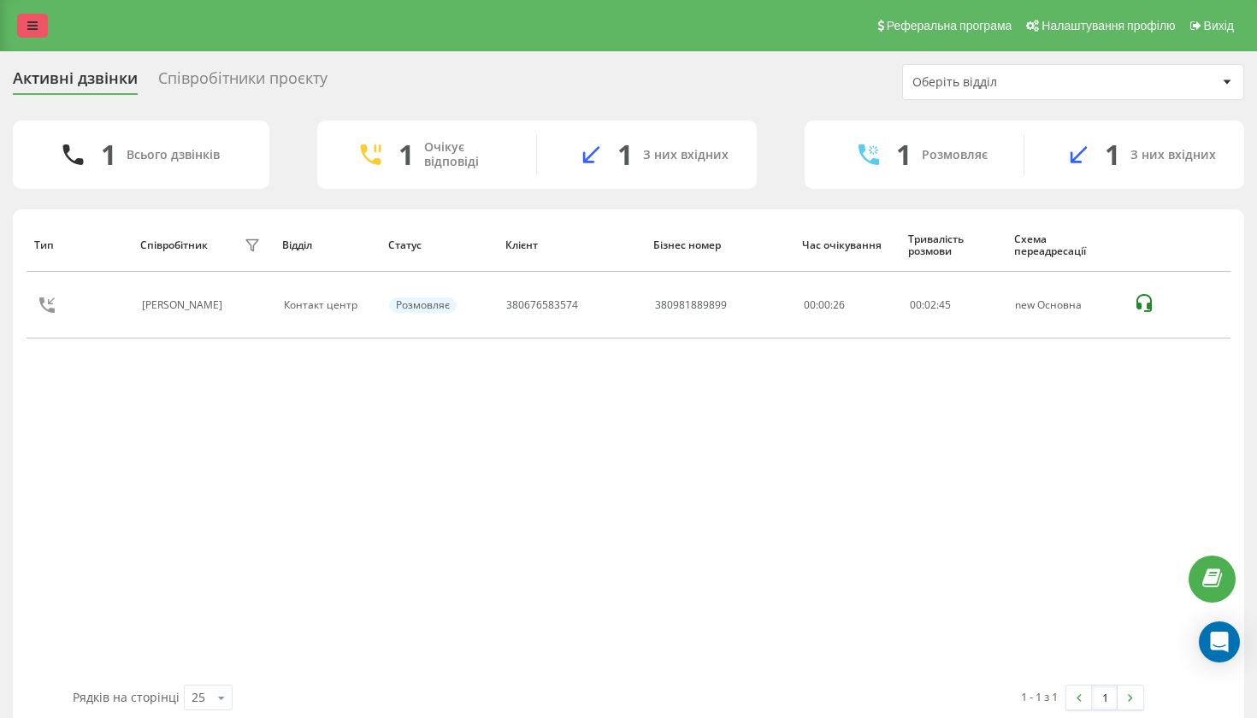
click at [37, 38] on link at bounding box center [32, 26] width 31 height 24
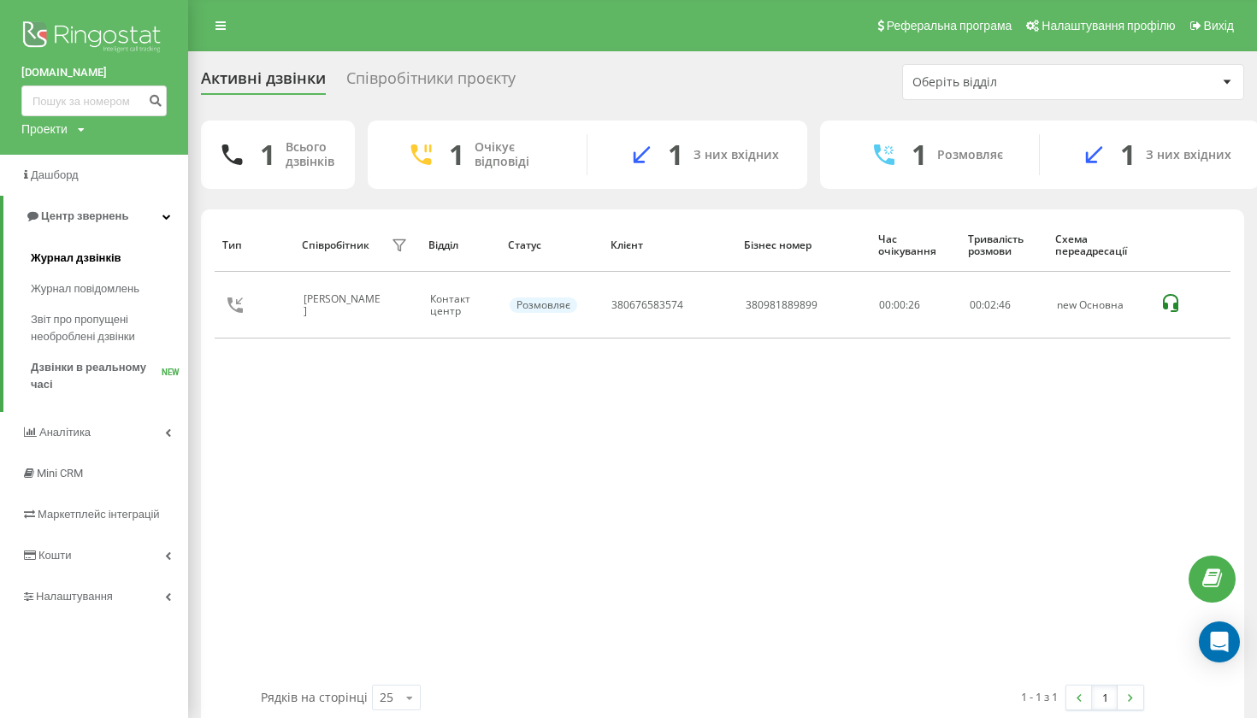
click at [89, 262] on span "Журнал дзвінків" at bounding box center [76, 258] width 91 height 17
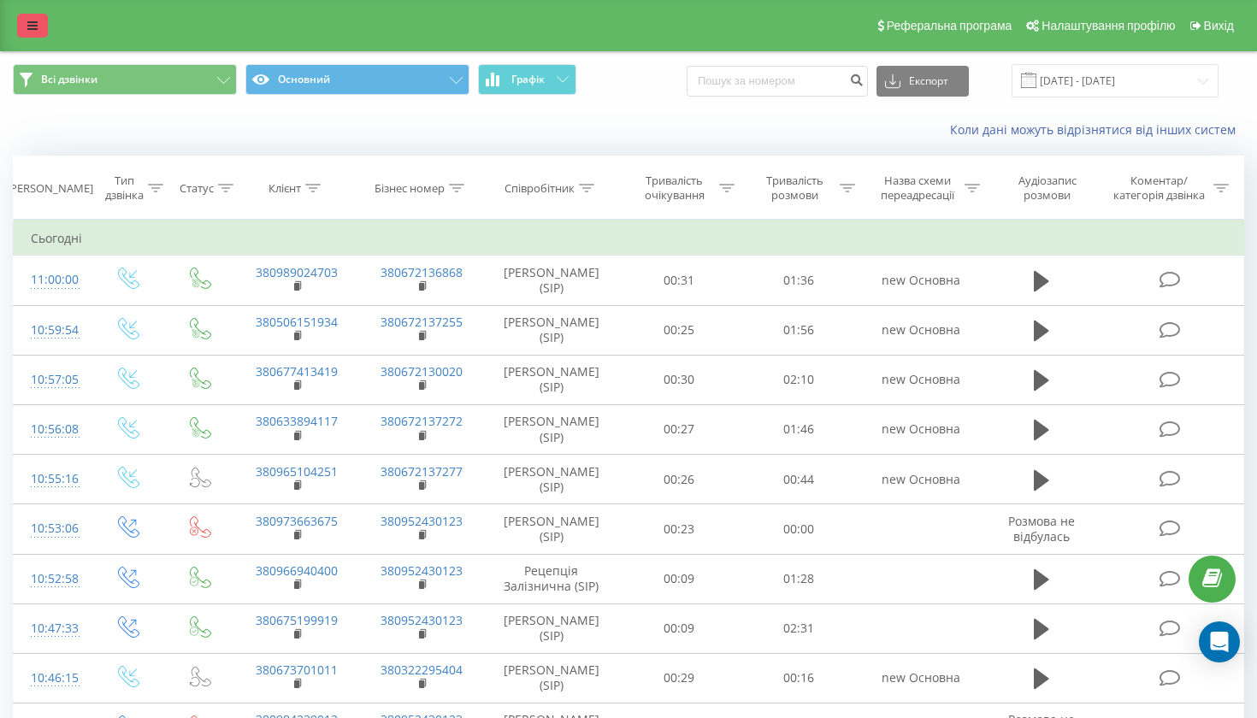
click at [34, 38] on link at bounding box center [32, 26] width 31 height 24
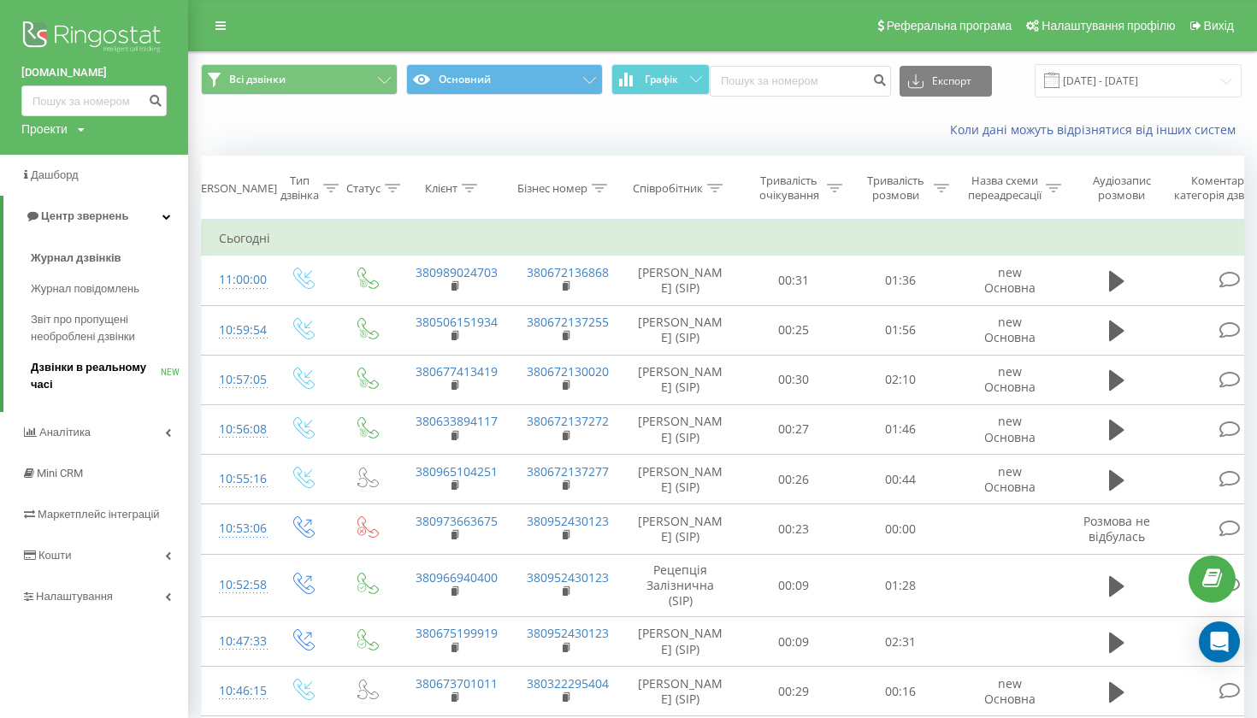
click at [113, 359] on span "Дзвінки в реальному часі" at bounding box center [96, 376] width 130 height 34
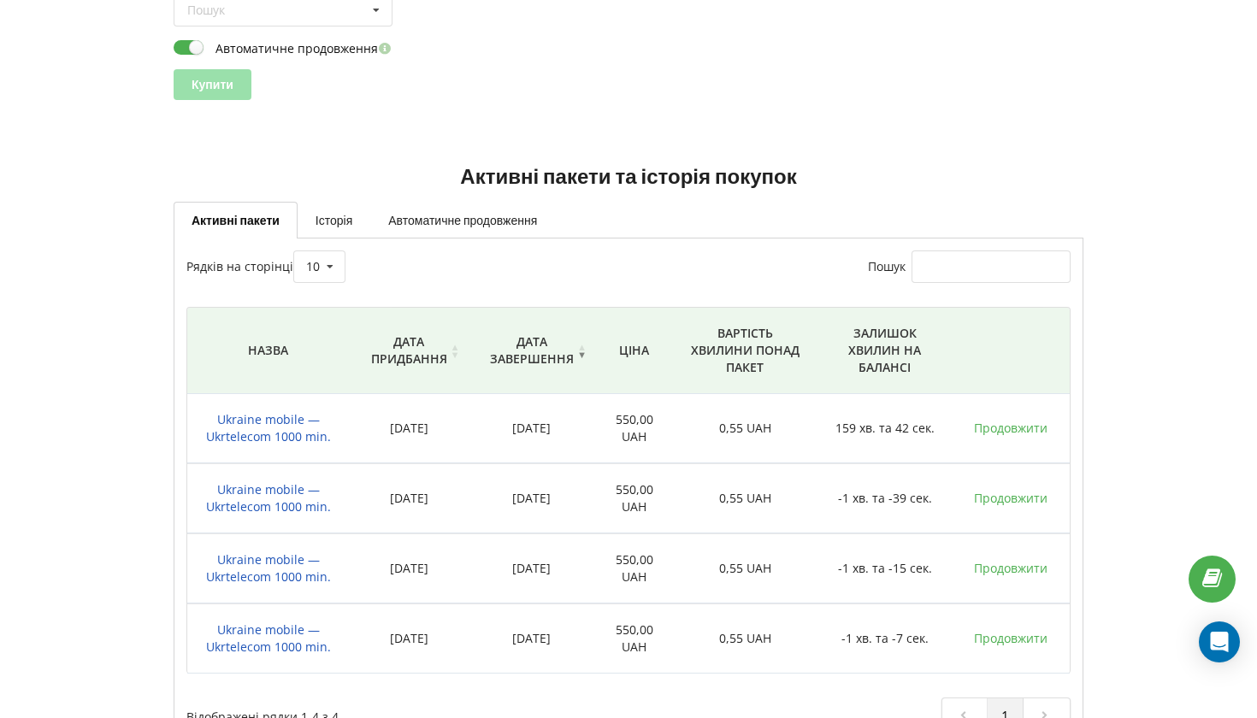
scroll to position [290, 0]
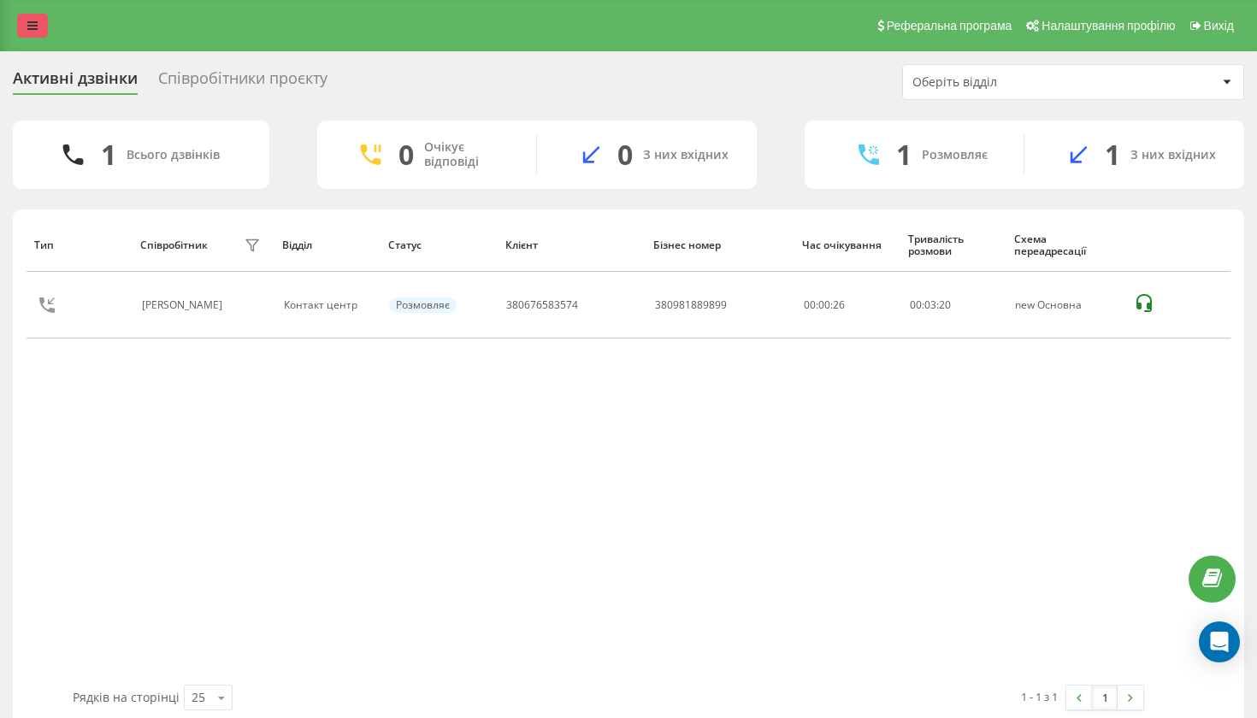
click at [31, 38] on link at bounding box center [32, 26] width 31 height 24
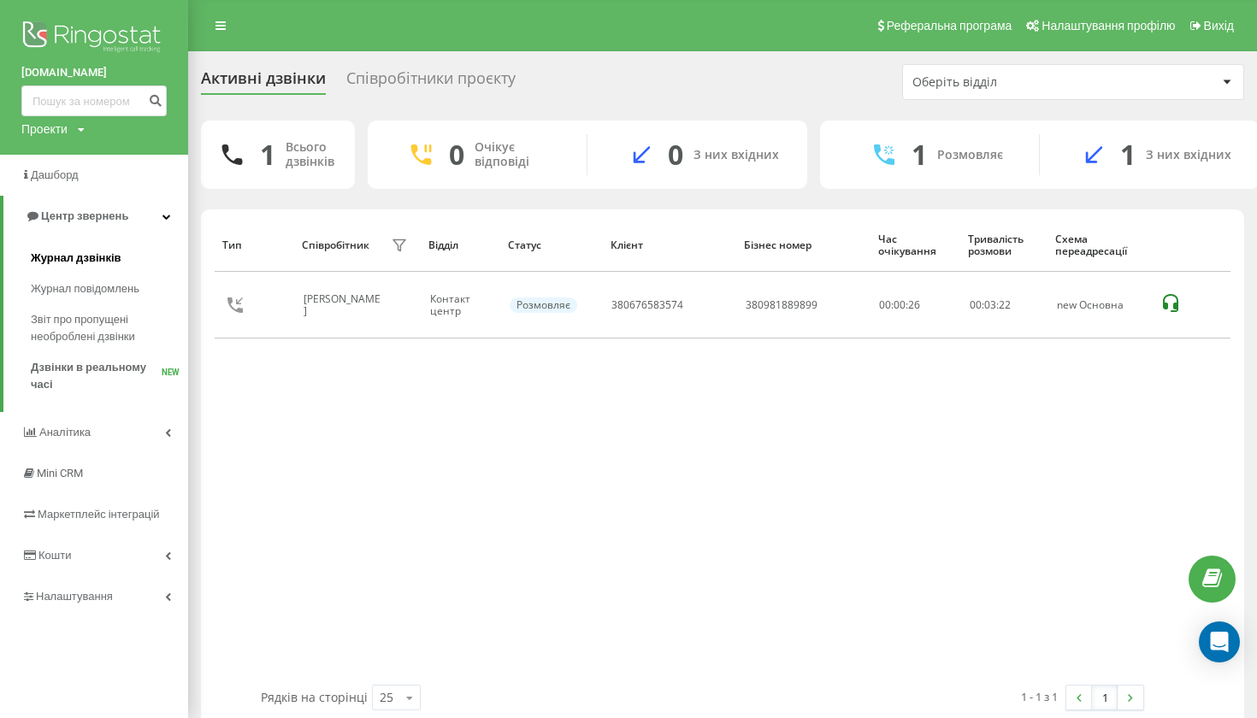
click at [106, 260] on span "Журнал дзвінків" at bounding box center [76, 258] width 91 height 17
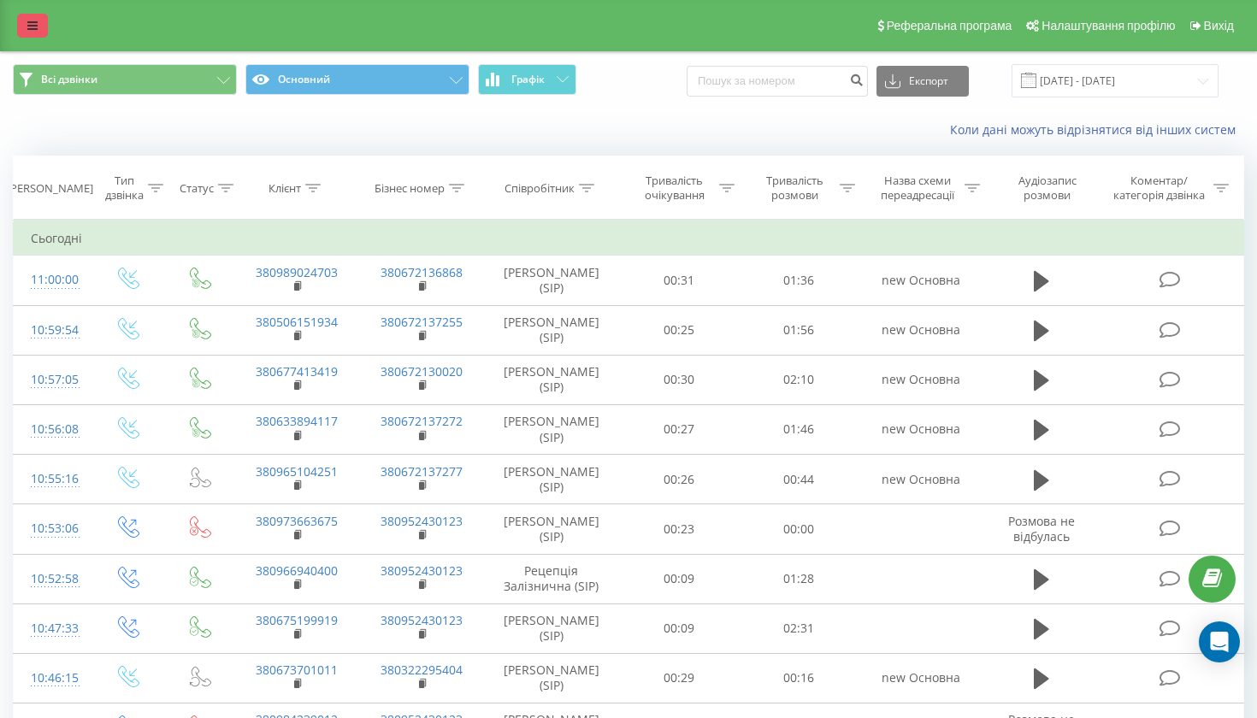
click at [43, 34] on link at bounding box center [32, 26] width 31 height 24
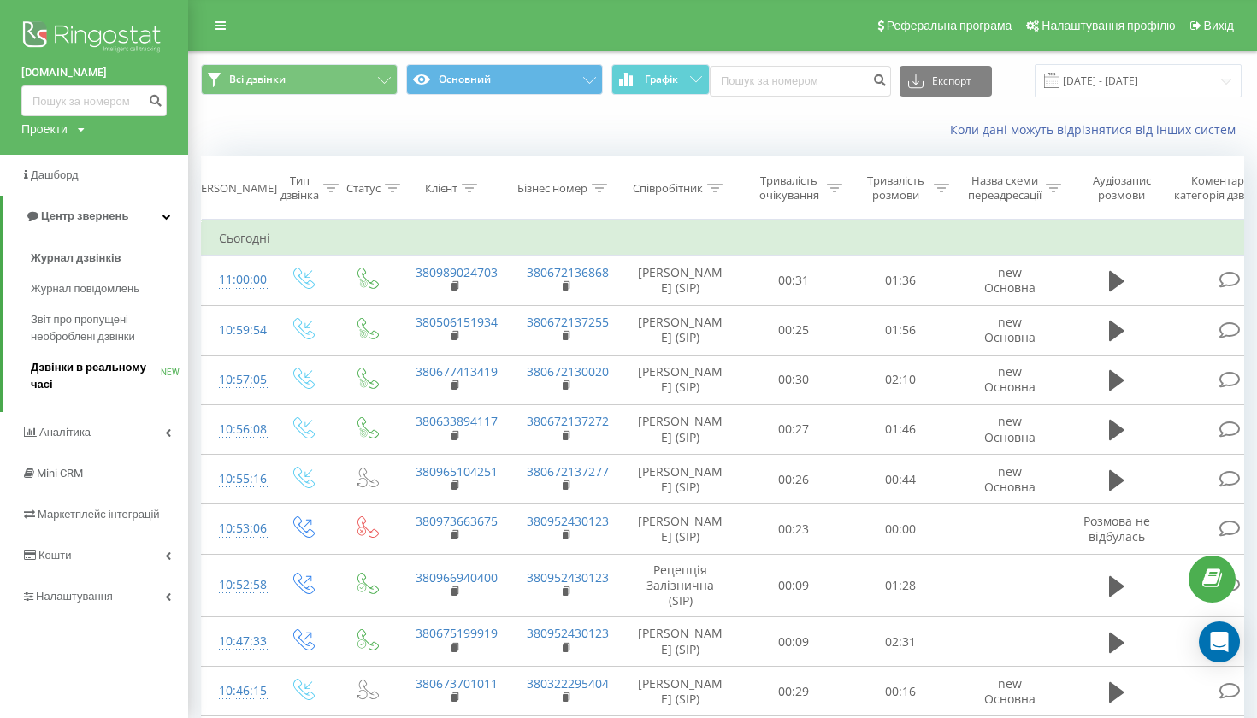
click at [80, 366] on span "Дзвінки в реальному часі" at bounding box center [96, 376] width 130 height 34
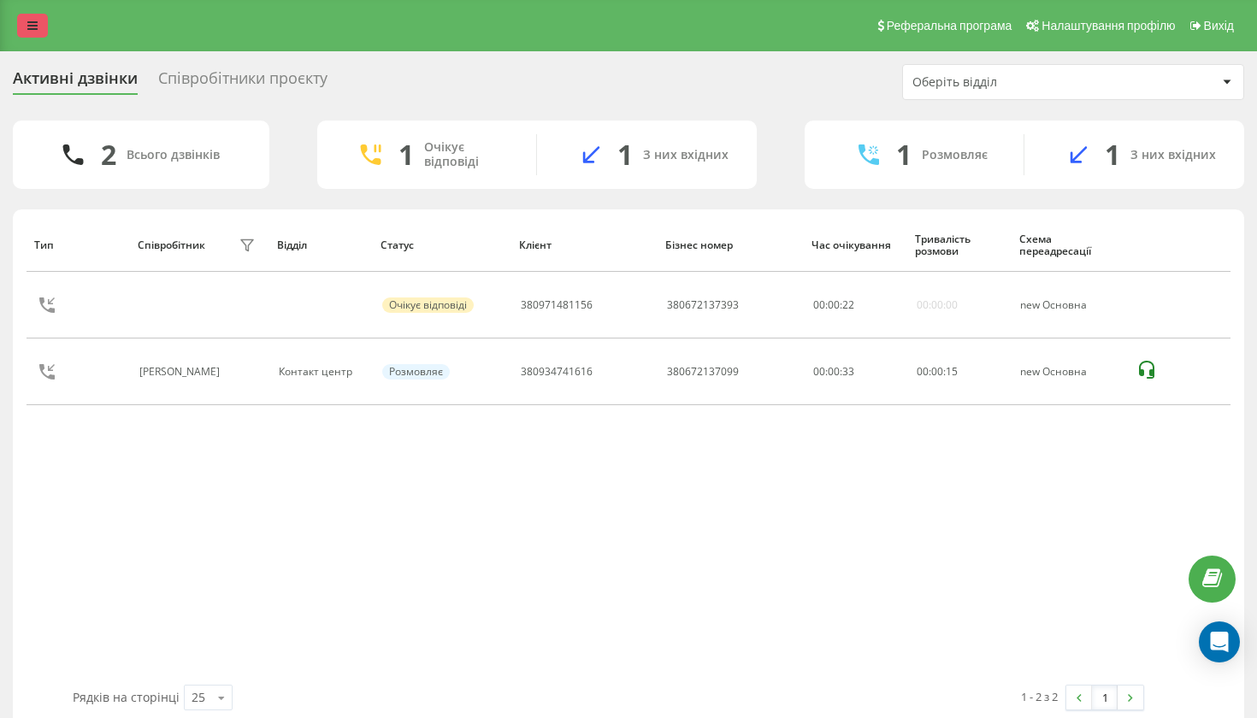
click at [32, 29] on icon at bounding box center [32, 26] width 10 height 12
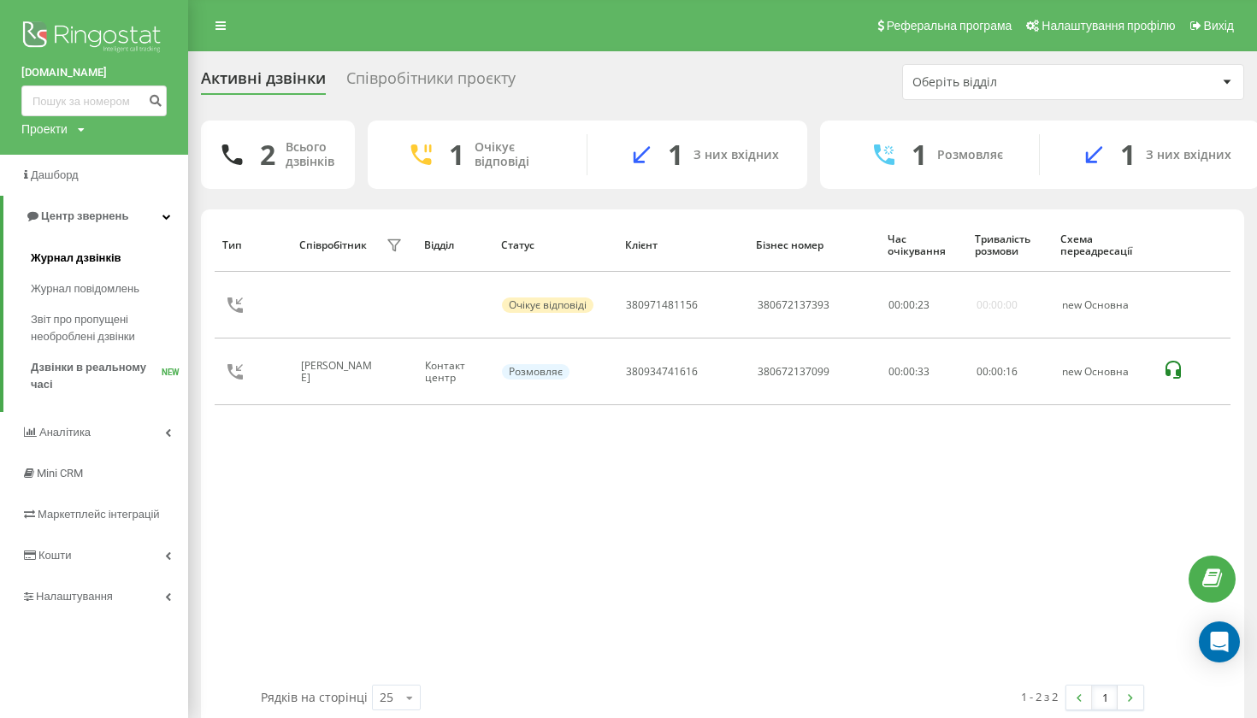
click at [78, 261] on span "Журнал дзвінків" at bounding box center [76, 258] width 91 height 17
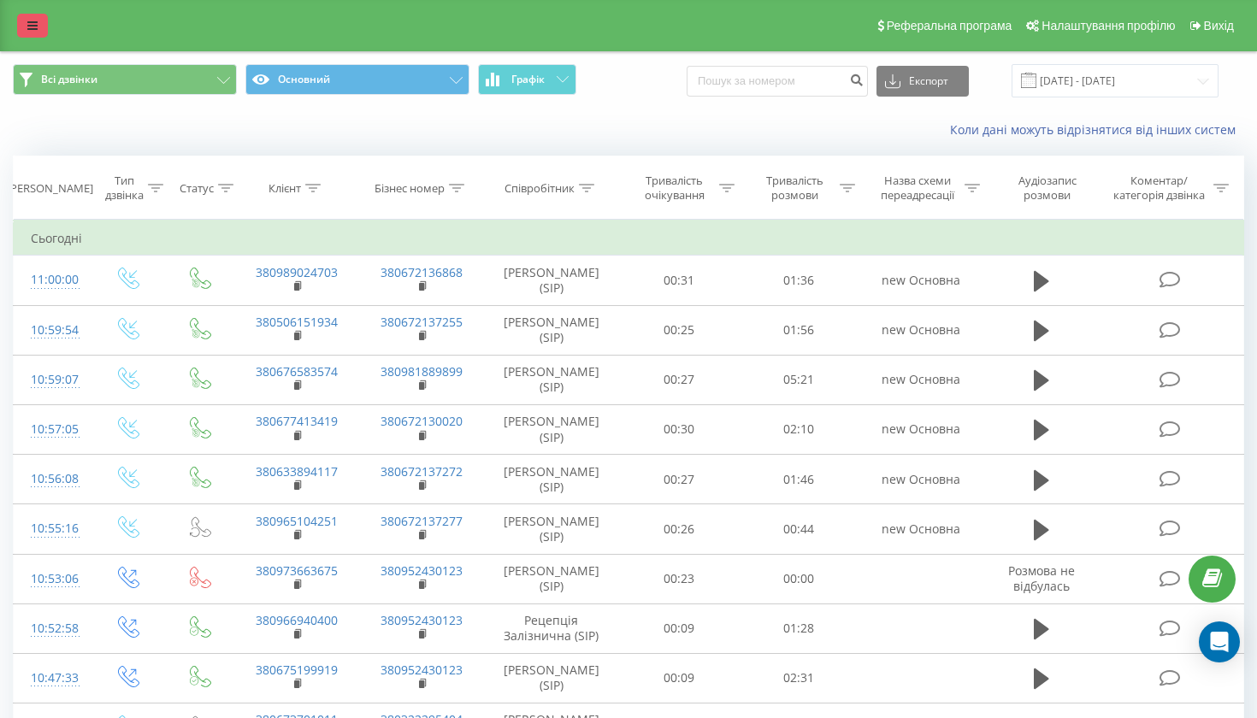
click at [38, 34] on link at bounding box center [32, 26] width 31 height 24
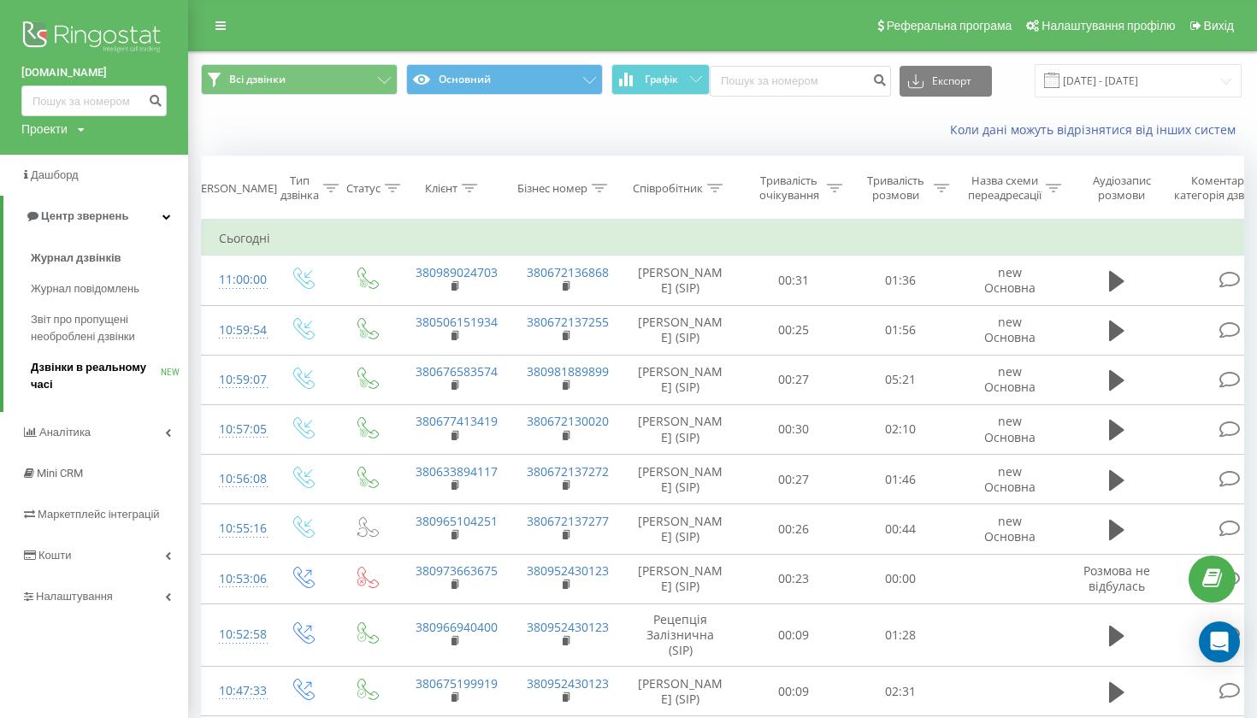
click at [81, 375] on span "Дзвінки в реальному часі" at bounding box center [96, 376] width 130 height 34
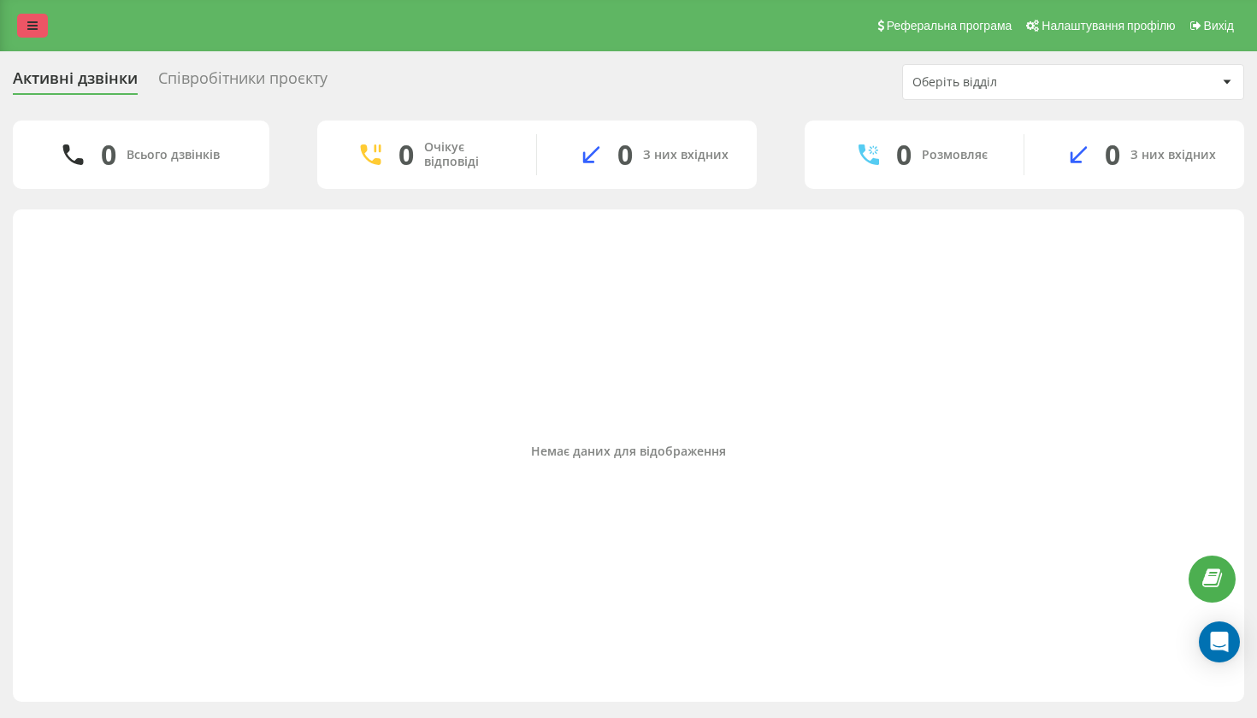
click at [38, 27] on link at bounding box center [32, 26] width 31 height 24
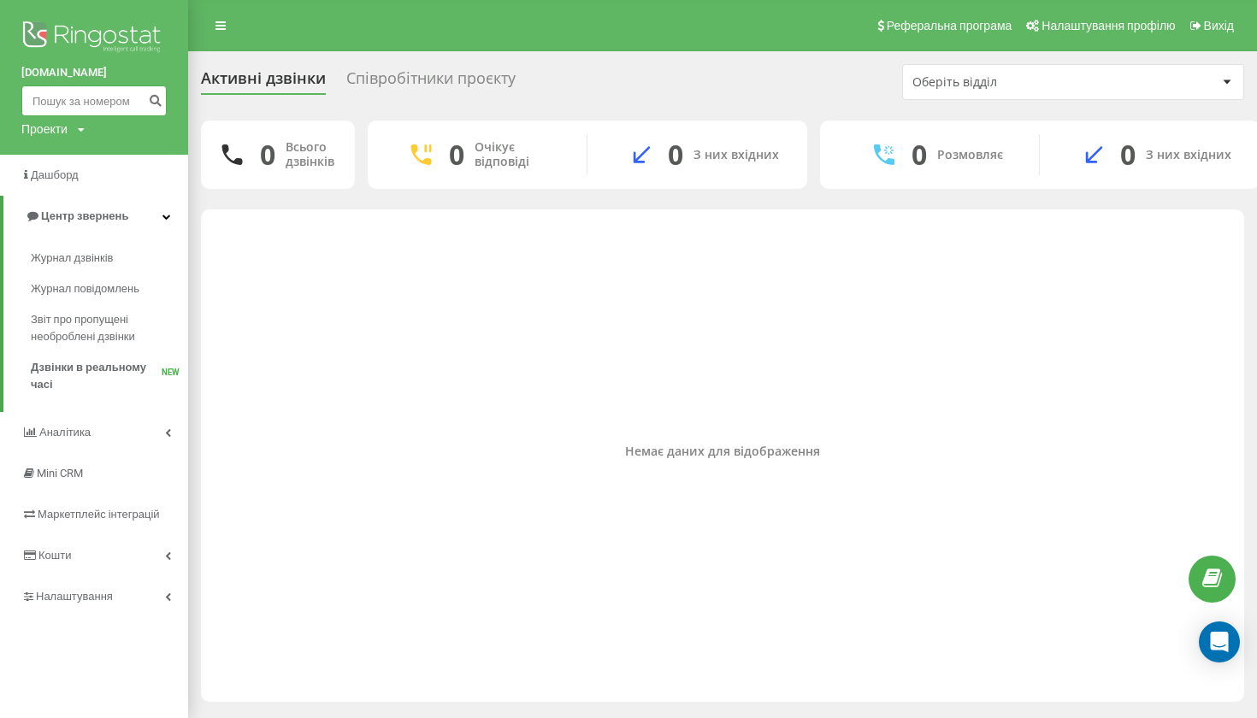
click at [96, 103] on input at bounding box center [93, 101] width 145 height 31
paste input "0633894117"
type input "0633894117"
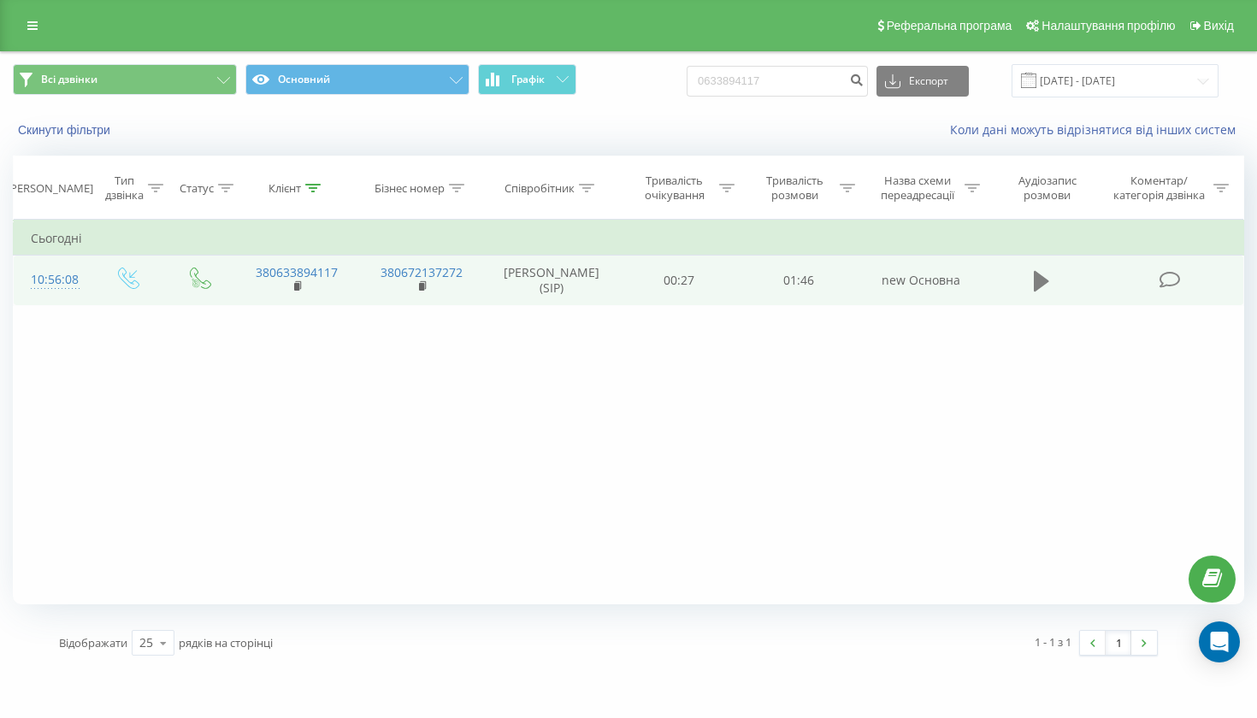
click at [1032, 294] on button at bounding box center [1042, 281] width 26 height 26
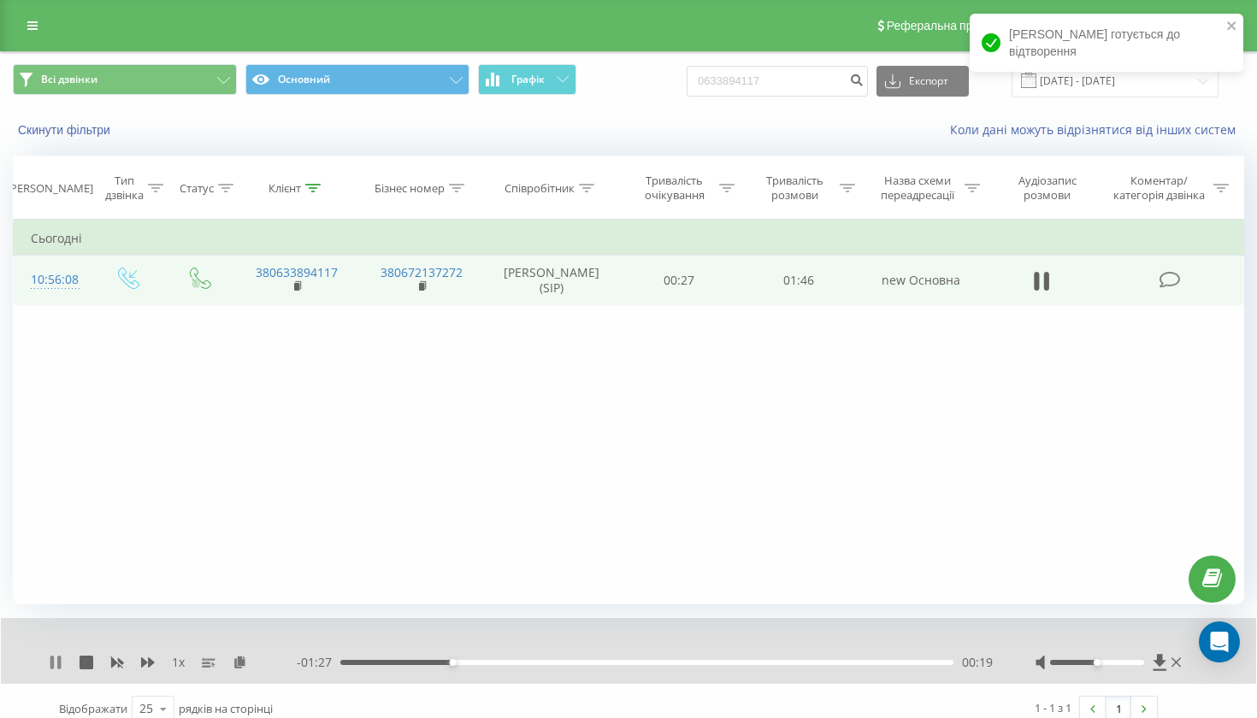
click at [58, 670] on icon at bounding box center [58, 663] width 3 height 14
click at [32, 29] on icon at bounding box center [32, 26] width 10 height 12
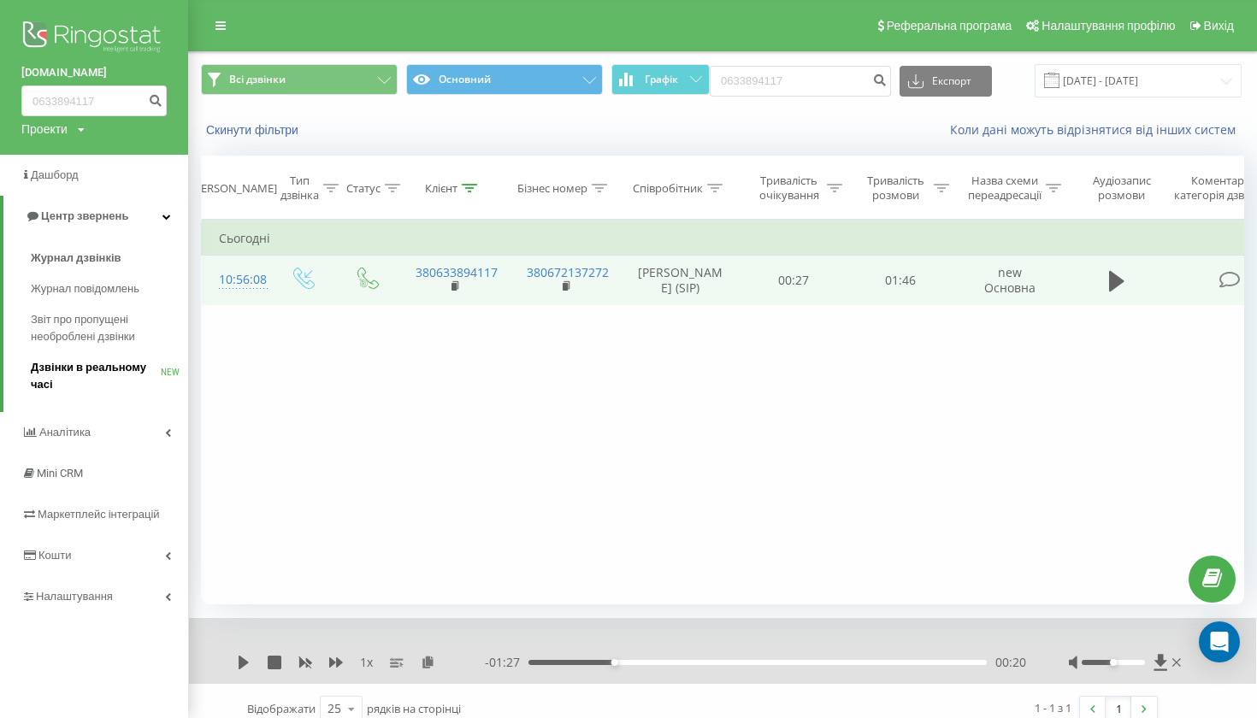
click at [119, 376] on span "Дзвінки в реальному часі" at bounding box center [96, 376] width 130 height 34
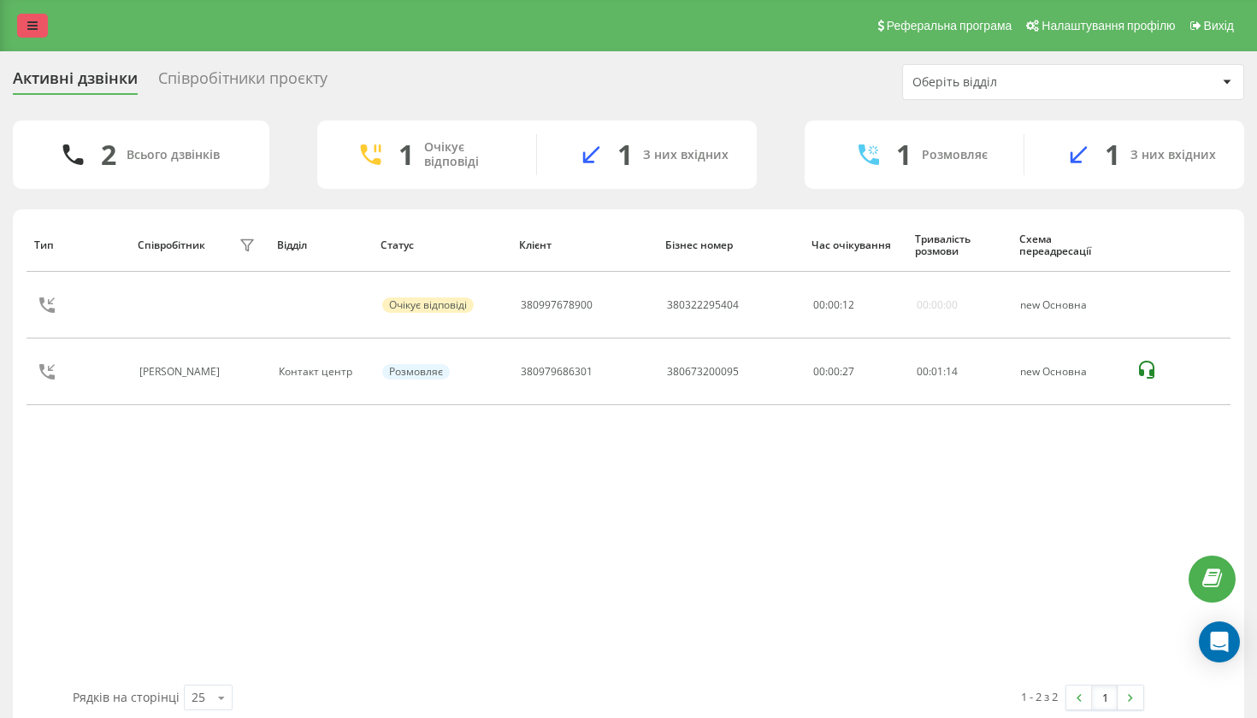
click at [28, 32] on icon at bounding box center [32, 26] width 10 height 12
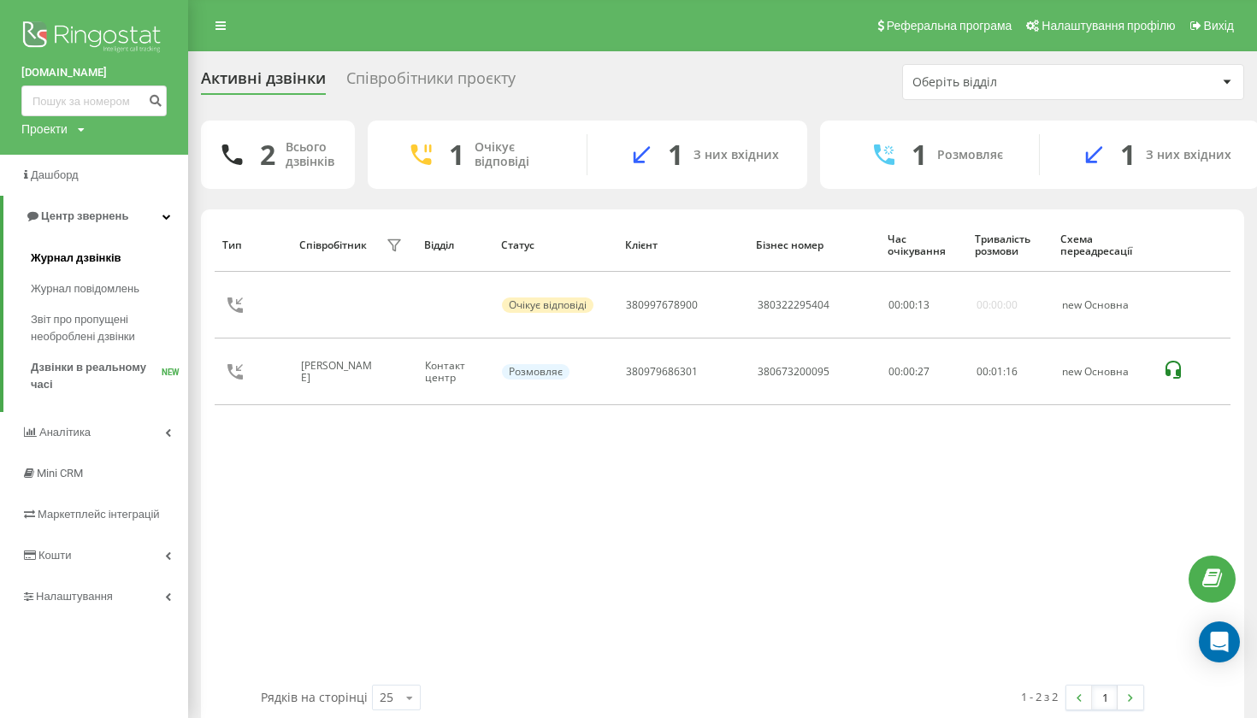
click at [97, 251] on span "Журнал дзвінків" at bounding box center [76, 258] width 91 height 17
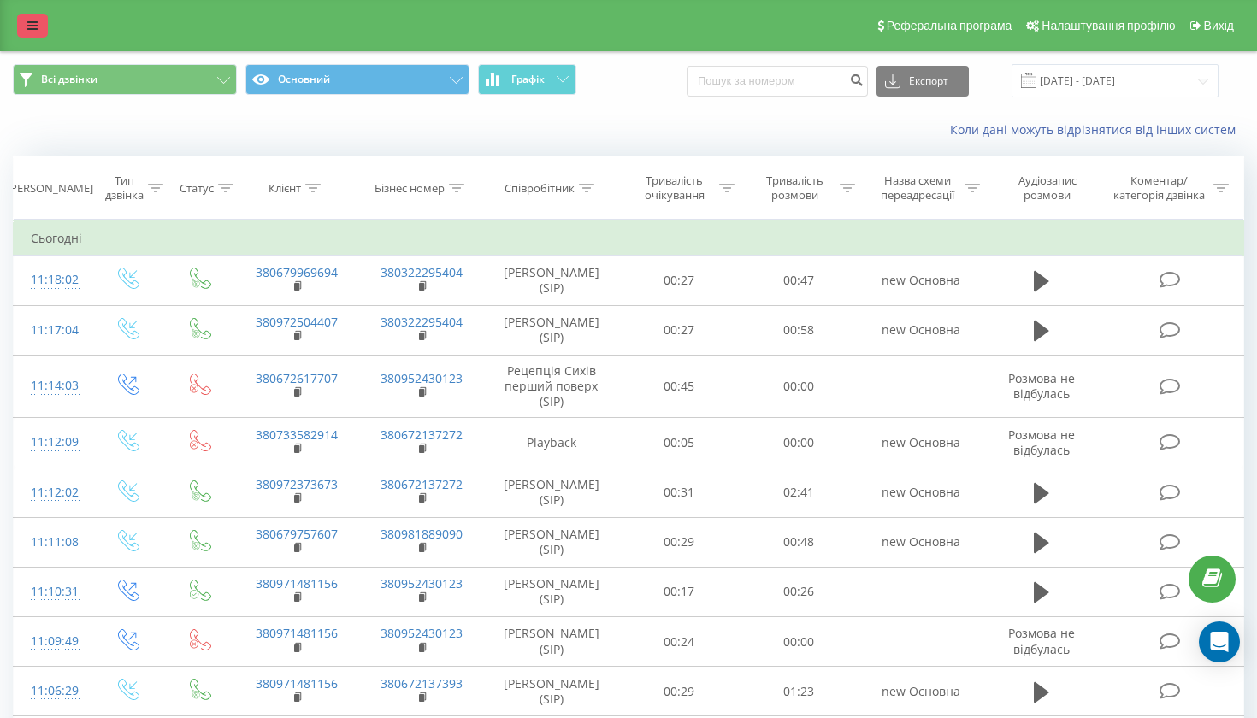
click at [32, 32] on icon at bounding box center [32, 26] width 10 height 12
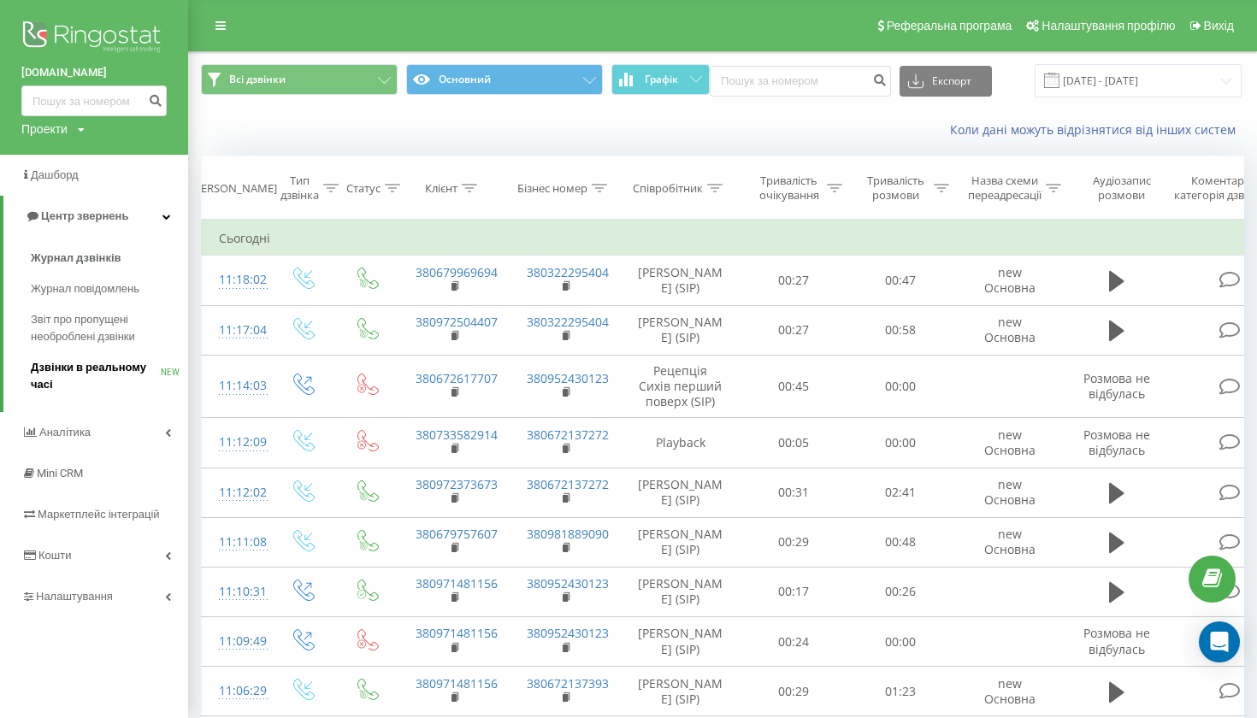
click at [114, 367] on span "Дзвінки в реальному часі" at bounding box center [96, 376] width 130 height 34
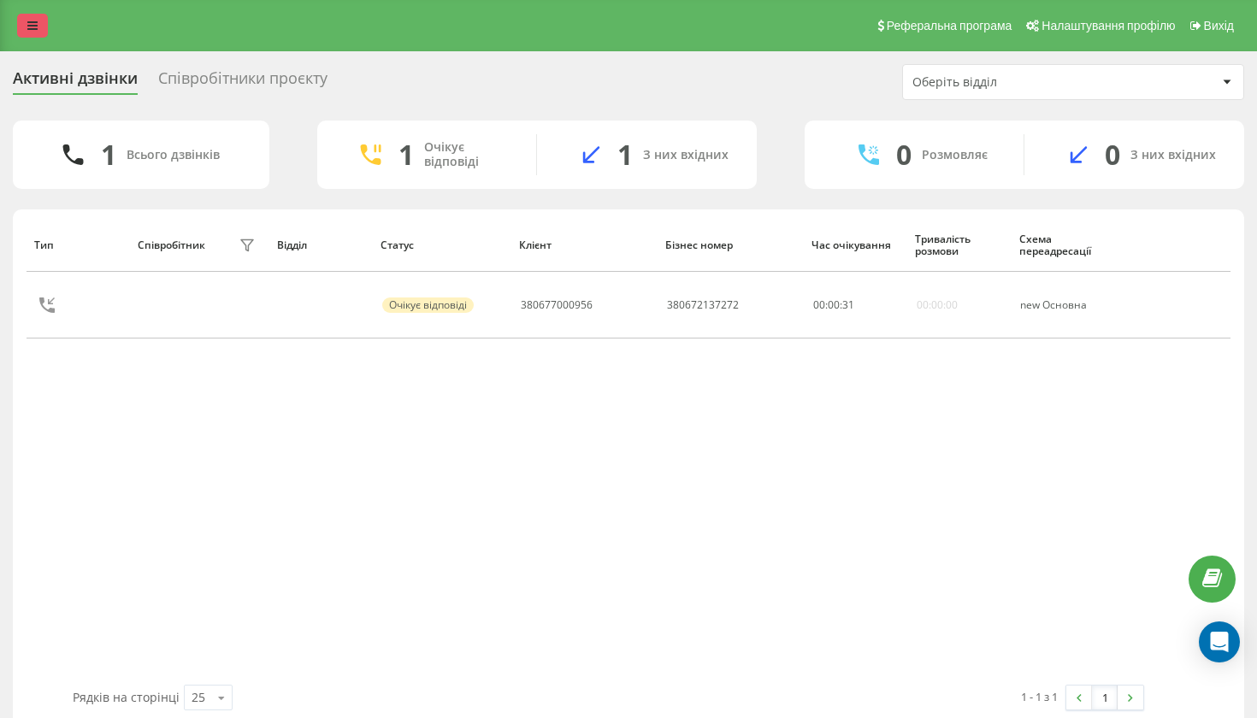
click at [22, 38] on link at bounding box center [32, 26] width 31 height 24
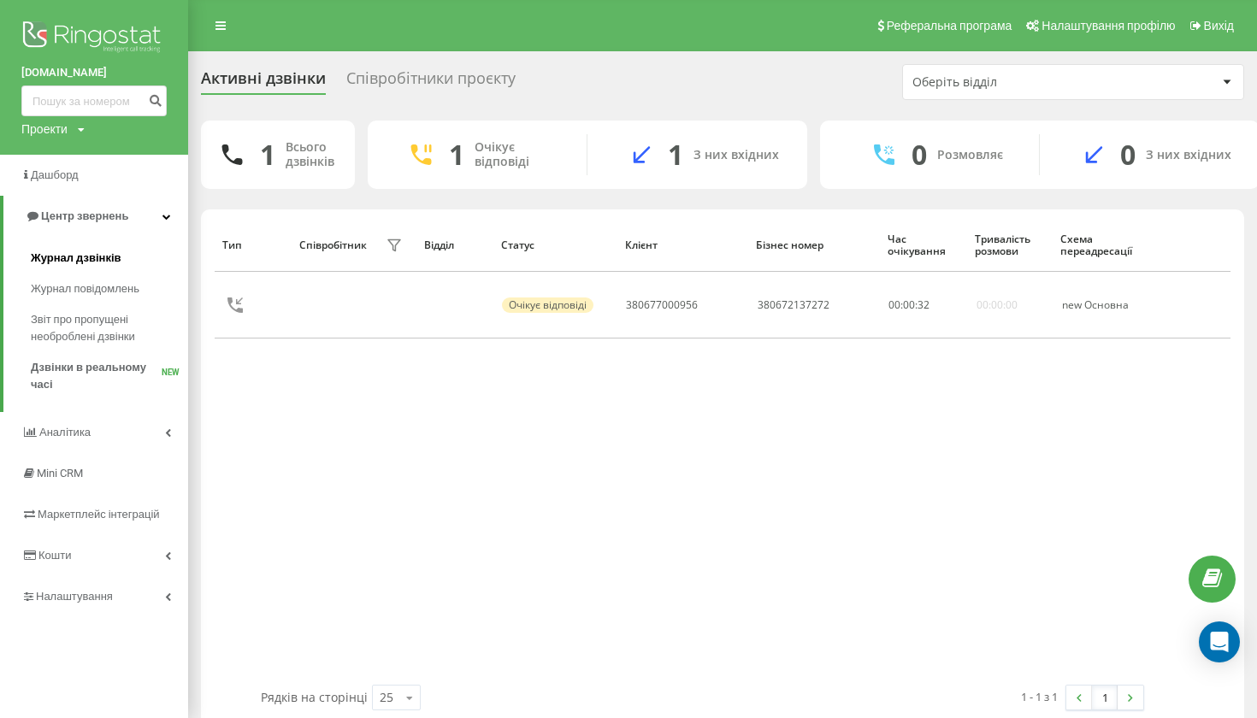
click at [127, 256] on link "Журнал дзвінків" at bounding box center [109, 258] width 157 height 31
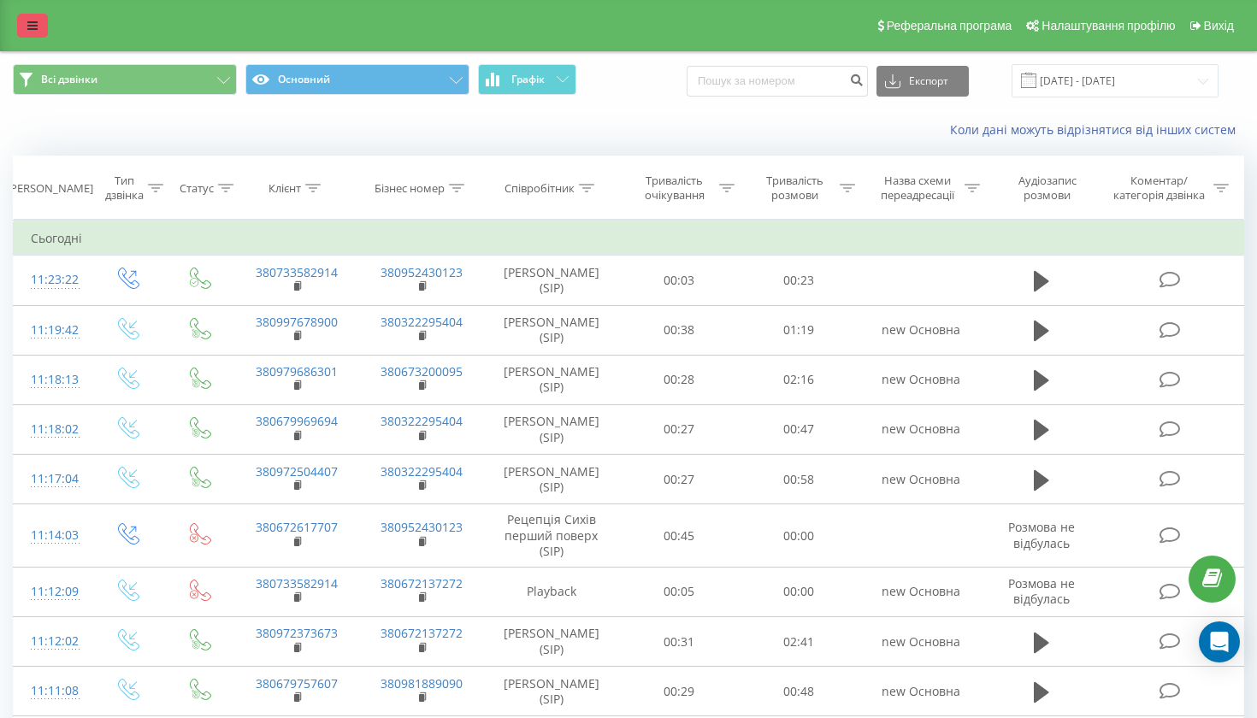
click at [29, 32] on icon at bounding box center [32, 26] width 10 height 12
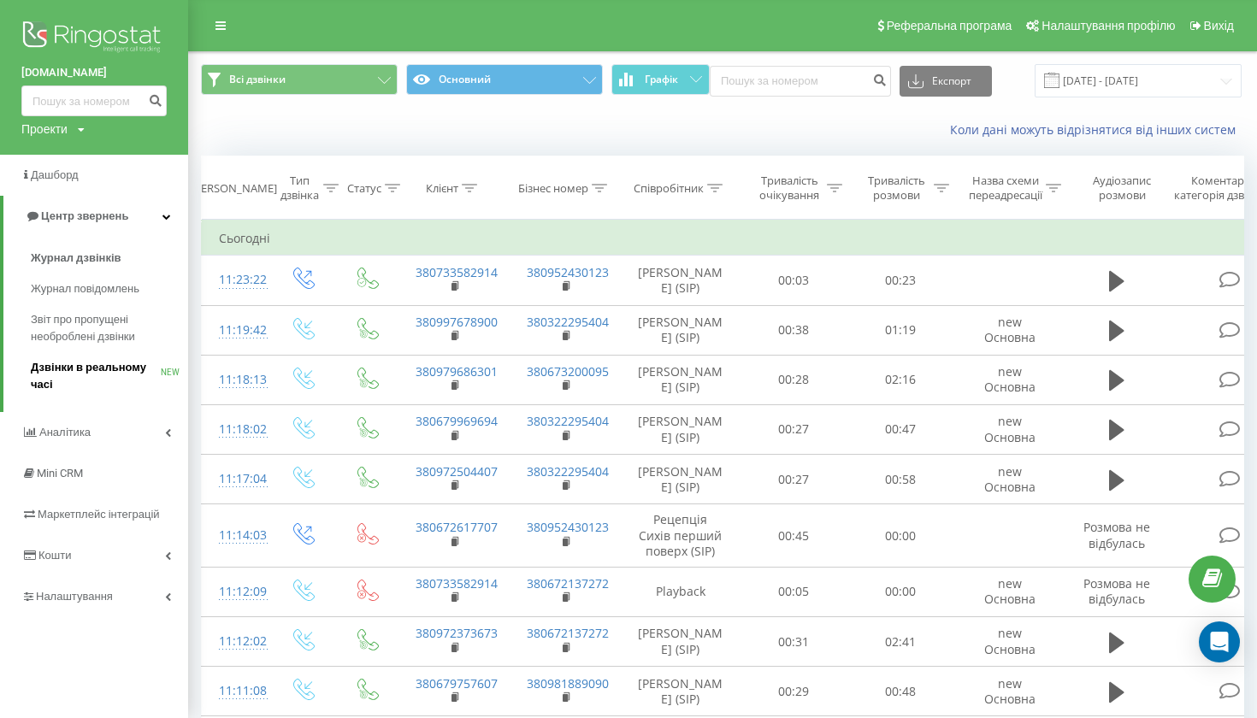
click at [81, 359] on span "Дзвінки в реальному часі" at bounding box center [96, 376] width 130 height 34
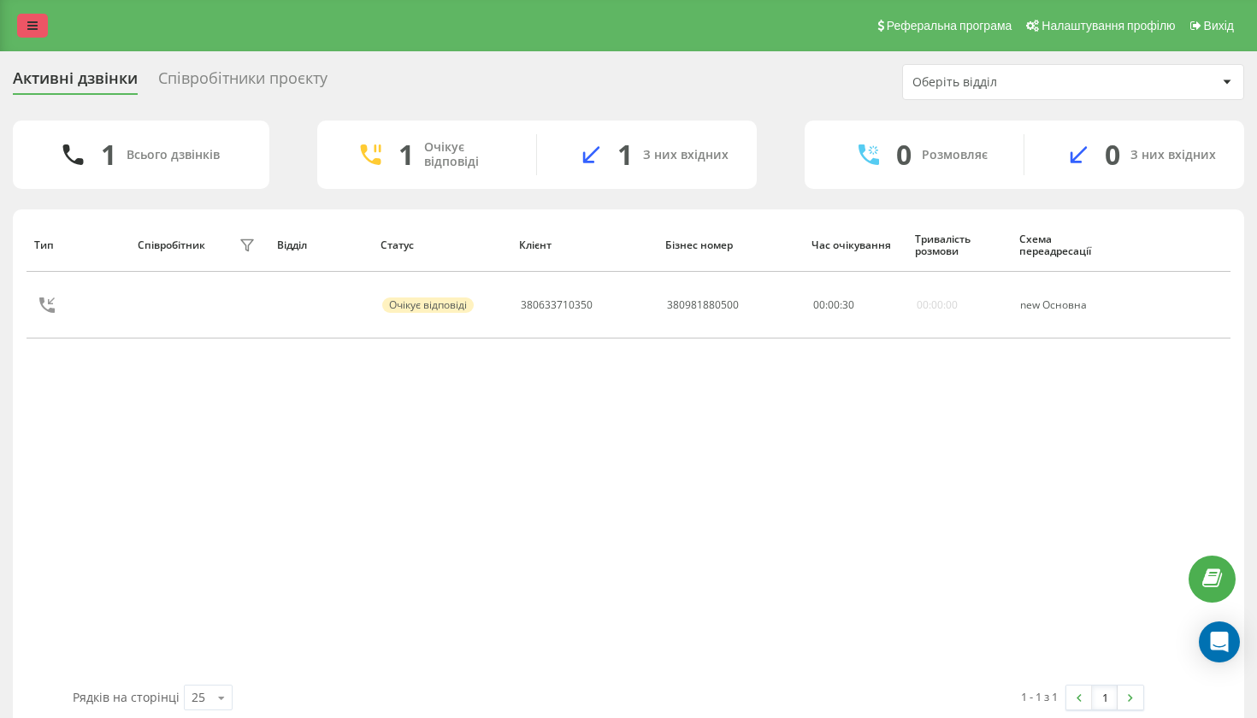
click at [47, 31] on div "Реферальна програма Налаштування профілю Вихід" at bounding box center [628, 25] width 1257 height 51
click at [40, 31] on link at bounding box center [32, 26] width 31 height 24
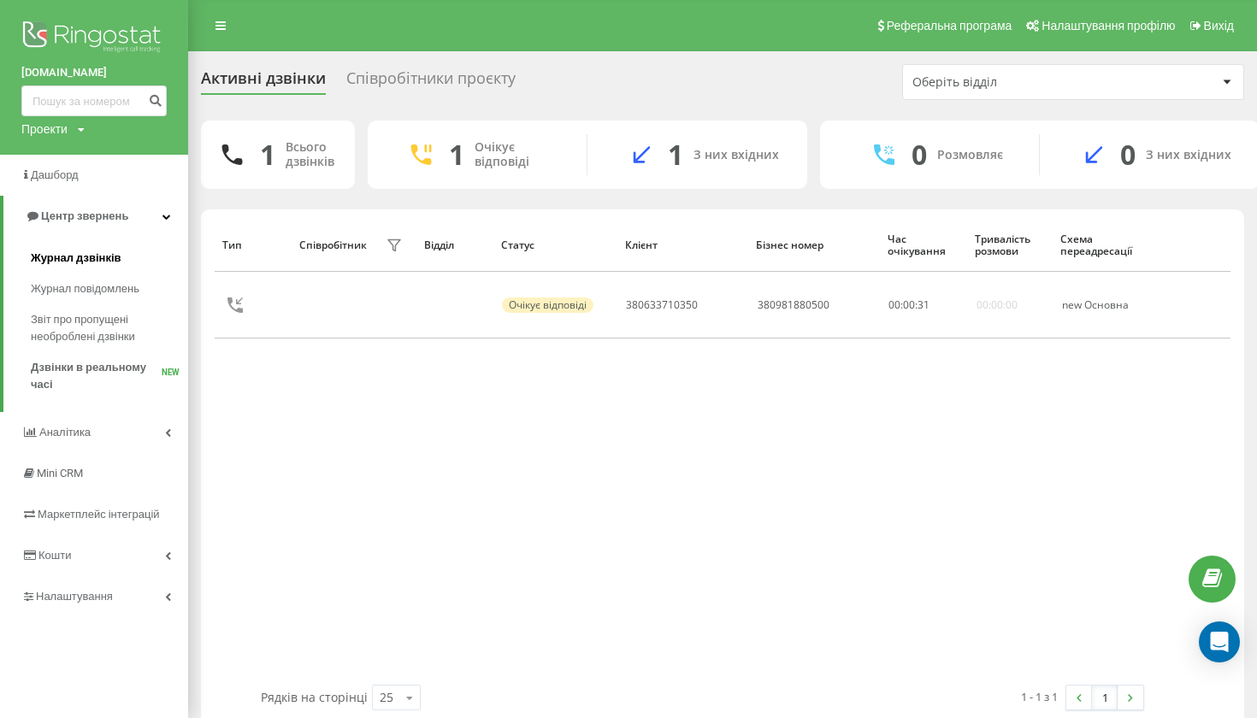
click at [89, 250] on span "Журнал дзвінків" at bounding box center [76, 258] width 91 height 17
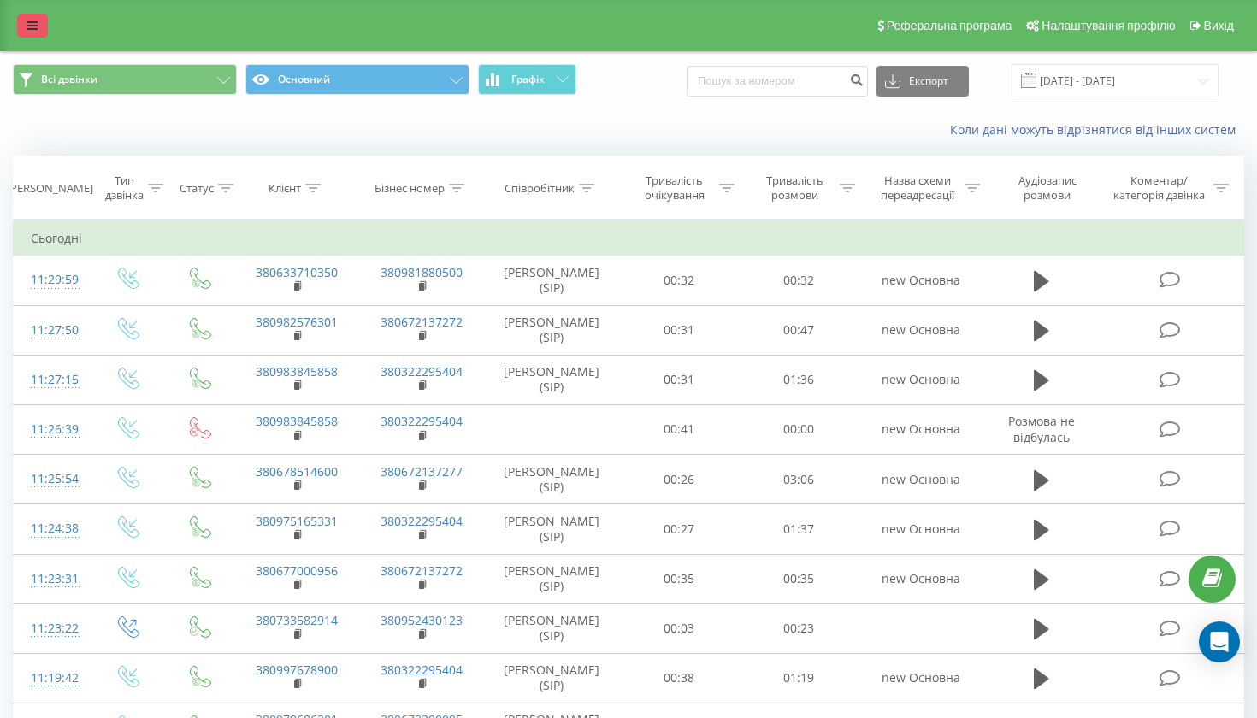
click at [33, 32] on icon at bounding box center [32, 26] width 10 height 12
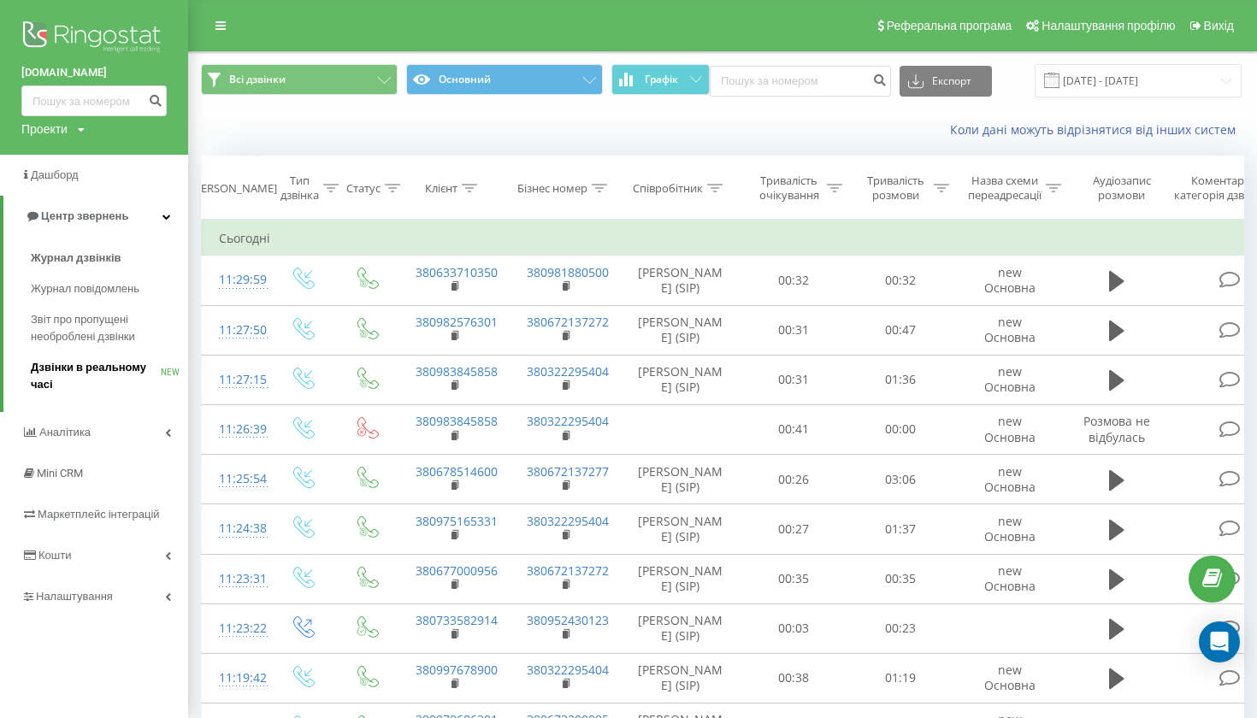
click at [72, 382] on span "Дзвінки в реальному часі" at bounding box center [96, 376] width 130 height 34
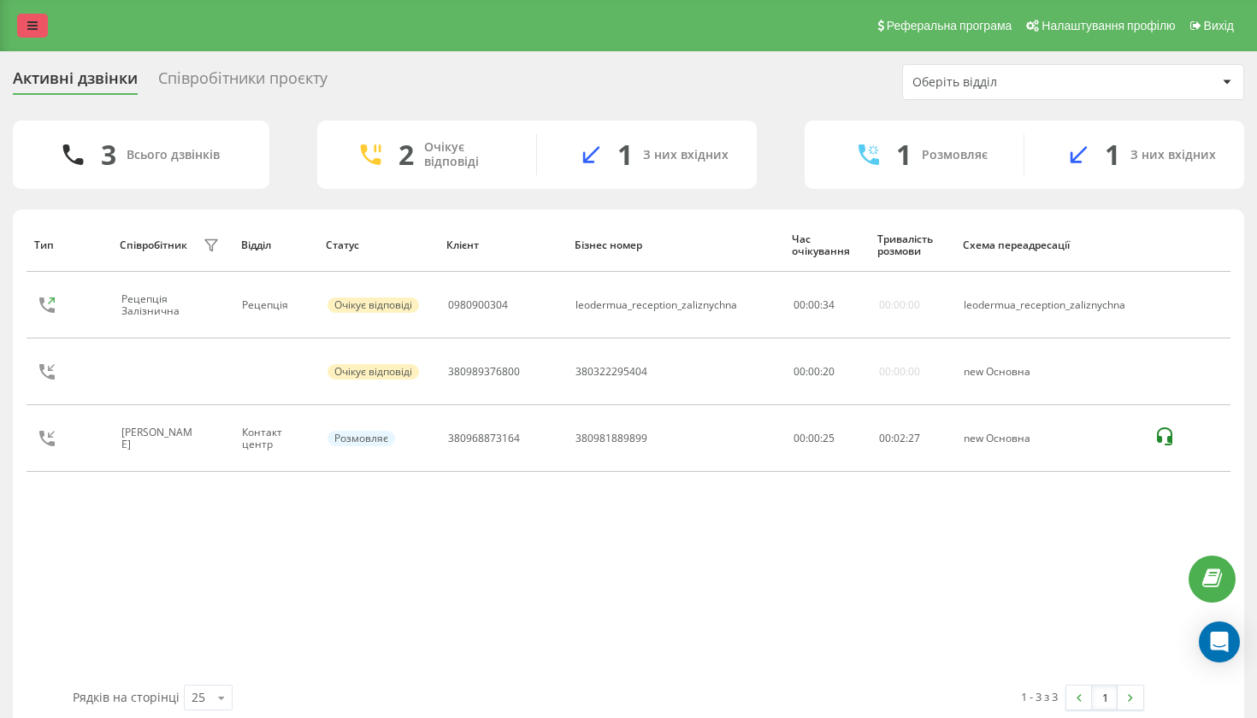
click at [43, 37] on link at bounding box center [32, 26] width 31 height 24
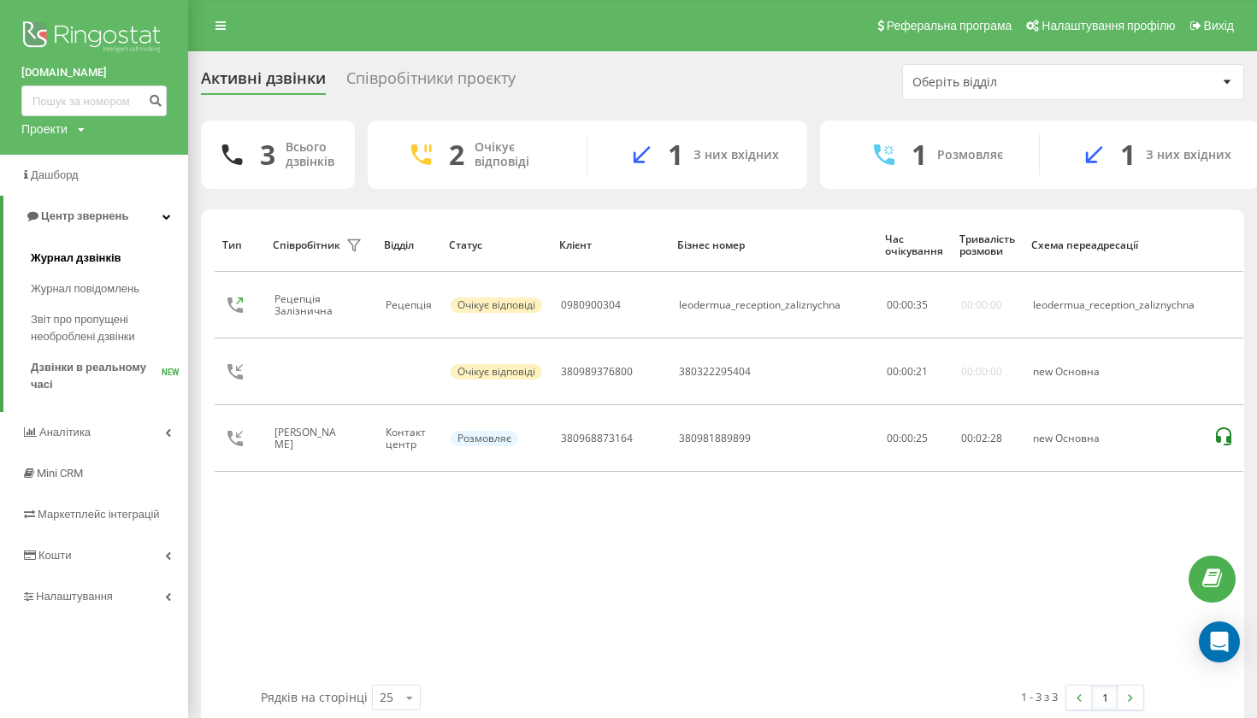
click at [112, 263] on link "Журнал дзвінків" at bounding box center [109, 258] width 157 height 31
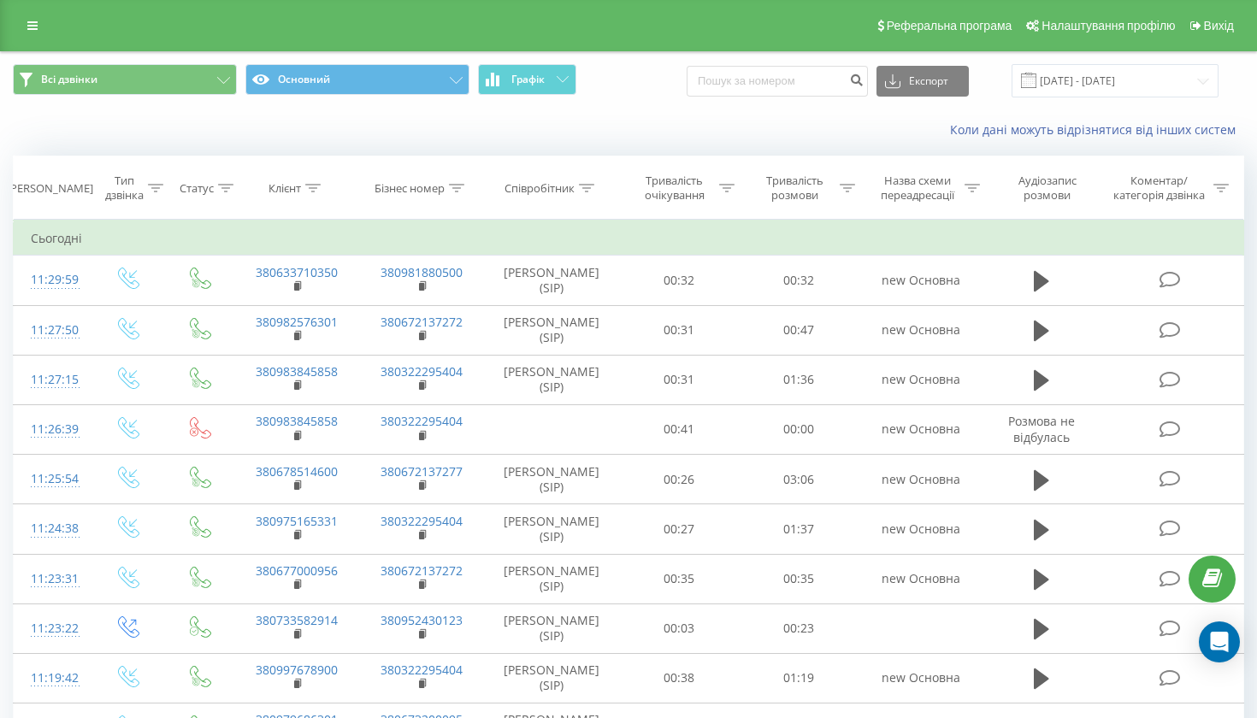
click at [35, 30] on icon at bounding box center [32, 26] width 10 height 12
click at [35, 32] on icon at bounding box center [32, 26] width 10 height 12
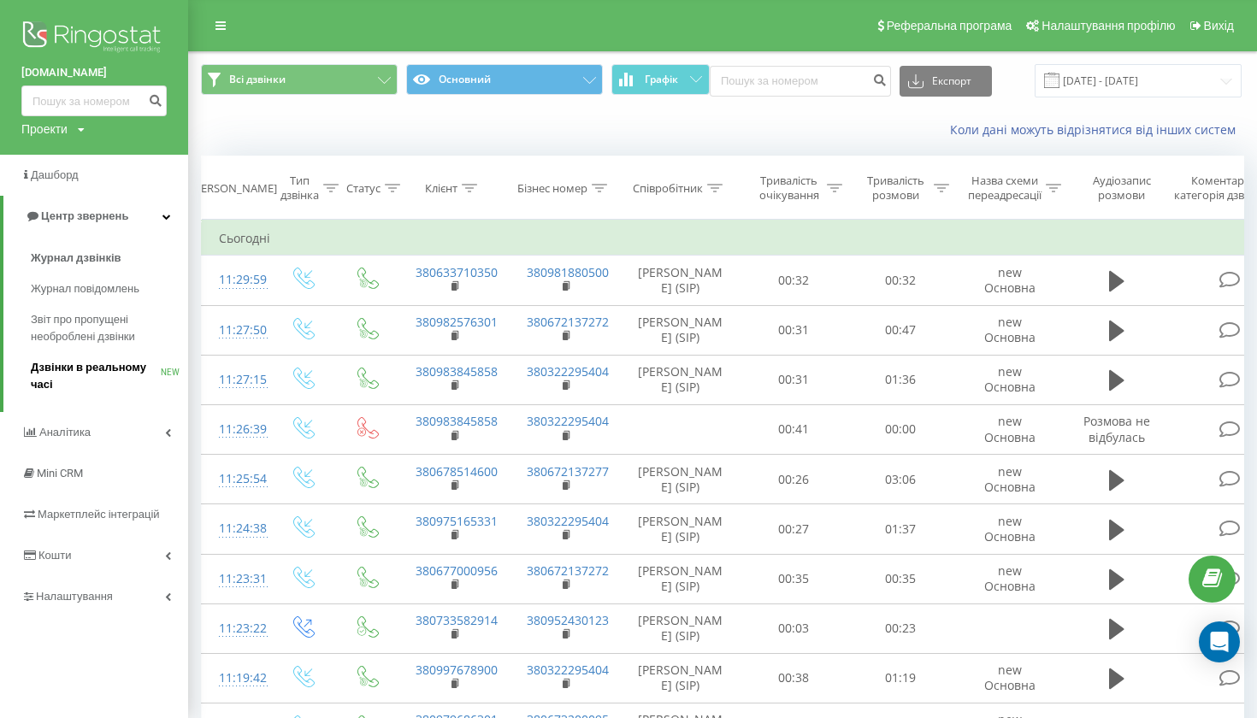
click at [91, 365] on span "Дзвінки в реальному часі" at bounding box center [96, 376] width 130 height 34
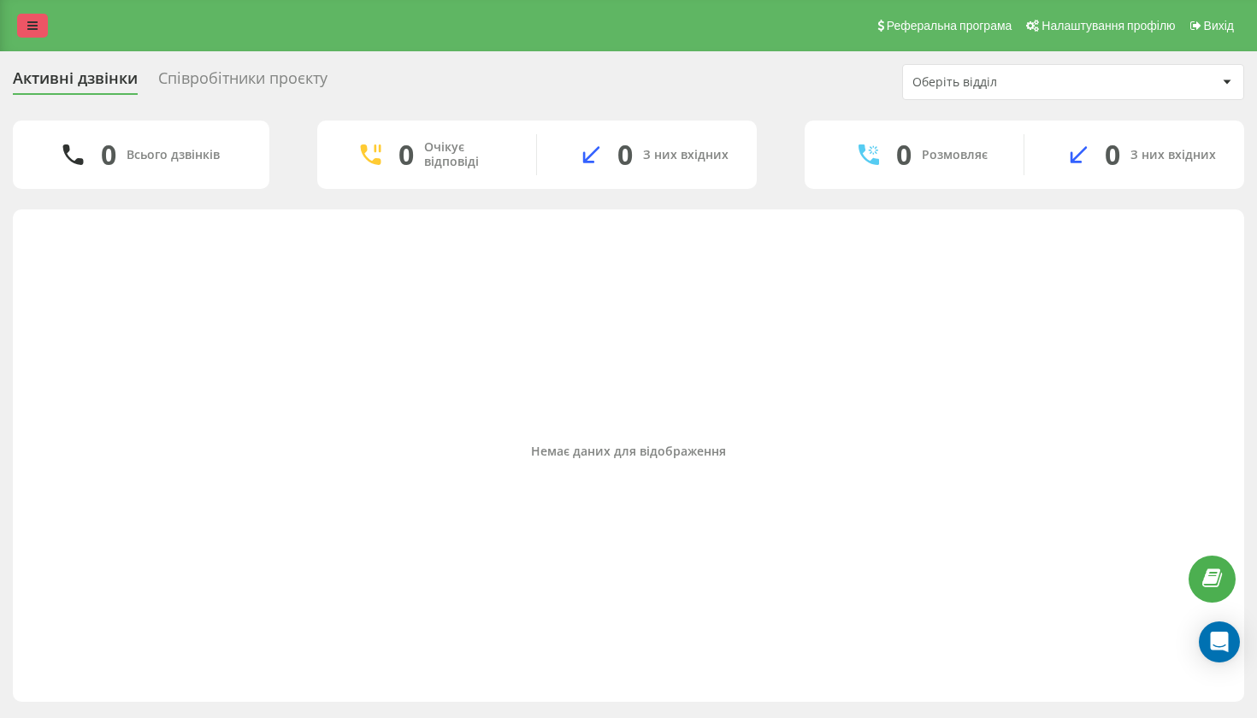
click at [32, 38] on link at bounding box center [32, 26] width 31 height 24
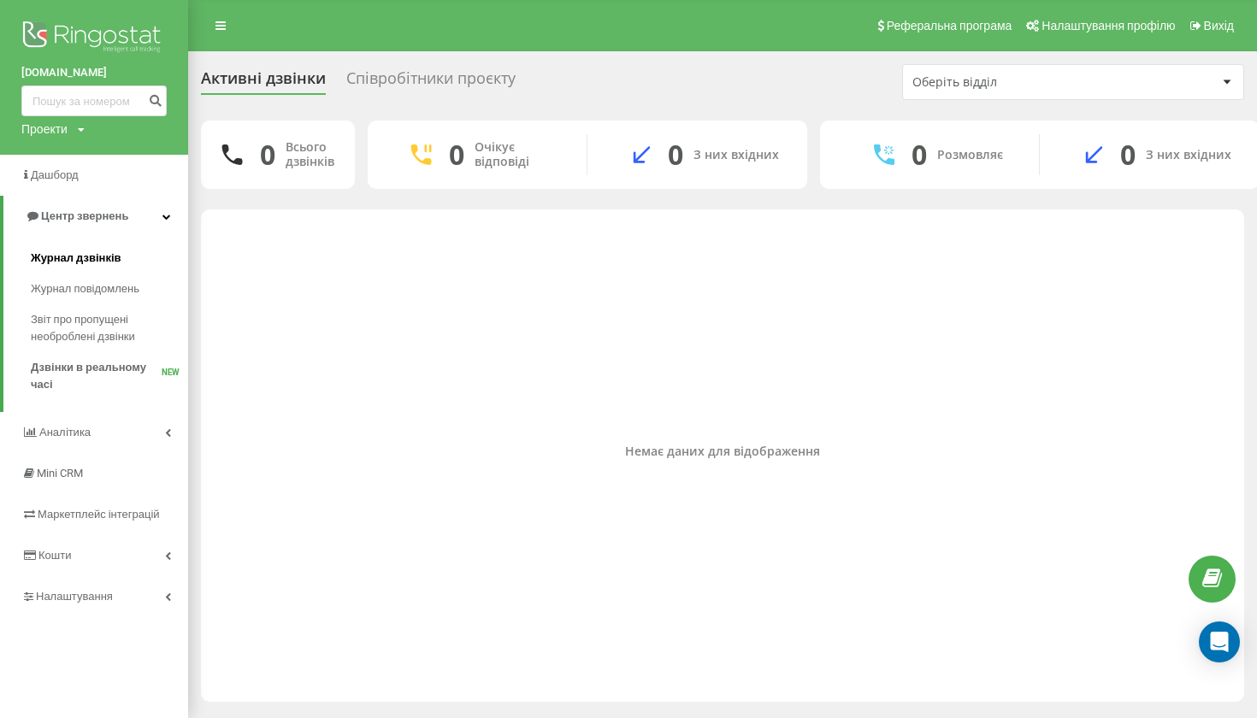
click at [89, 257] on span "Журнал дзвінків" at bounding box center [76, 258] width 91 height 17
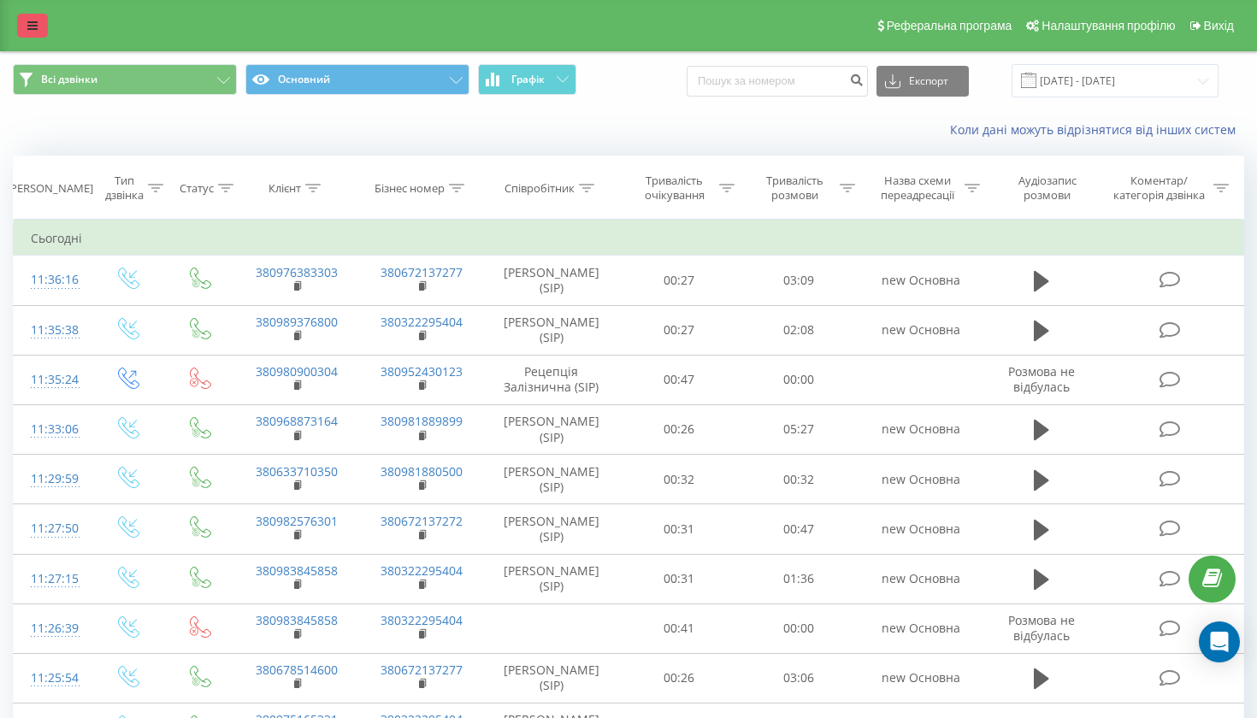
click at [35, 32] on icon at bounding box center [32, 26] width 10 height 12
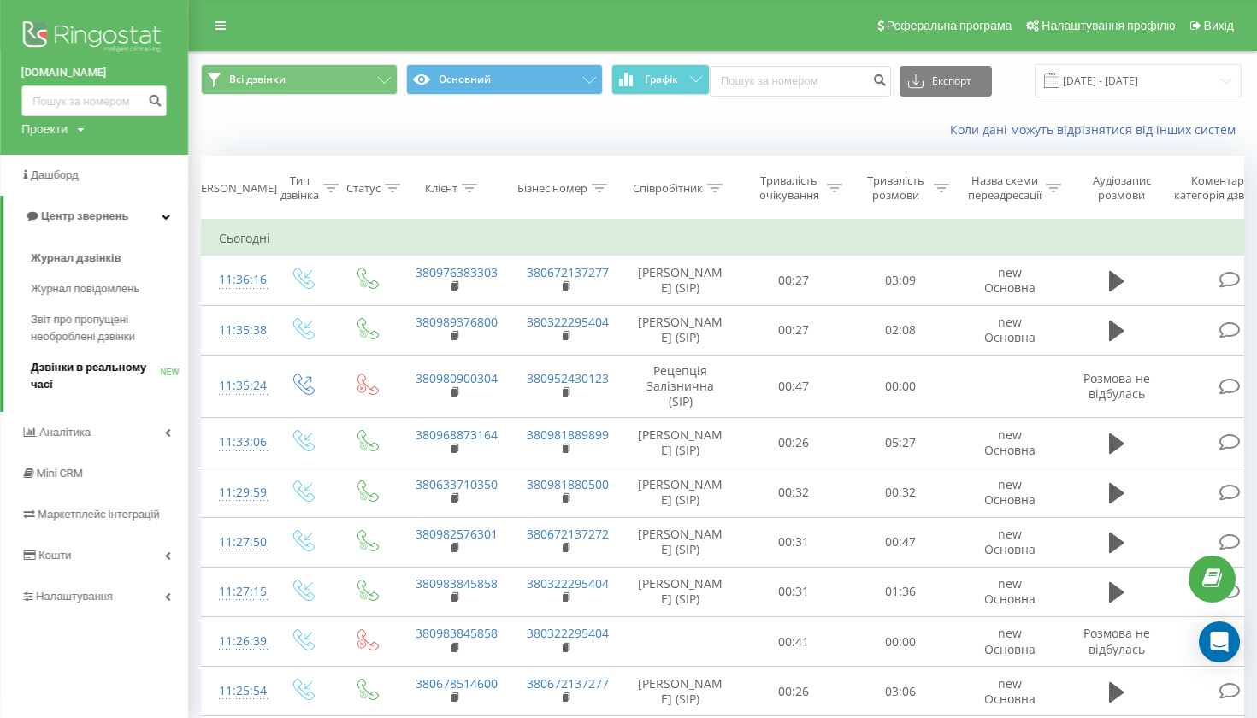
click at [65, 361] on span "Дзвінки в реальному часі" at bounding box center [96, 376] width 130 height 34
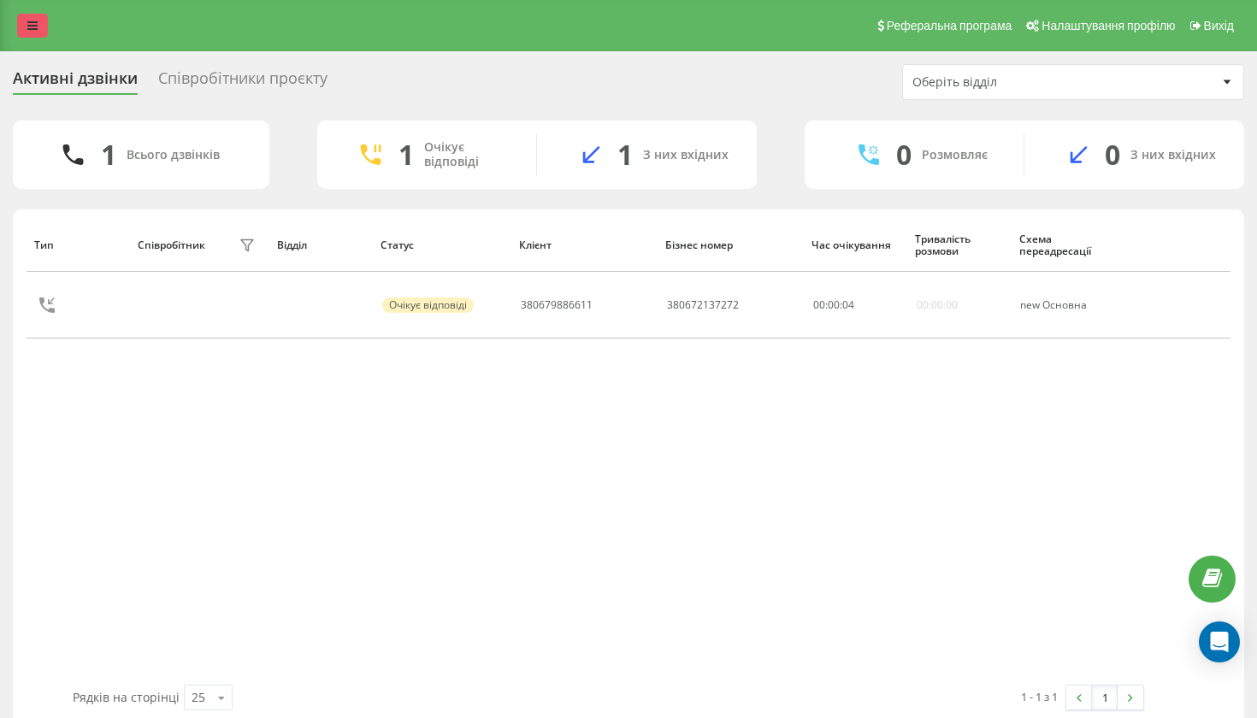
click at [32, 38] on link at bounding box center [32, 26] width 31 height 24
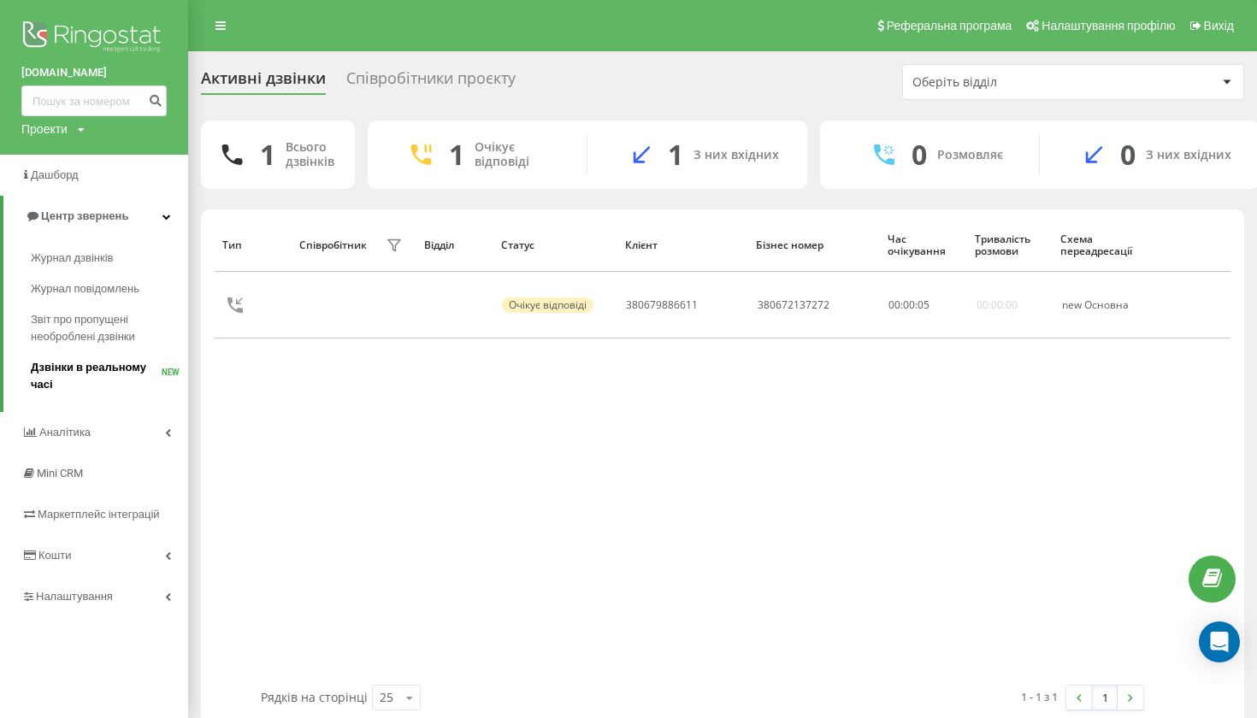
click at [62, 372] on span "Дзвінки в реальному часі" at bounding box center [96, 376] width 131 height 34
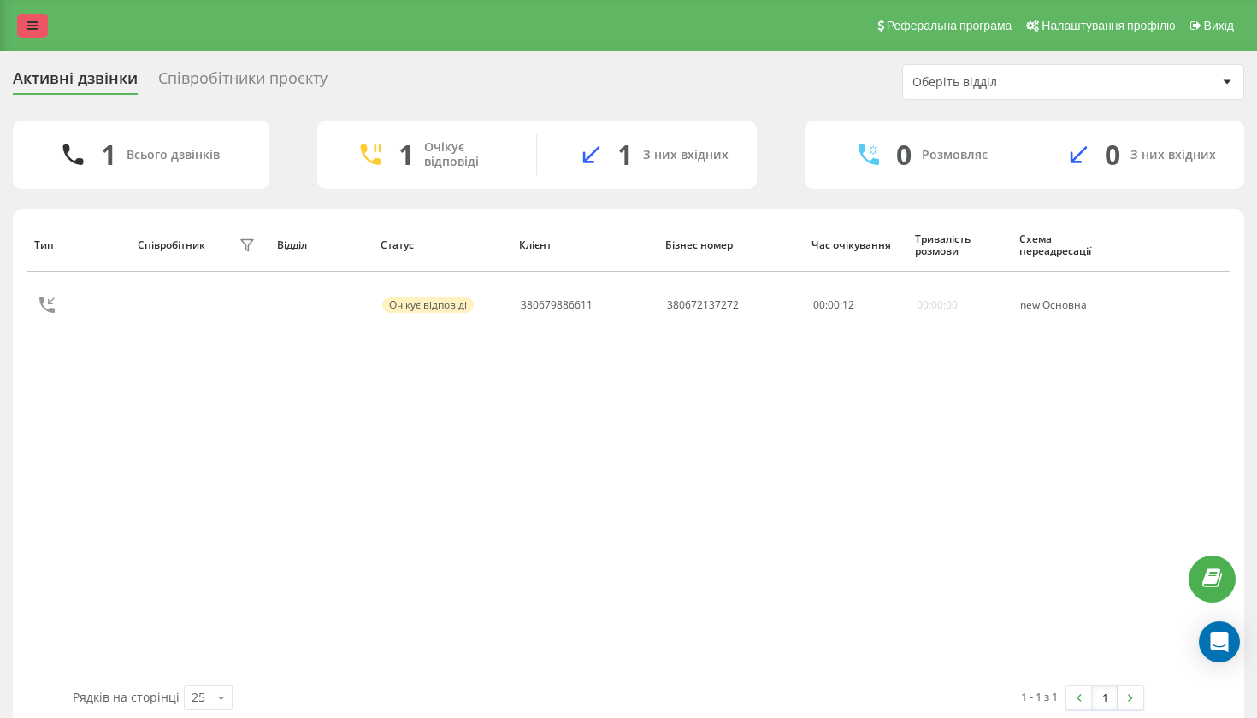
click at [28, 31] on icon at bounding box center [32, 26] width 10 height 12
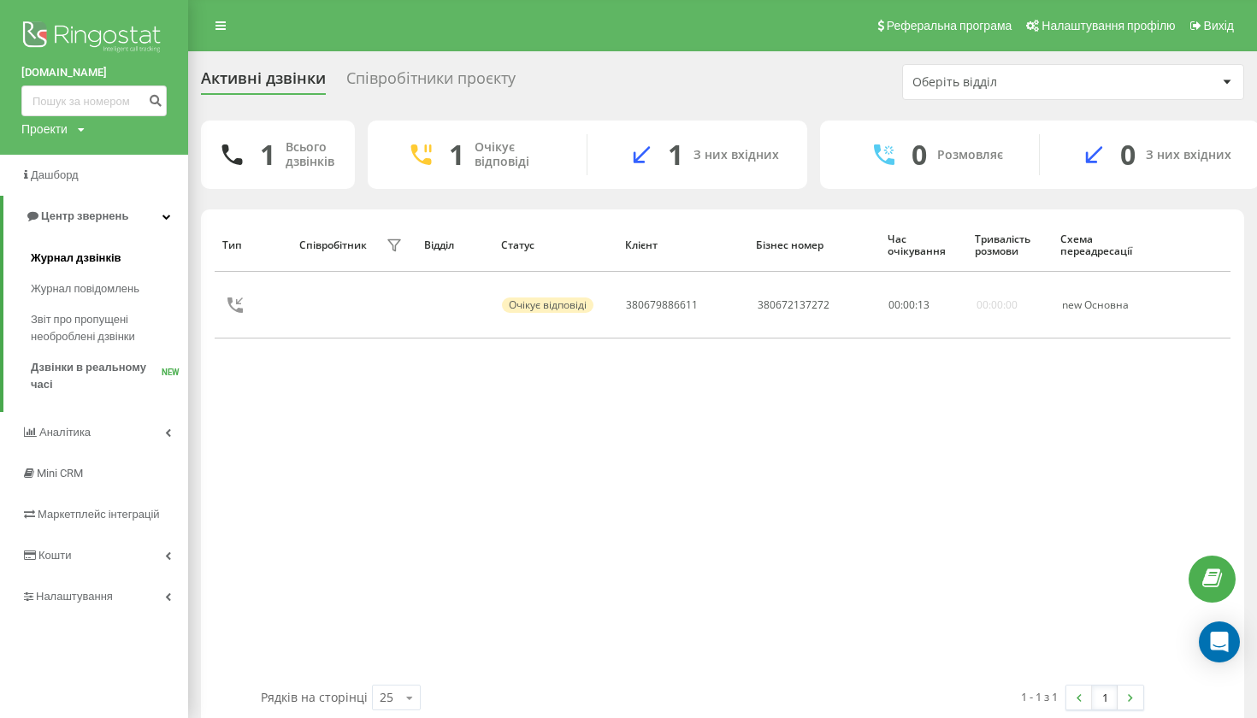
click at [68, 274] on link "Журнал дзвінків" at bounding box center [109, 258] width 157 height 31
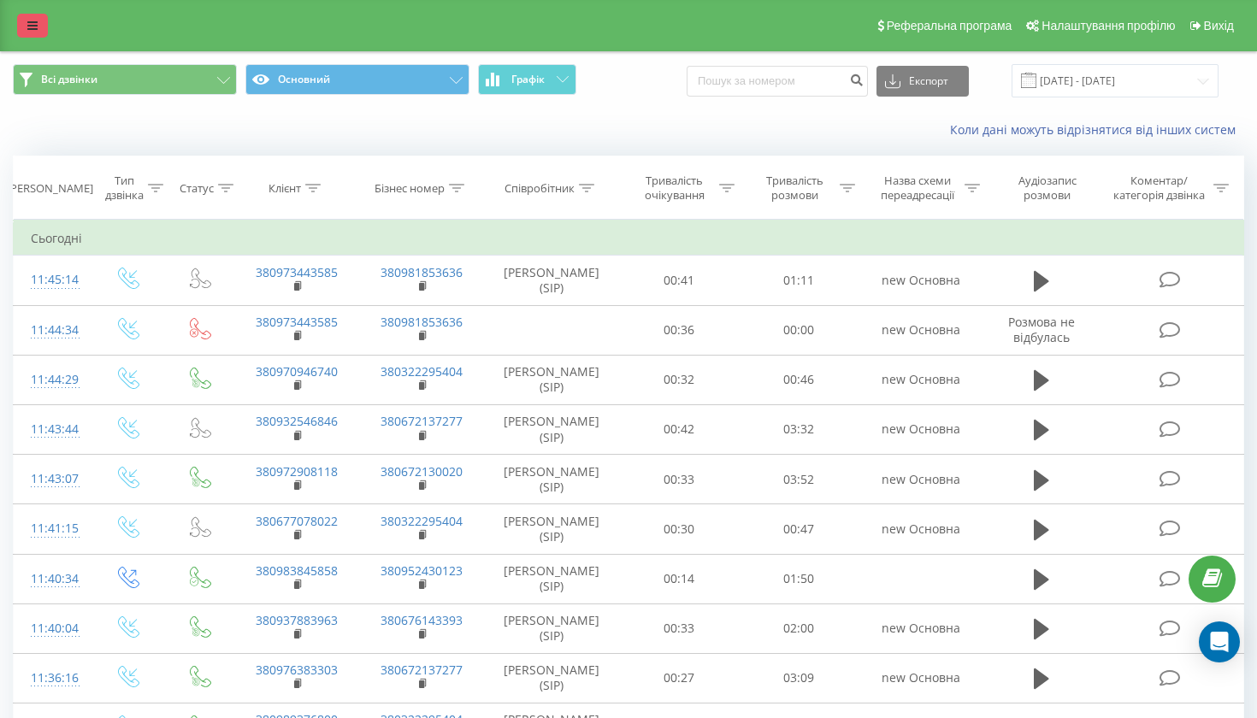
click at [28, 38] on link at bounding box center [32, 26] width 31 height 24
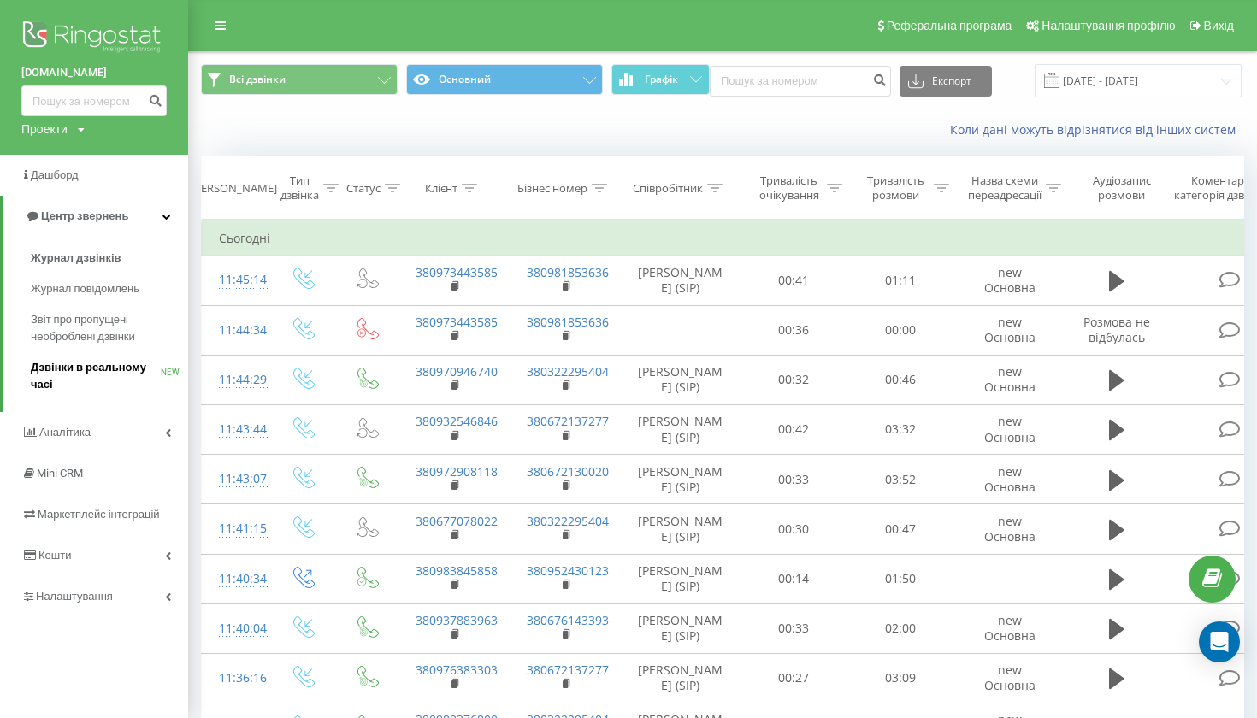
click at [91, 363] on span "Дзвінки в реальному часі" at bounding box center [96, 376] width 130 height 34
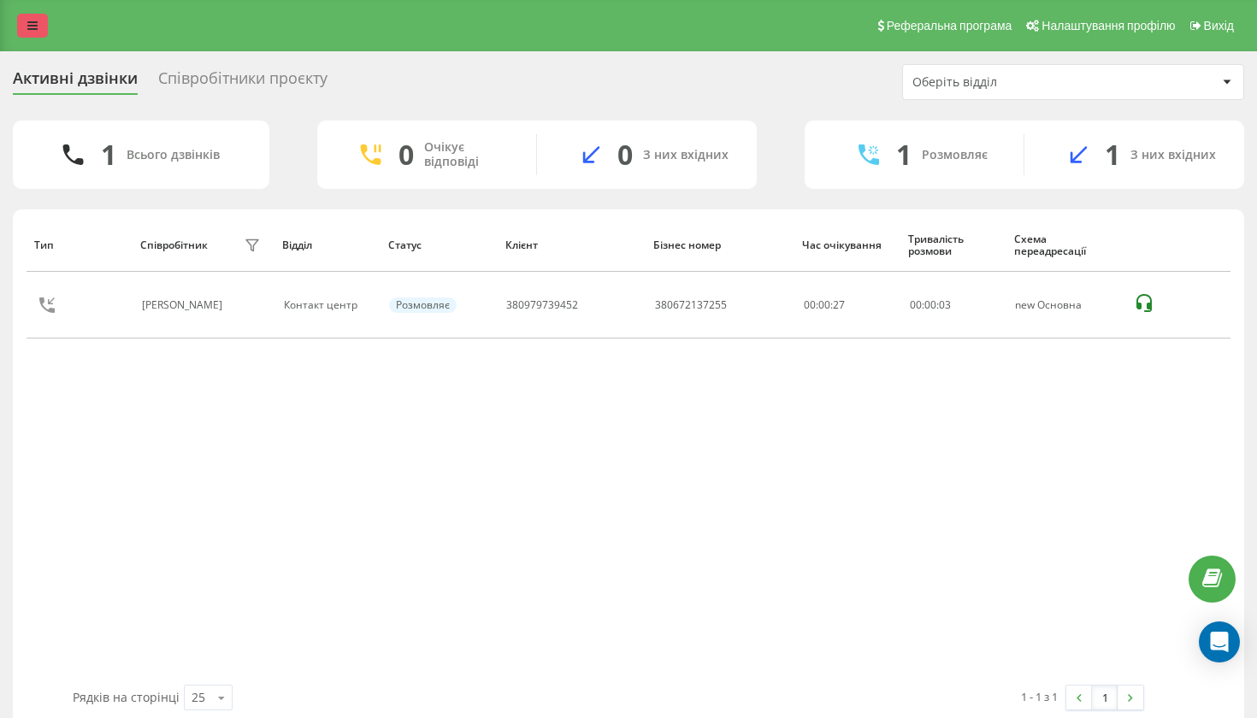
click at [37, 32] on link at bounding box center [32, 26] width 31 height 24
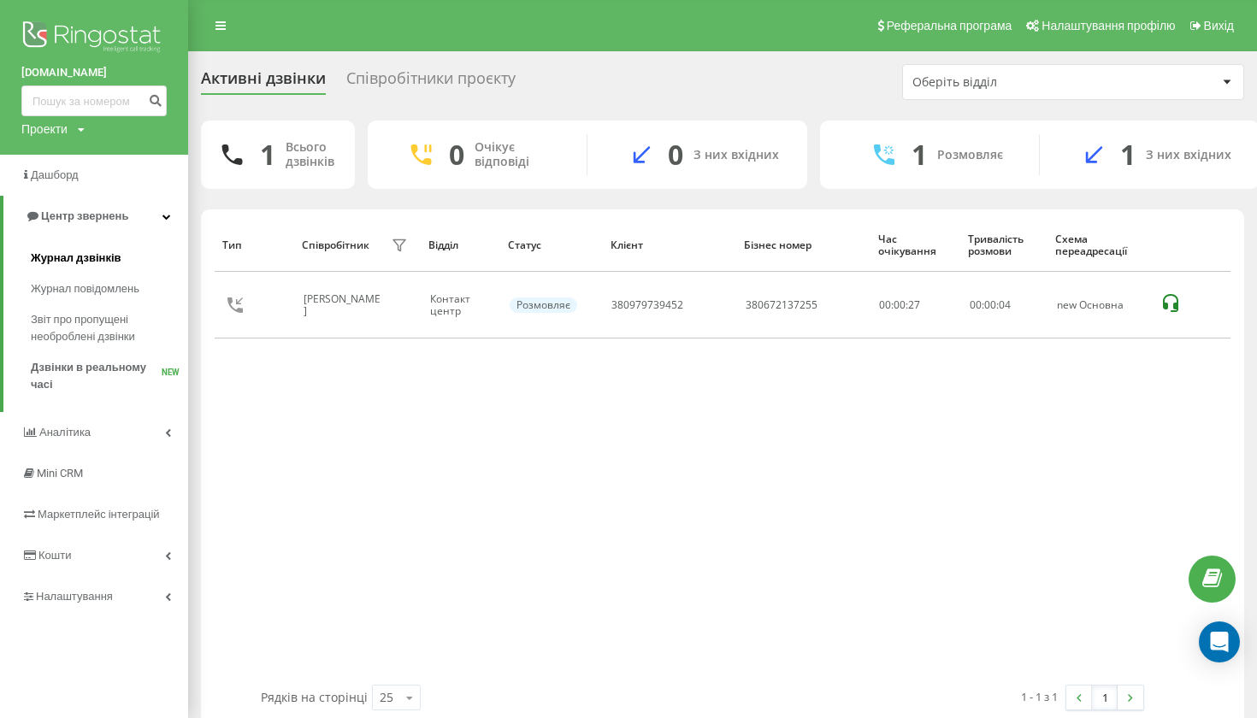
click at [118, 255] on span "Журнал дзвінків" at bounding box center [76, 258] width 91 height 17
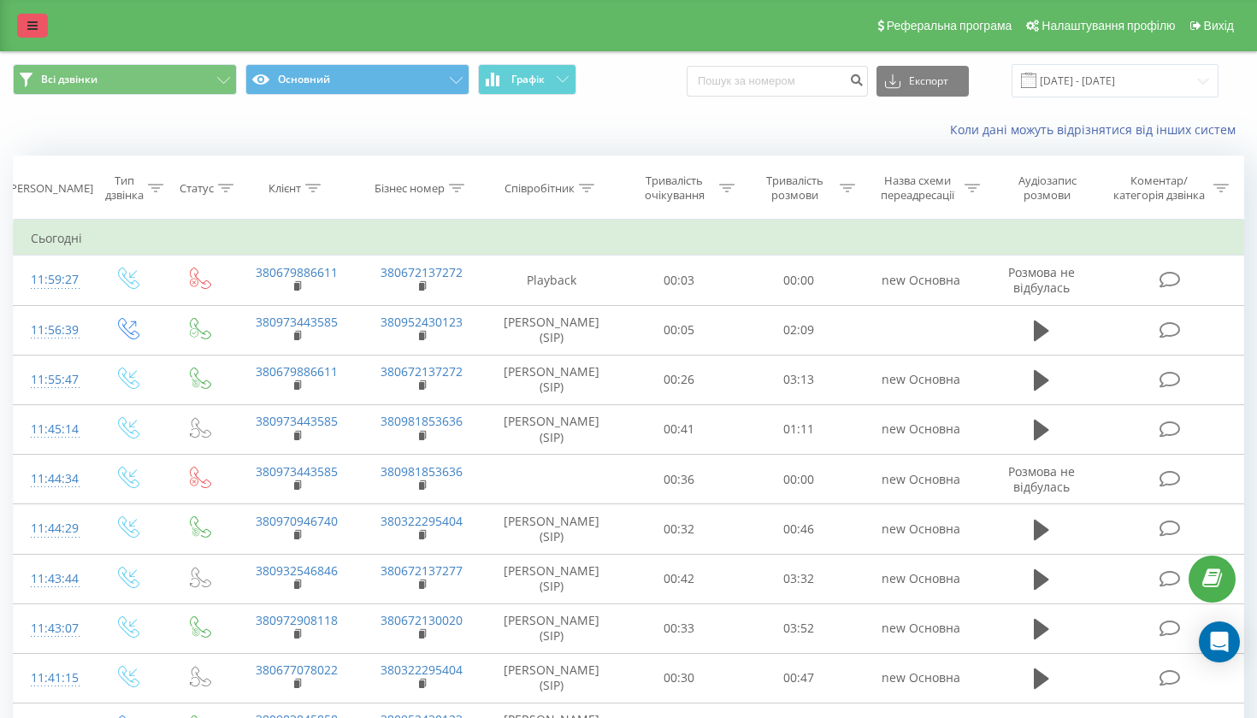
click at [32, 32] on icon at bounding box center [32, 26] width 10 height 12
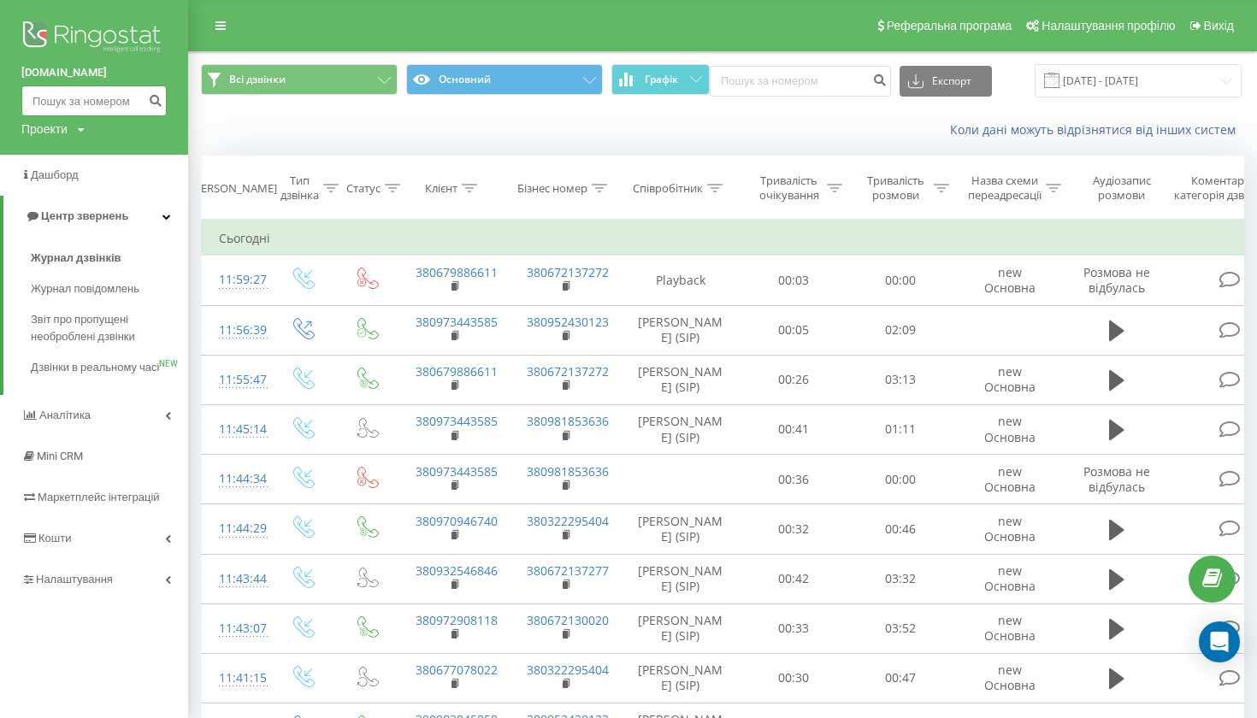
click at [88, 92] on input at bounding box center [93, 101] width 145 height 31
paste input "063) 727-55-05"
type input "0637275505"
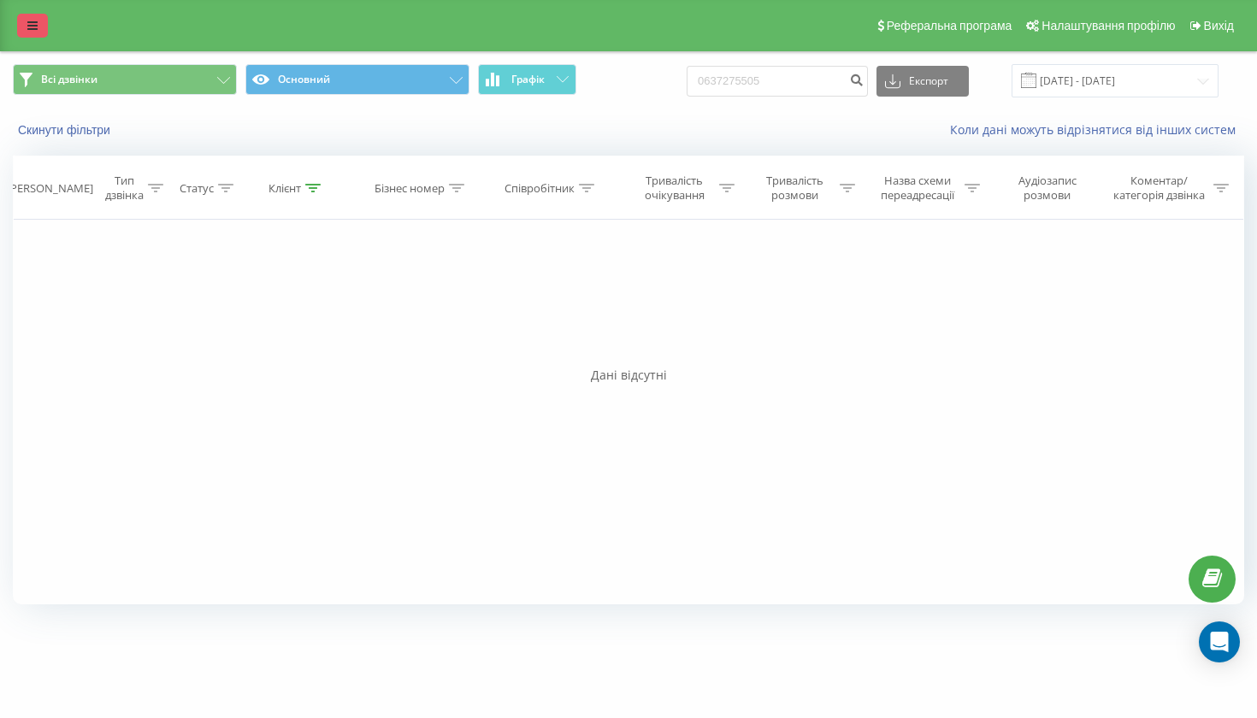
click at [43, 24] on link at bounding box center [32, 26] width 31 height 24
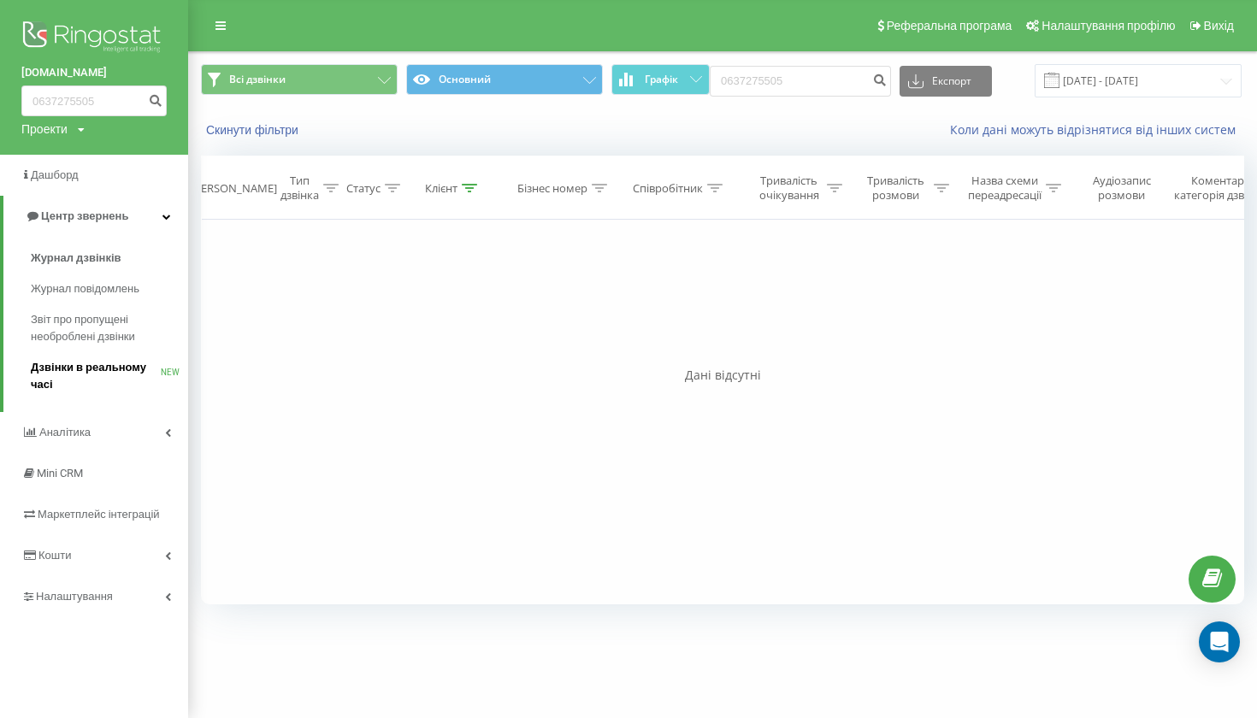
click at [102, 375] on span "Дзвінки в реальному часі" at bounding box center [96, 376] width 130 height 34
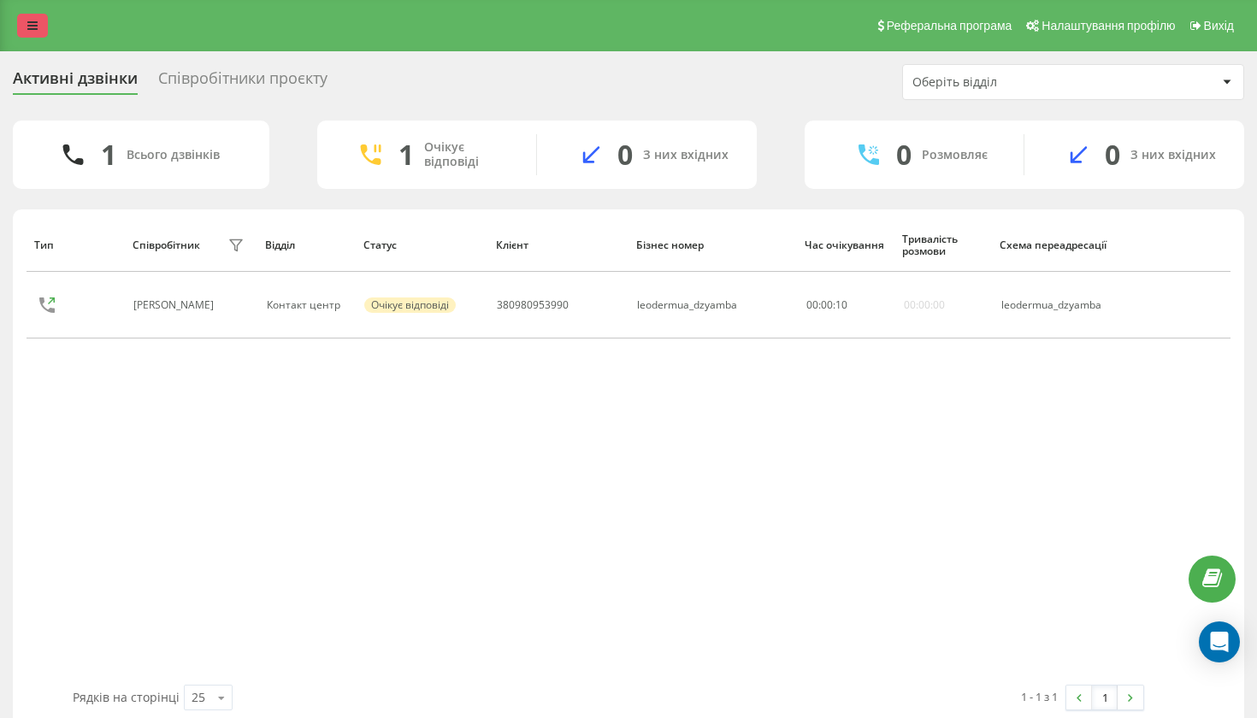
click at [41, 38] on link at bounding box center [32, 26] width 31 height 24
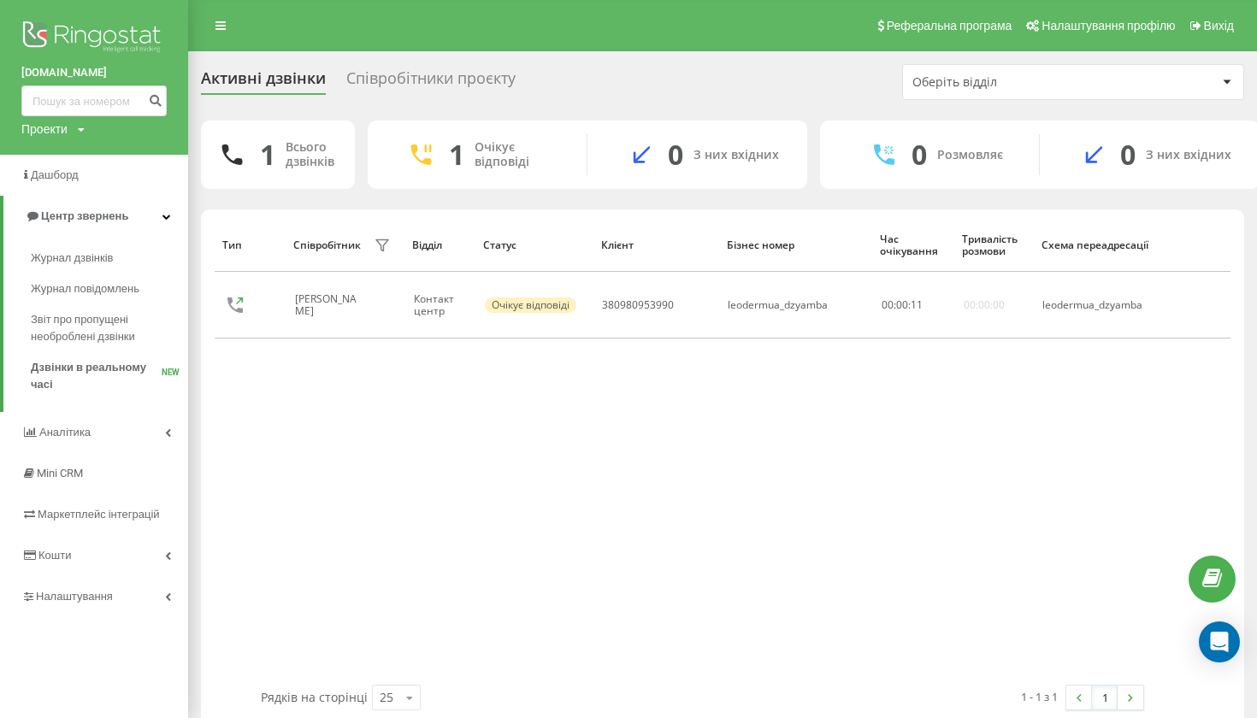
click at [96, 121] on div "leoderm.ua Проекти leoderm.ua" at bounding box center [94, 77] width 188 height 155
click at [93, 106] on input at bounding box center [93, 101] width 145 height 31
paste input "0637275505"
type input "0637275505"
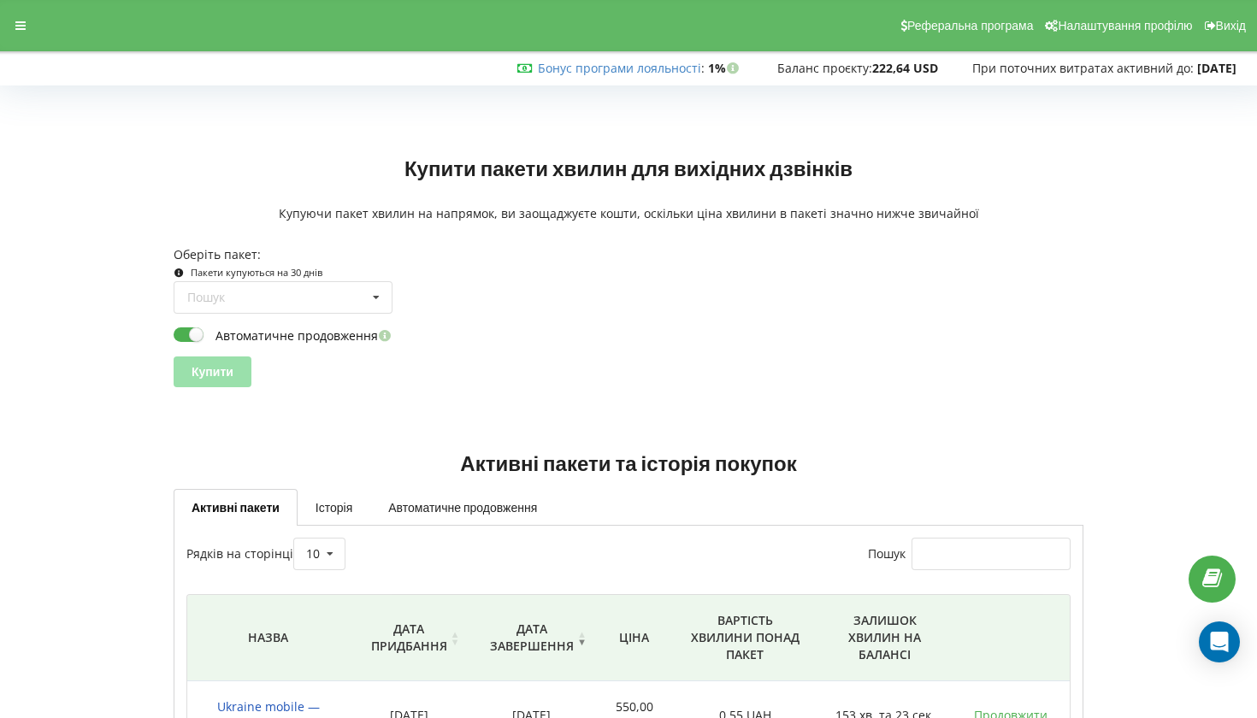
scroll to position [290, 0]
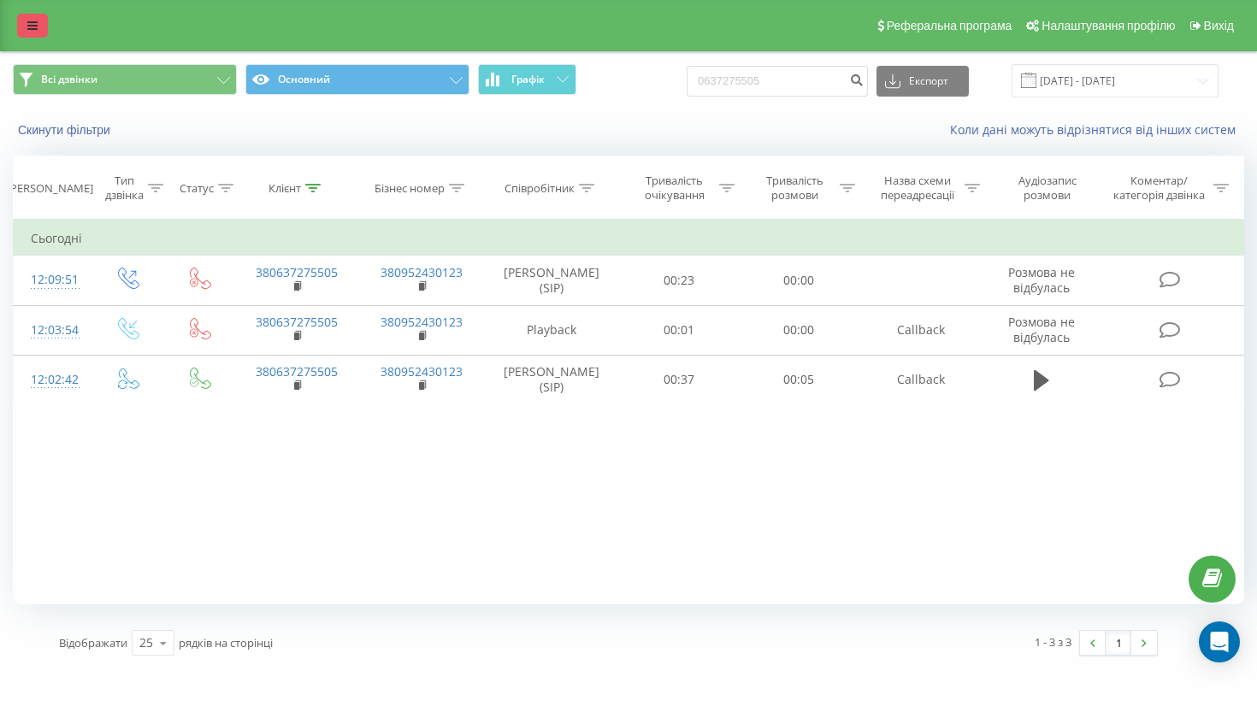
click at [24, 35] on link at bounding box center [32, 26] width 31 height 24
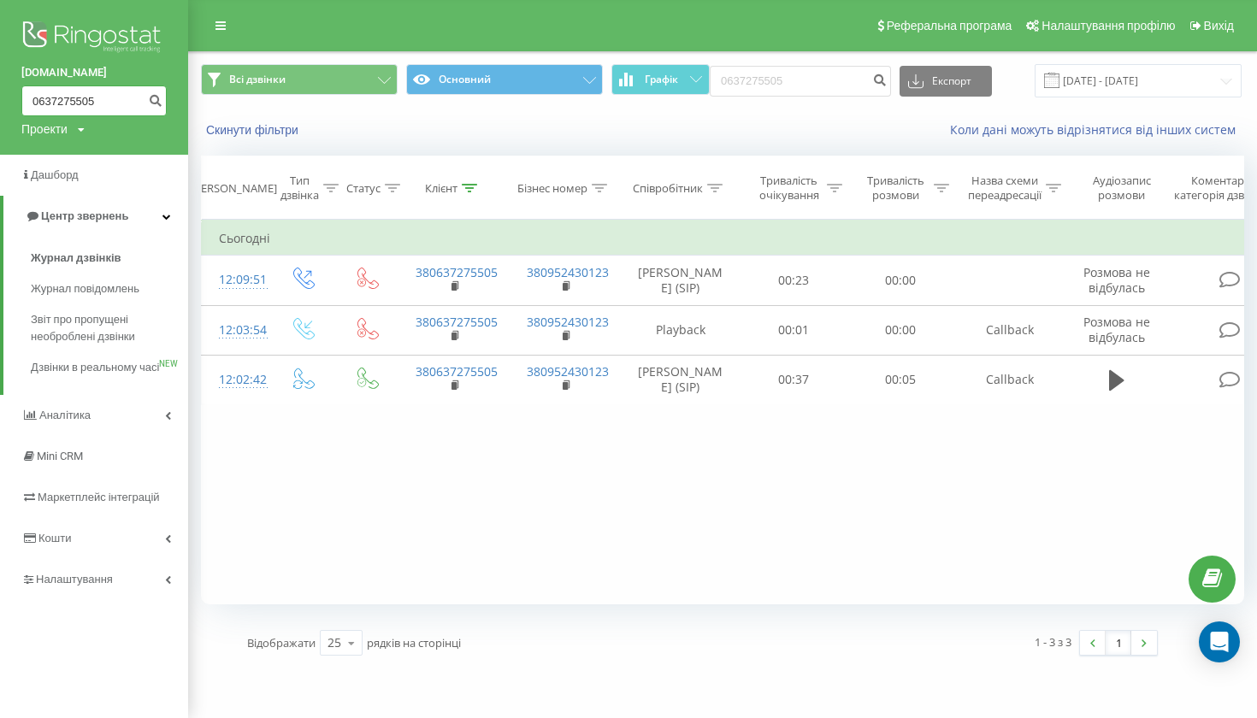
click at [102, 91] on input "0637275505" at bounding box center [93, 101] width 145 height 31
paste input "0974468546"
type input "0974468546"
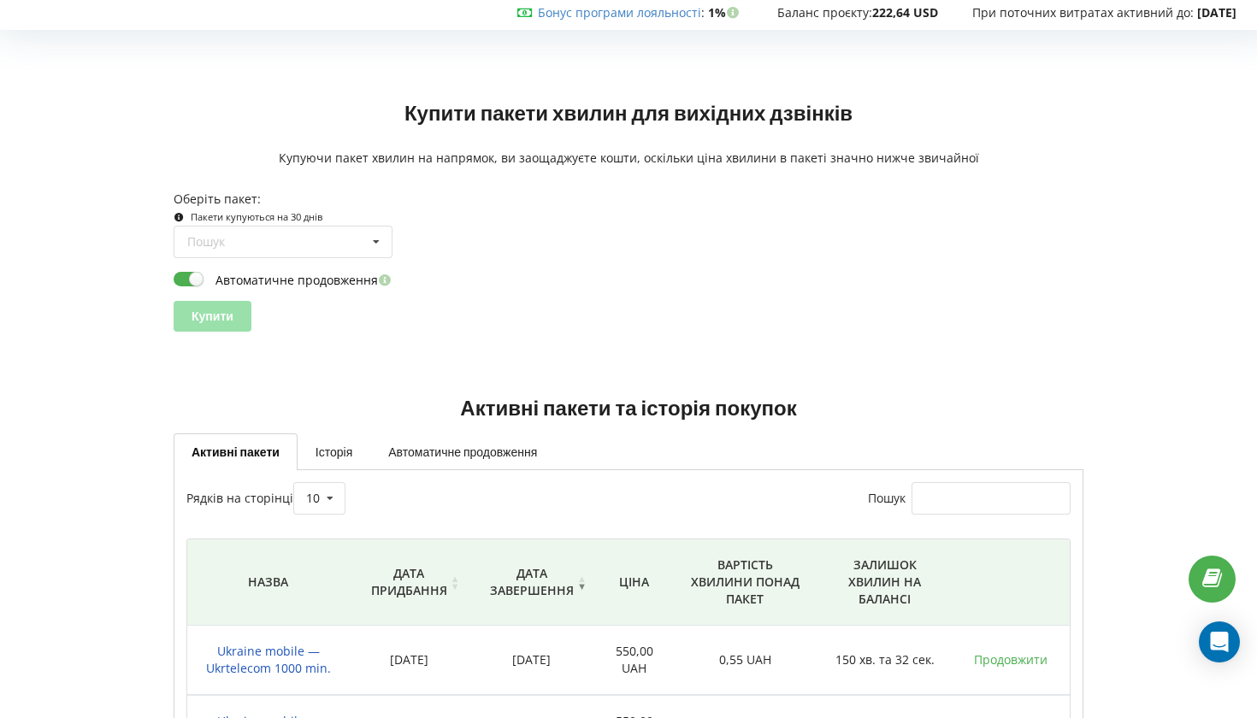
scroll to position [5, 0]
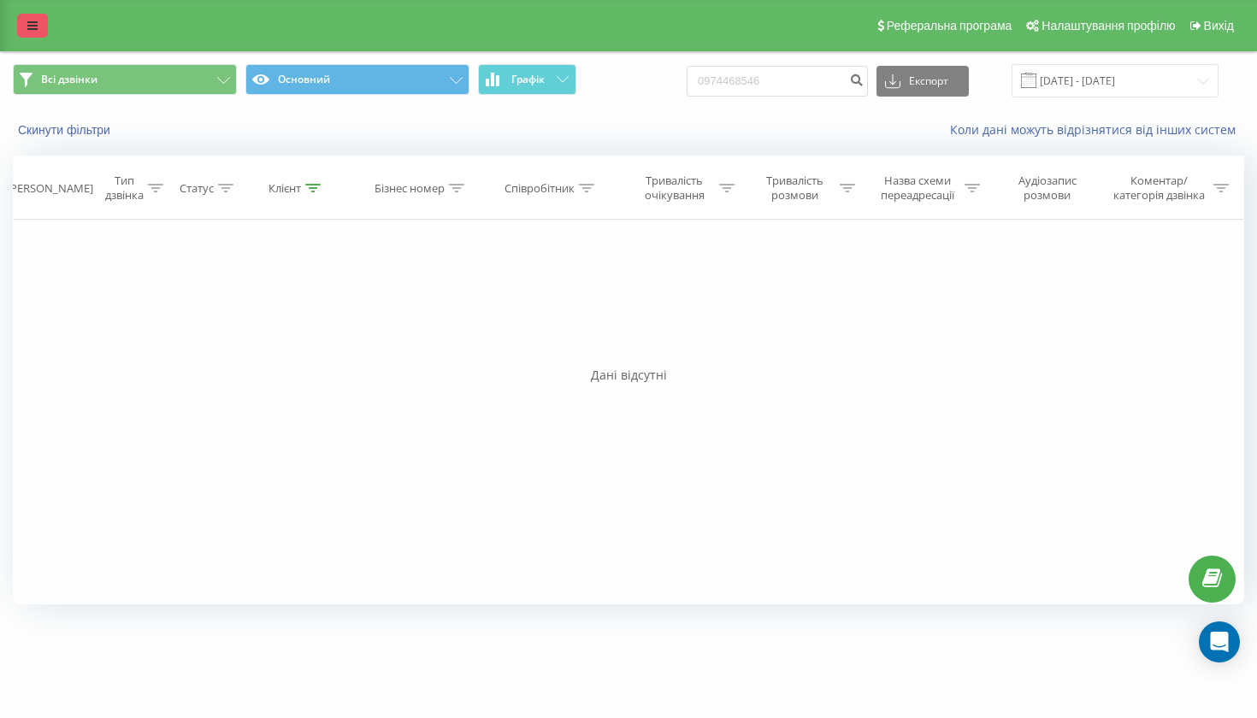
click at [26, 38] on link at bounding box center [32, 26] width 31 height 24
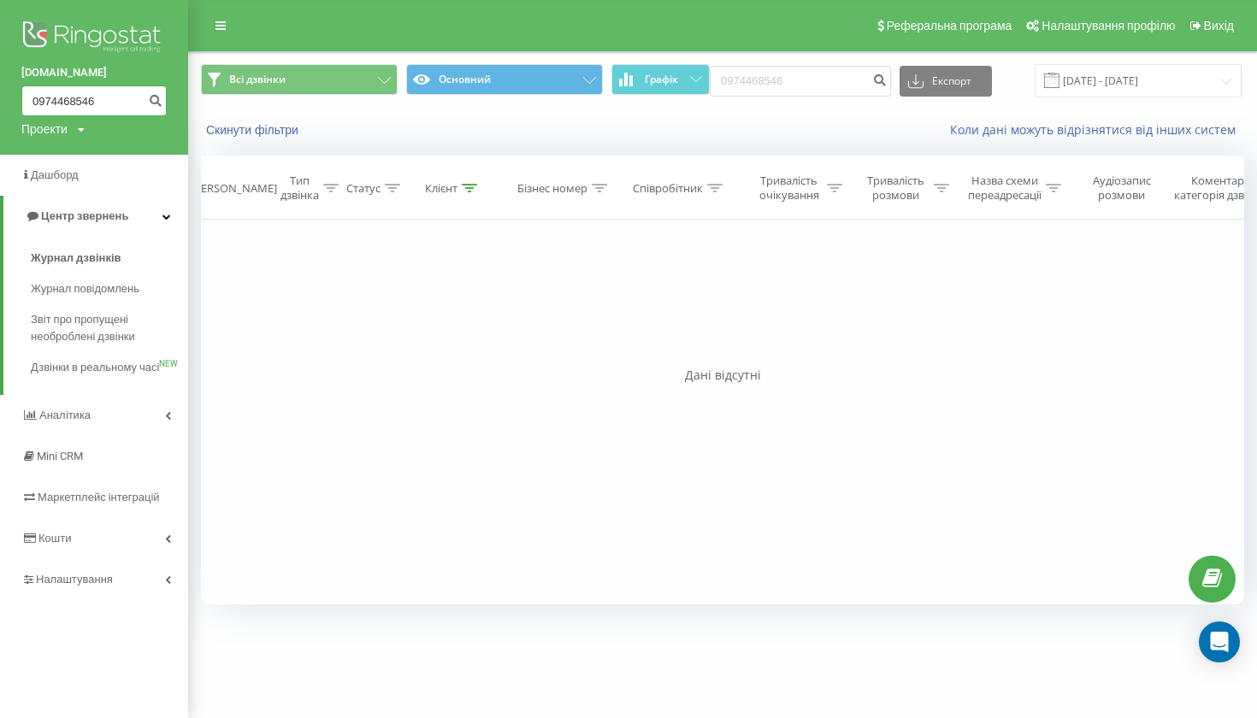
click at [105, 95] on input "0974468546" at bounding box center [93, 101] width 145 height 31
paste input "0972155257"
type input "0972155257"
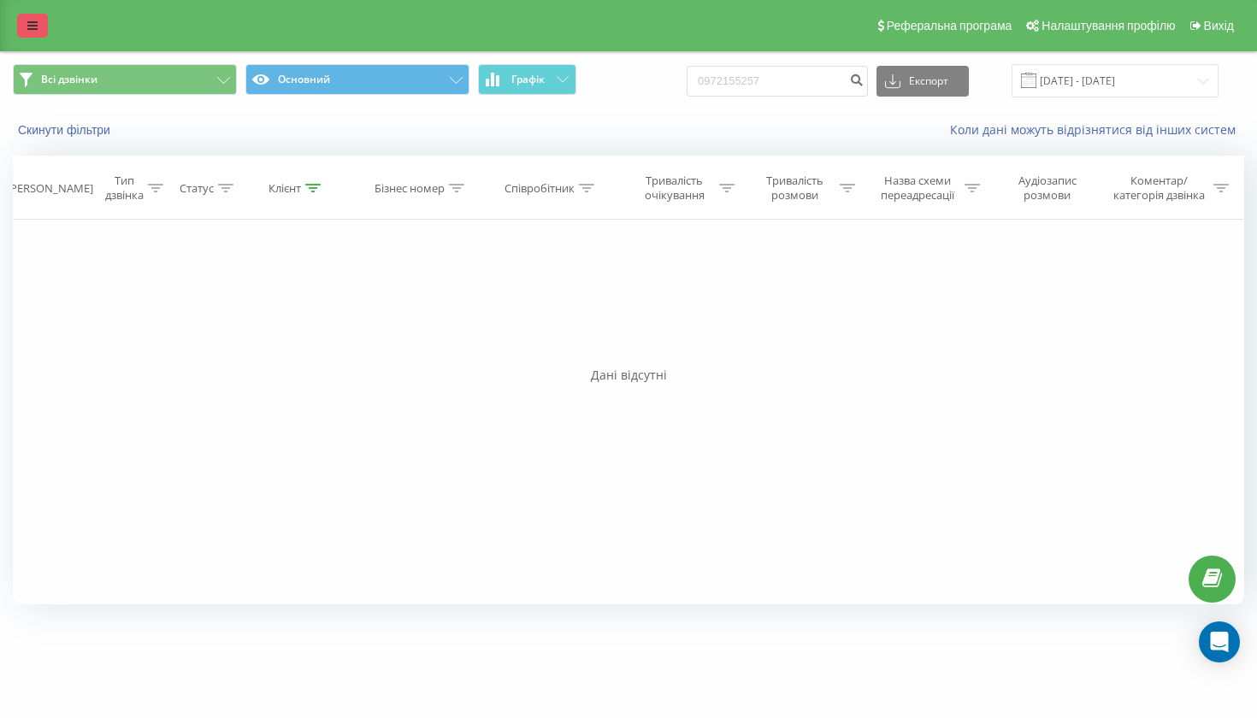
click at [39, 29] on link at bounding box center [32, 26] width 31 height 24
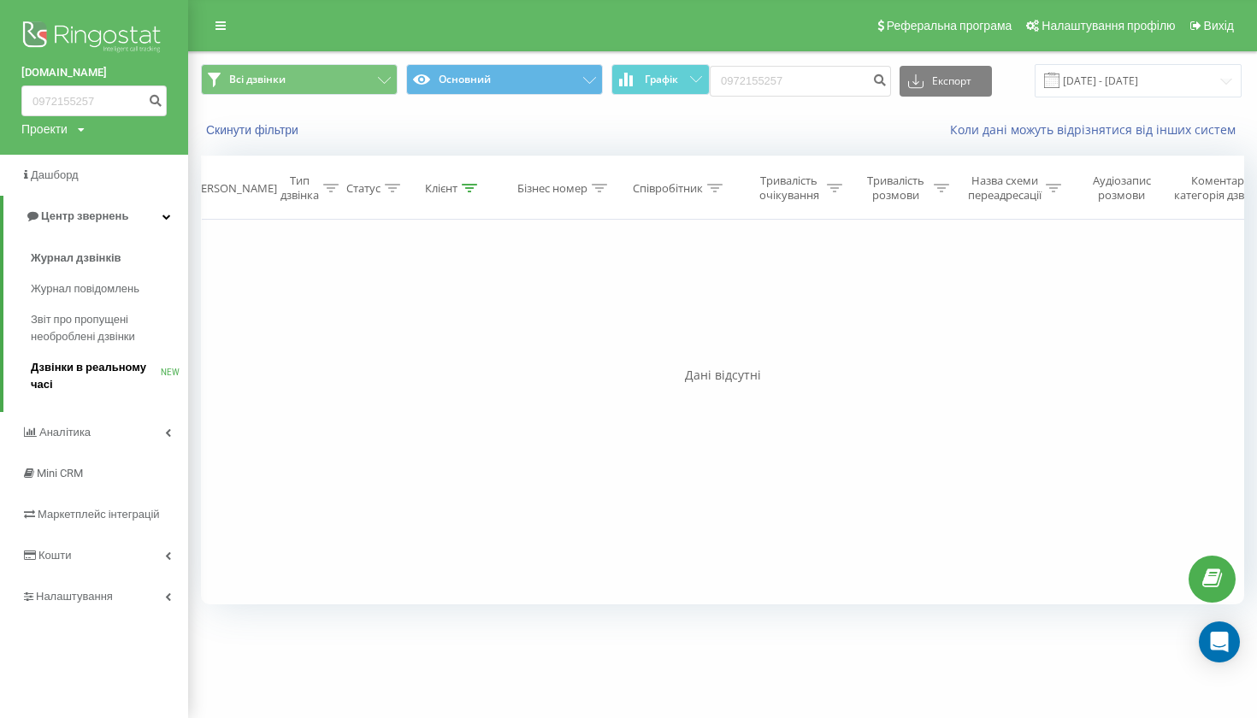
click at [83, 372] on span "Дзвінки в реальному часі" at bounding box center [96, 376] width 130 height 34
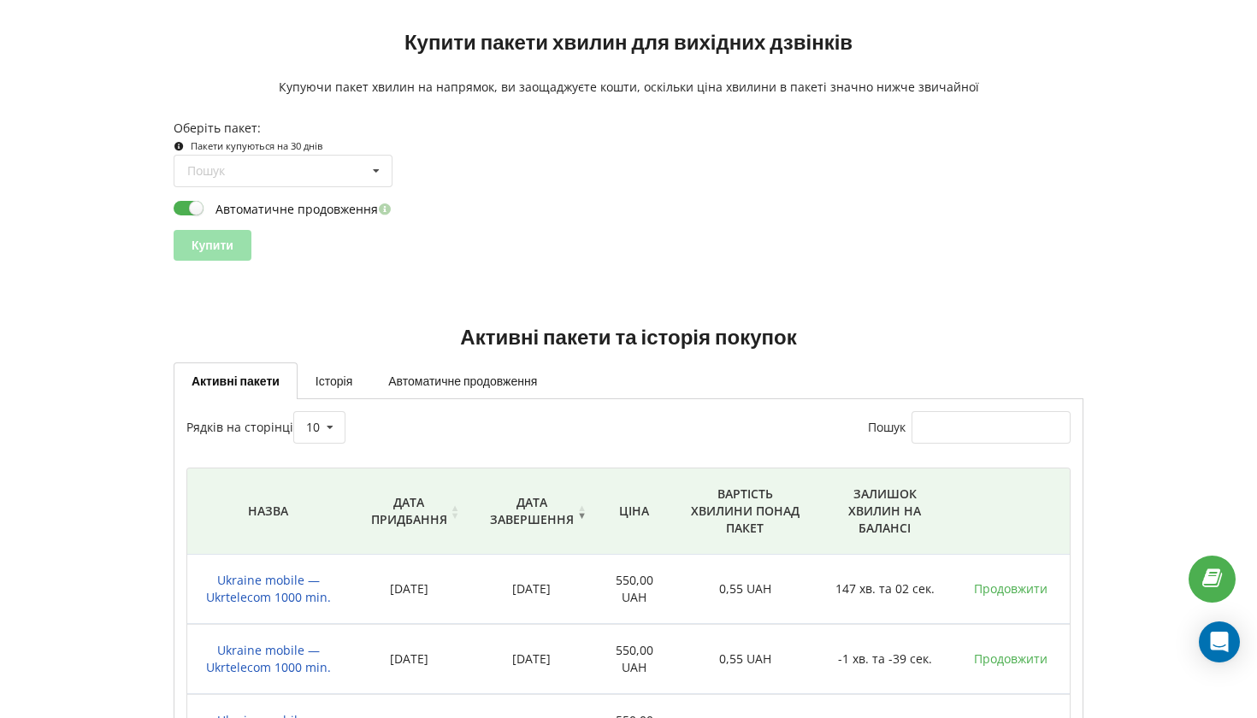
scroll to position [128, 0]
